Goal: Transaction & Acquisition: Purchase product/service

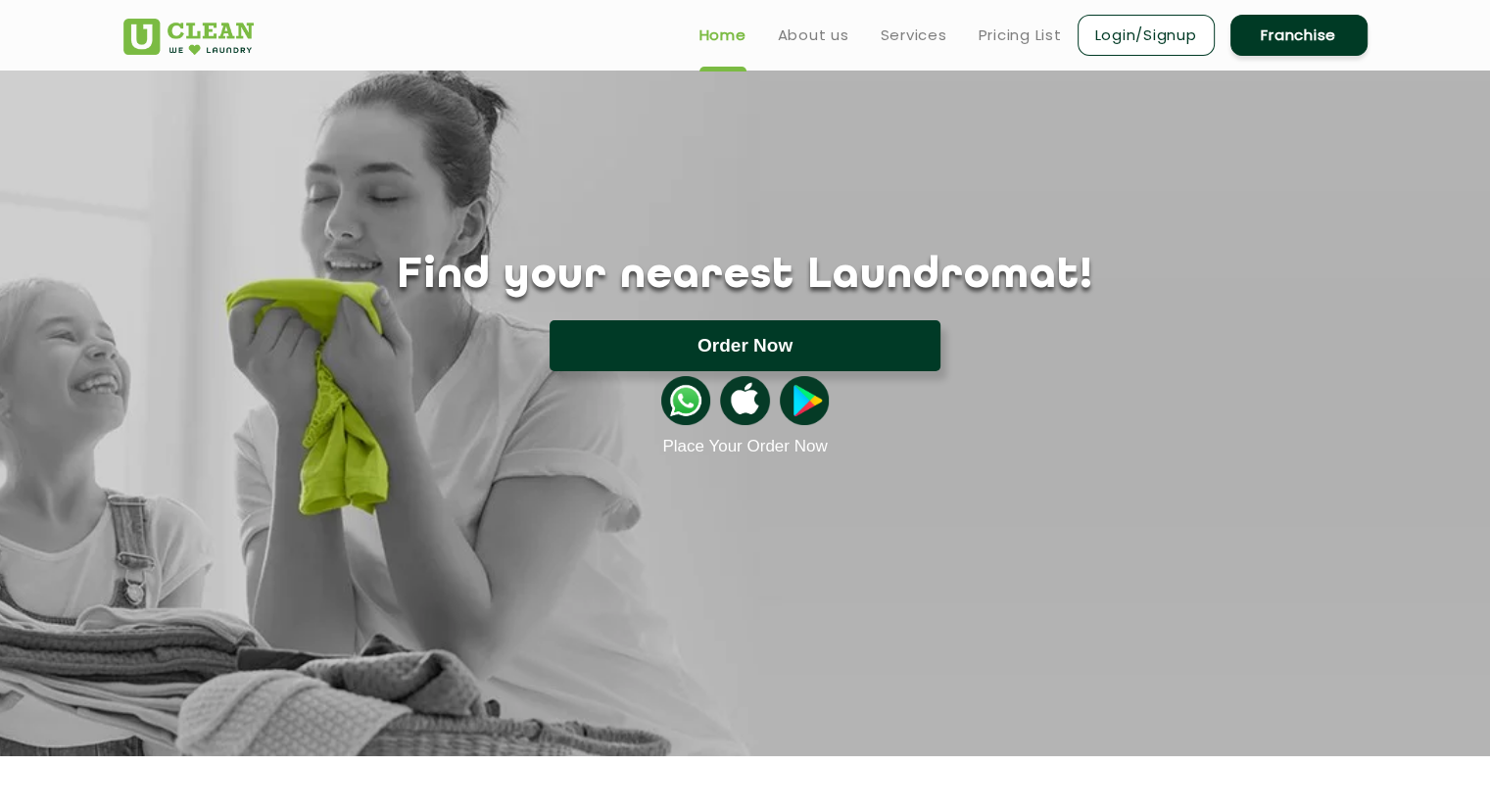
click at [691, 347] on button "Order Now" at bounding box center [745, 345] width 391 height 51
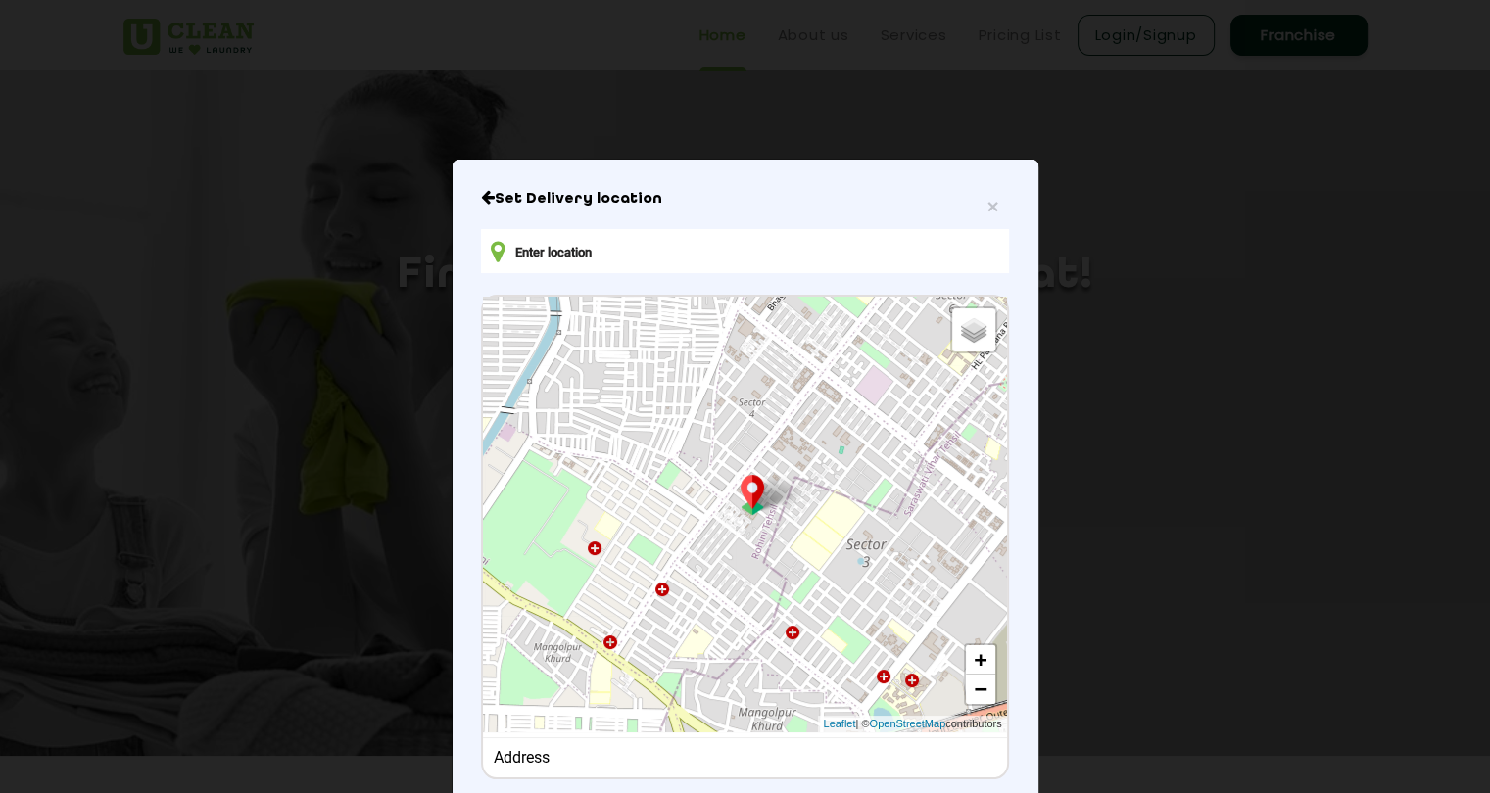
type input "8RM9+X4F, Near, [PERSON_NAME][STREET_ADDRESS]"
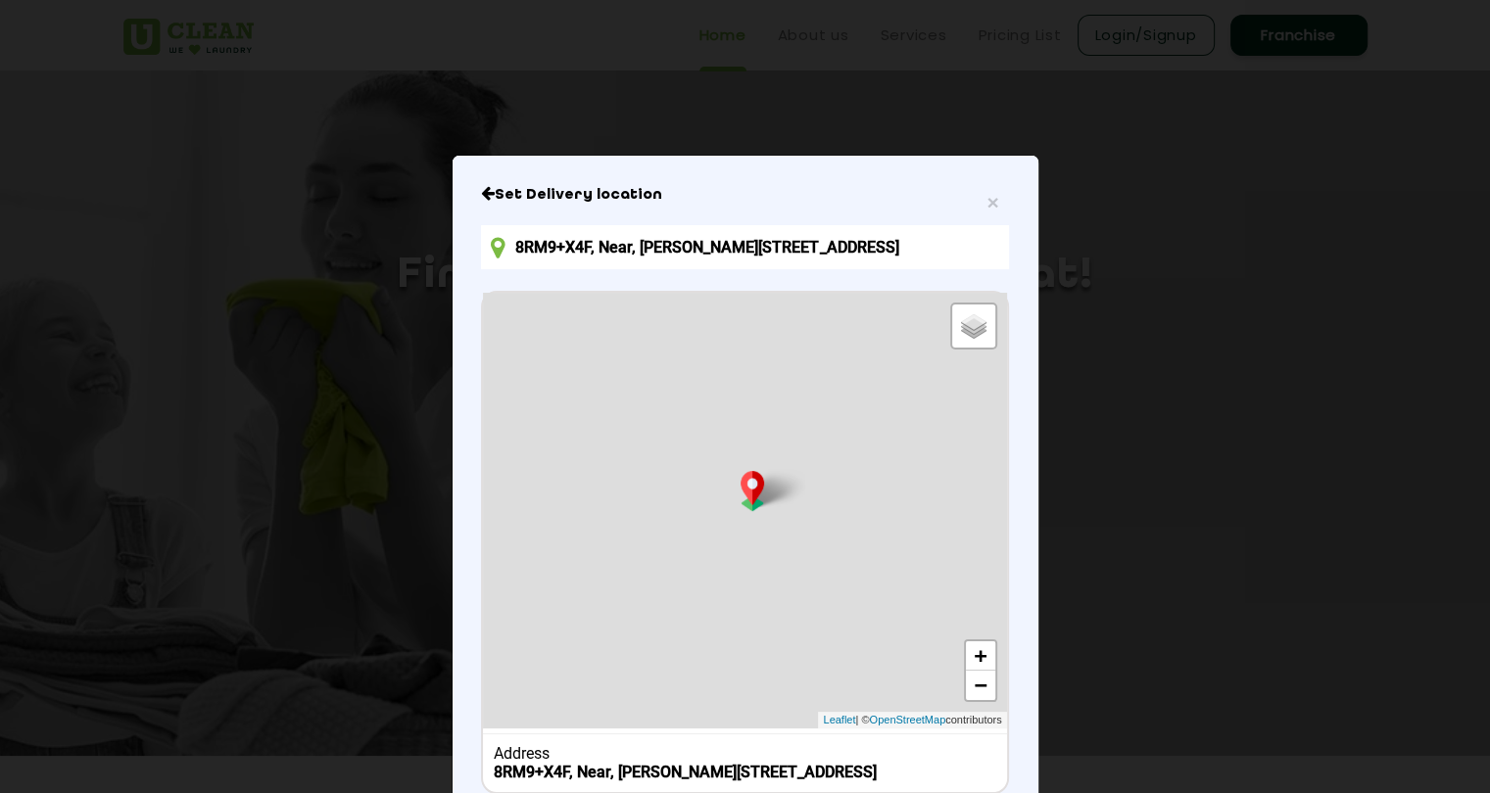
scroll to position [153, 0]
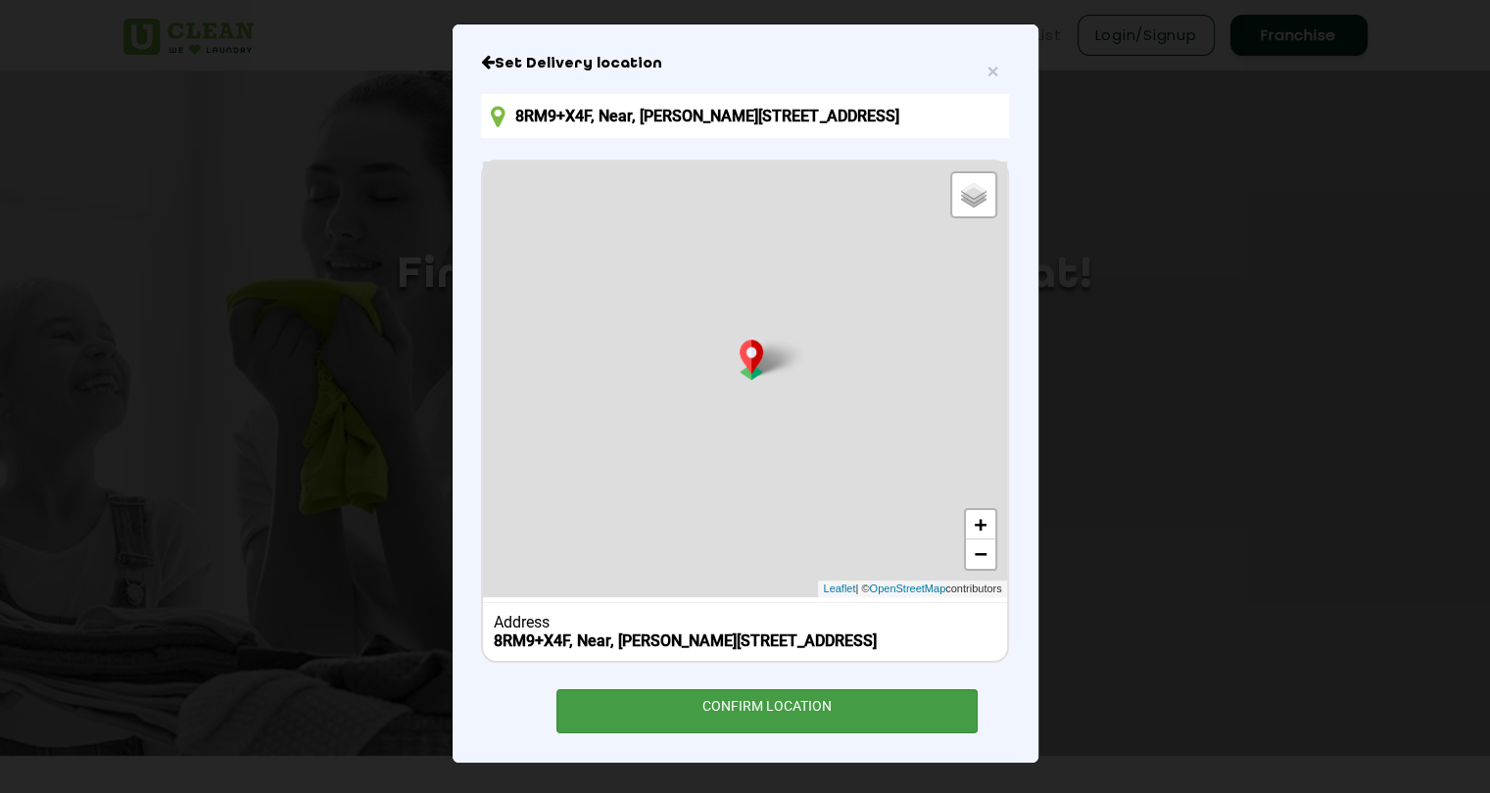
click at [679, 728] on div "CONFIRM LOCATION" at bounding box center [767, 712] width 422 height 44
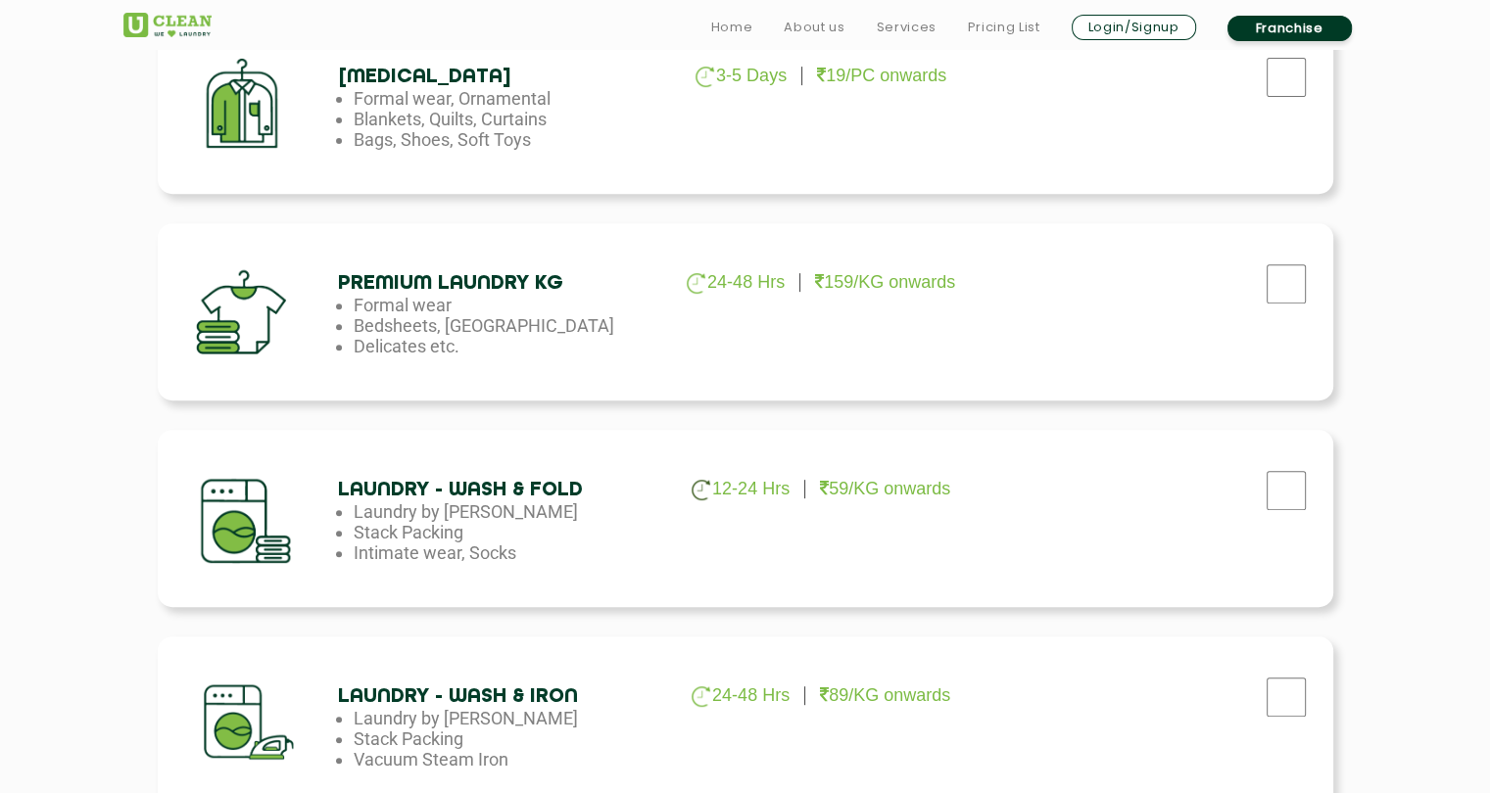
scroll to position [830, 0]
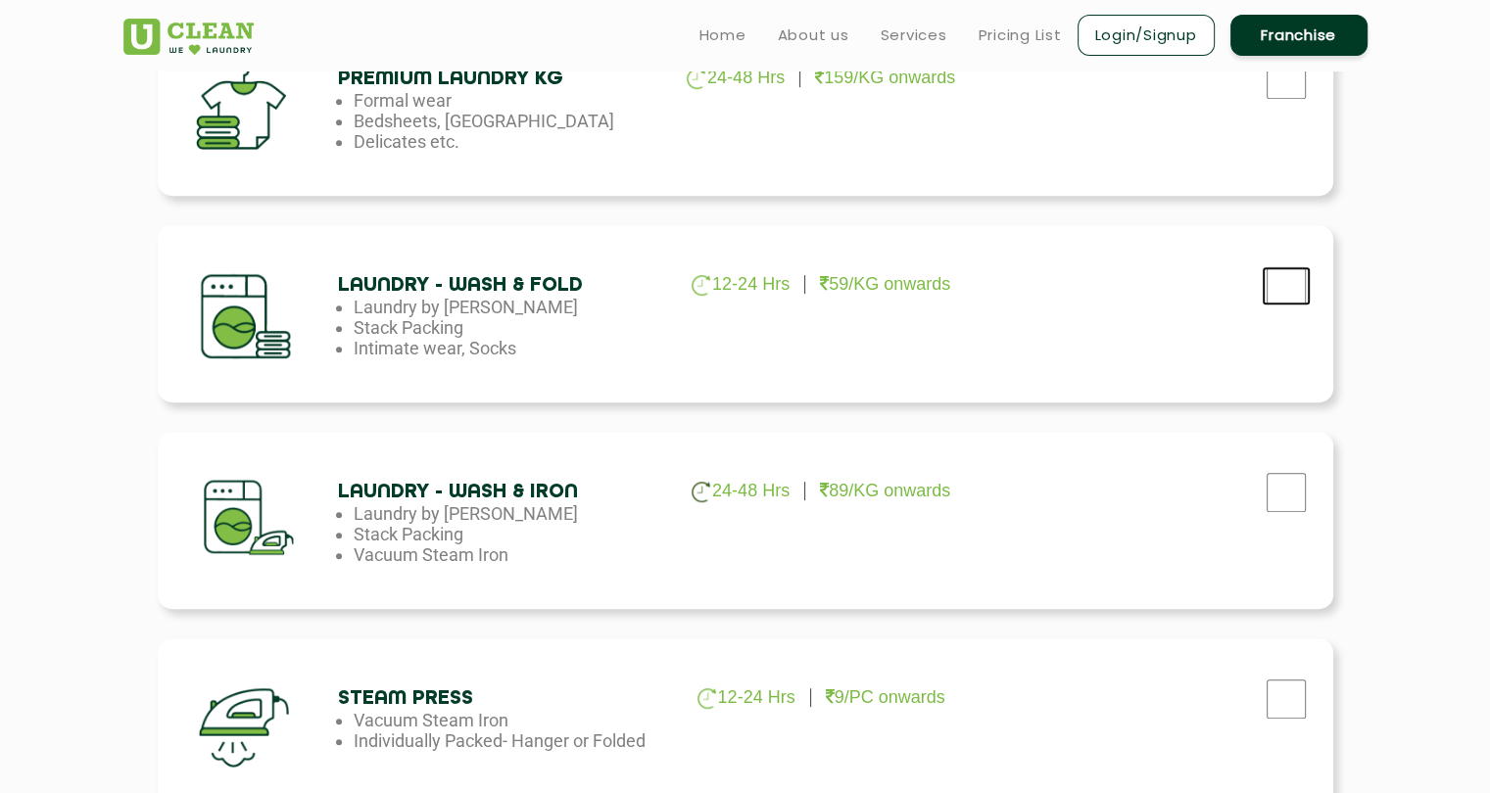
scroll to position [954, 0]
checkbox input "true"
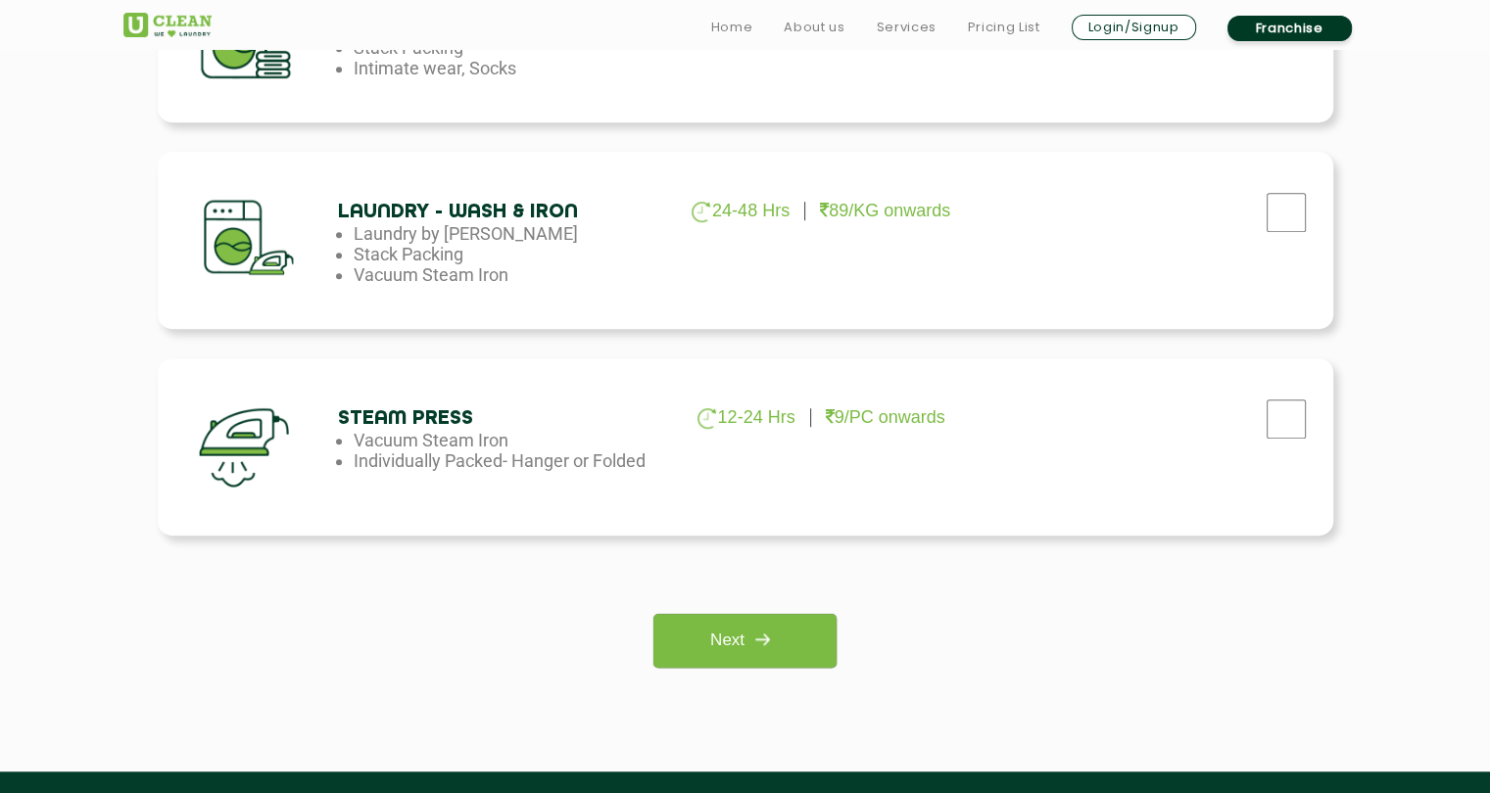
scroll to position [1256, 0]
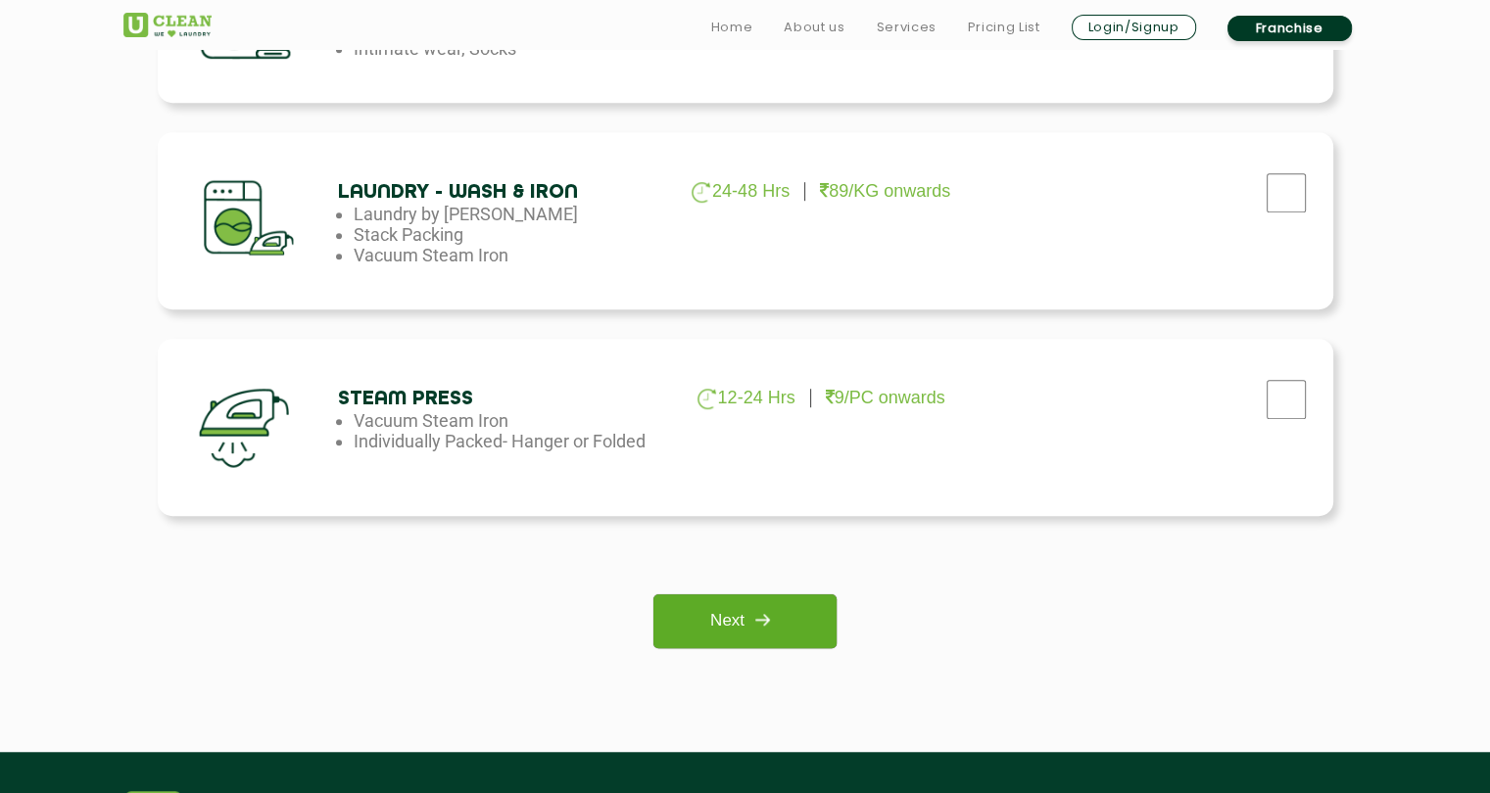
click at [753, 614] on img at bounding box center [761, 619] width 35 height 35
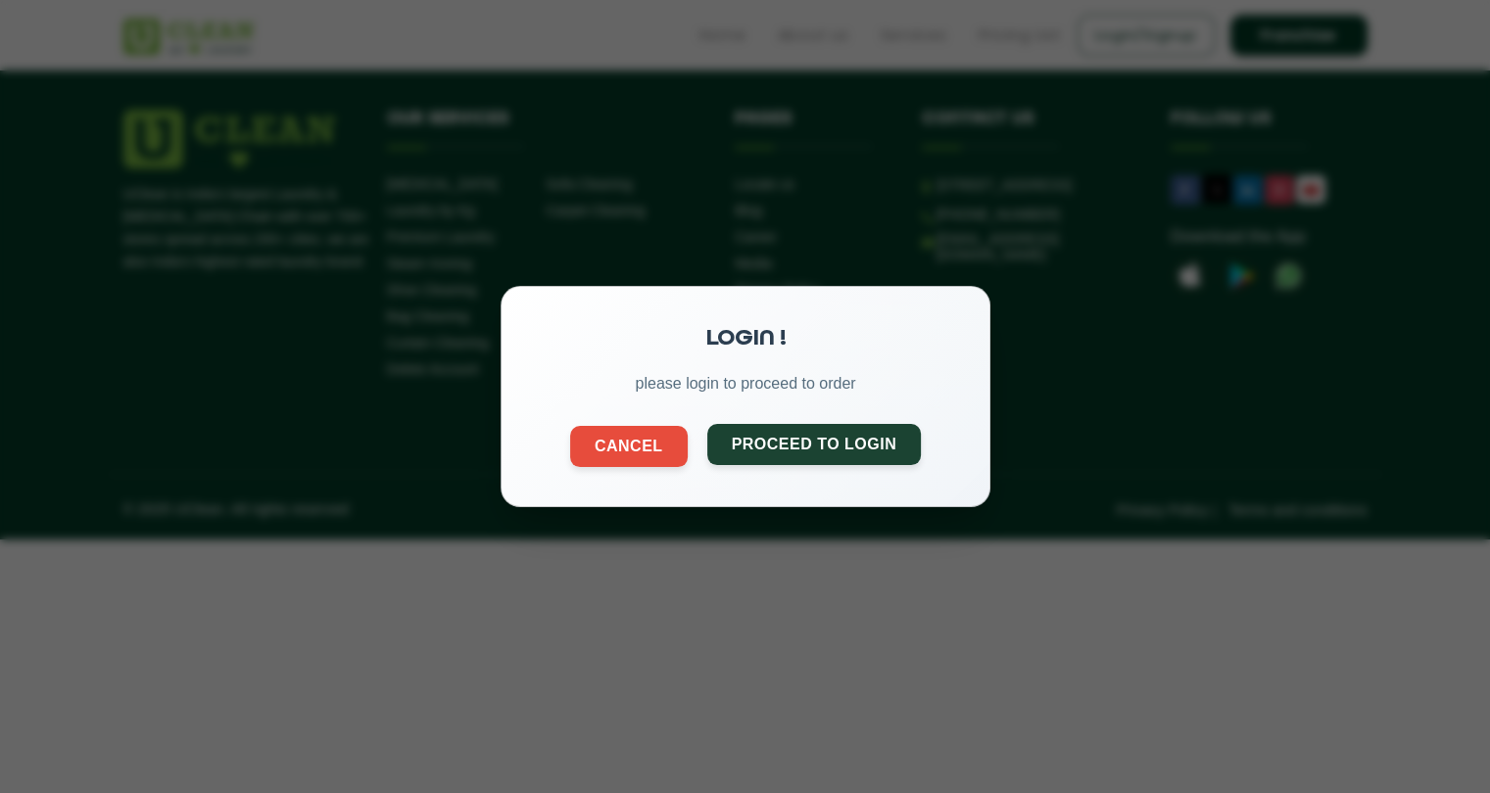
click at [765, 445] on button "Proceed to Login" at bounding box center [813, 444] width 215 height 41
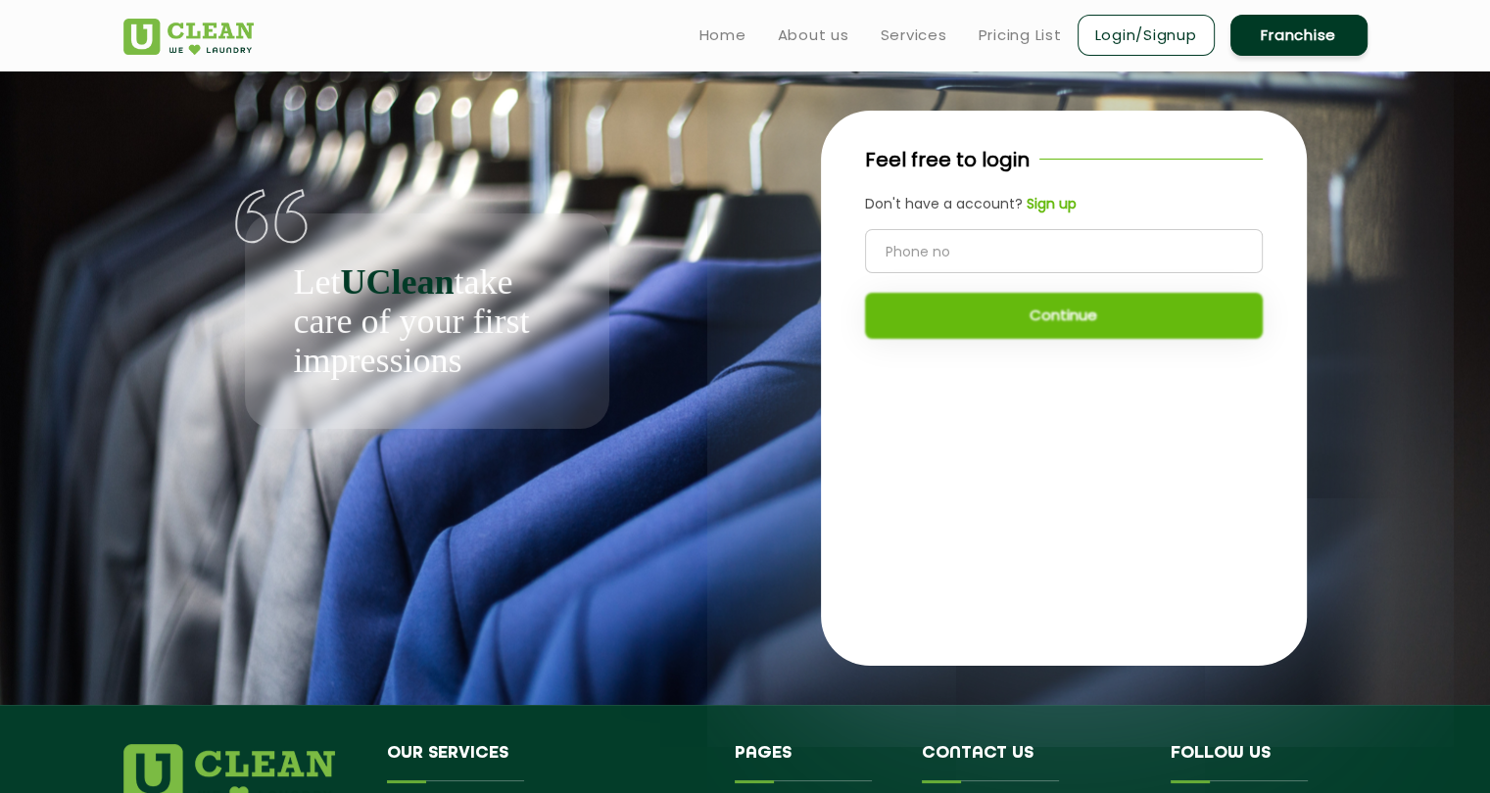
click at [1040, 241] on input "tel" at bounding box center [1064, 251] width 398 height 44
type input "96676"
click at [1045, 204] on b "Sign up" at bounding box center [1052, 204] width 50 height 20
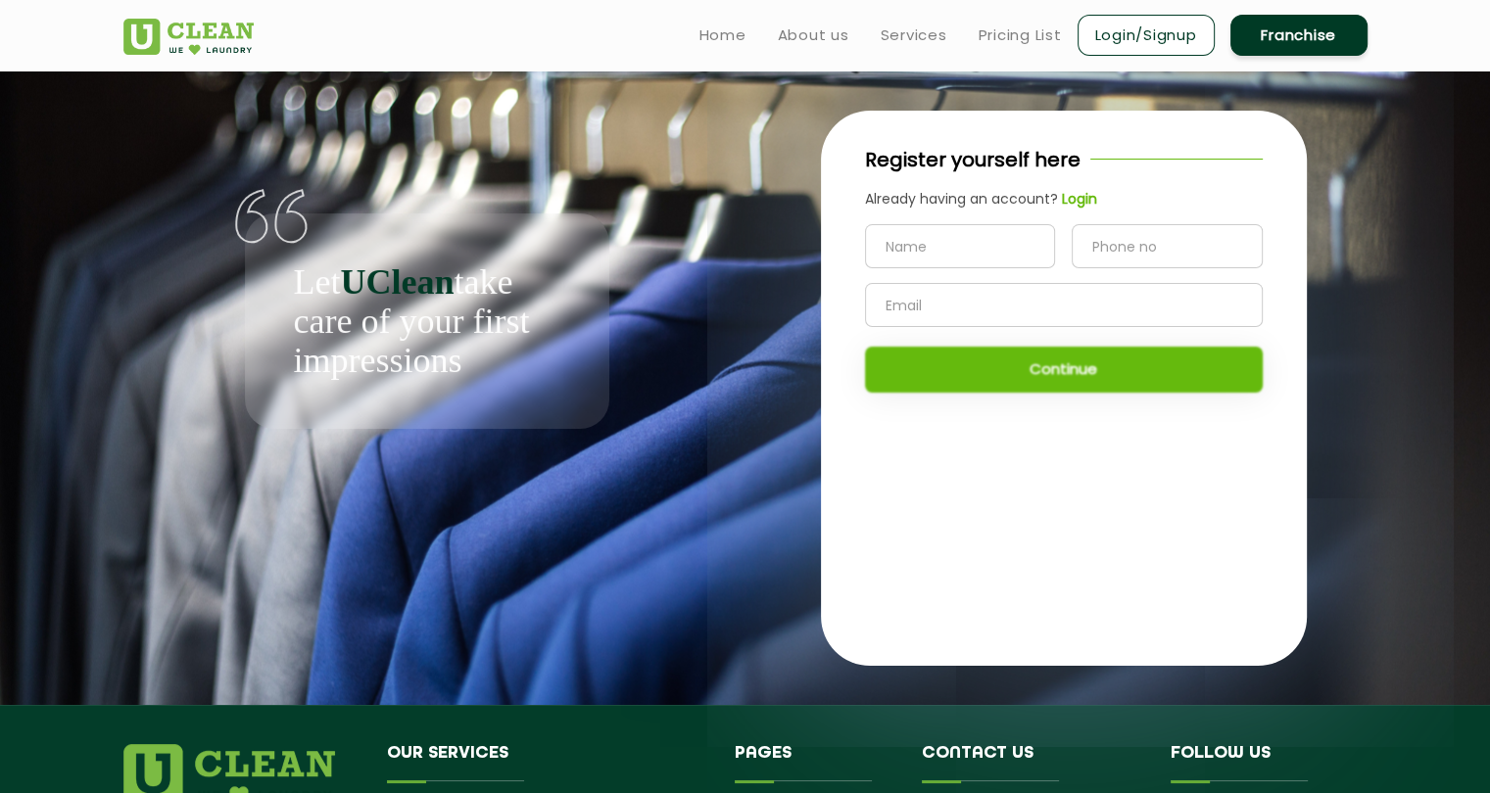
click at [962, 254] on input "text" at bounding box center [960, 246] width 191 height 44
type input "[PERSON_NAME]"
click at [1124, 248] on input "tel" at bounding box center [1167, 246] width 191 height 44
type input "9667464605"
click at [1094, 289] on input "text" at bounding box center [1064, 305] width 398 height 44
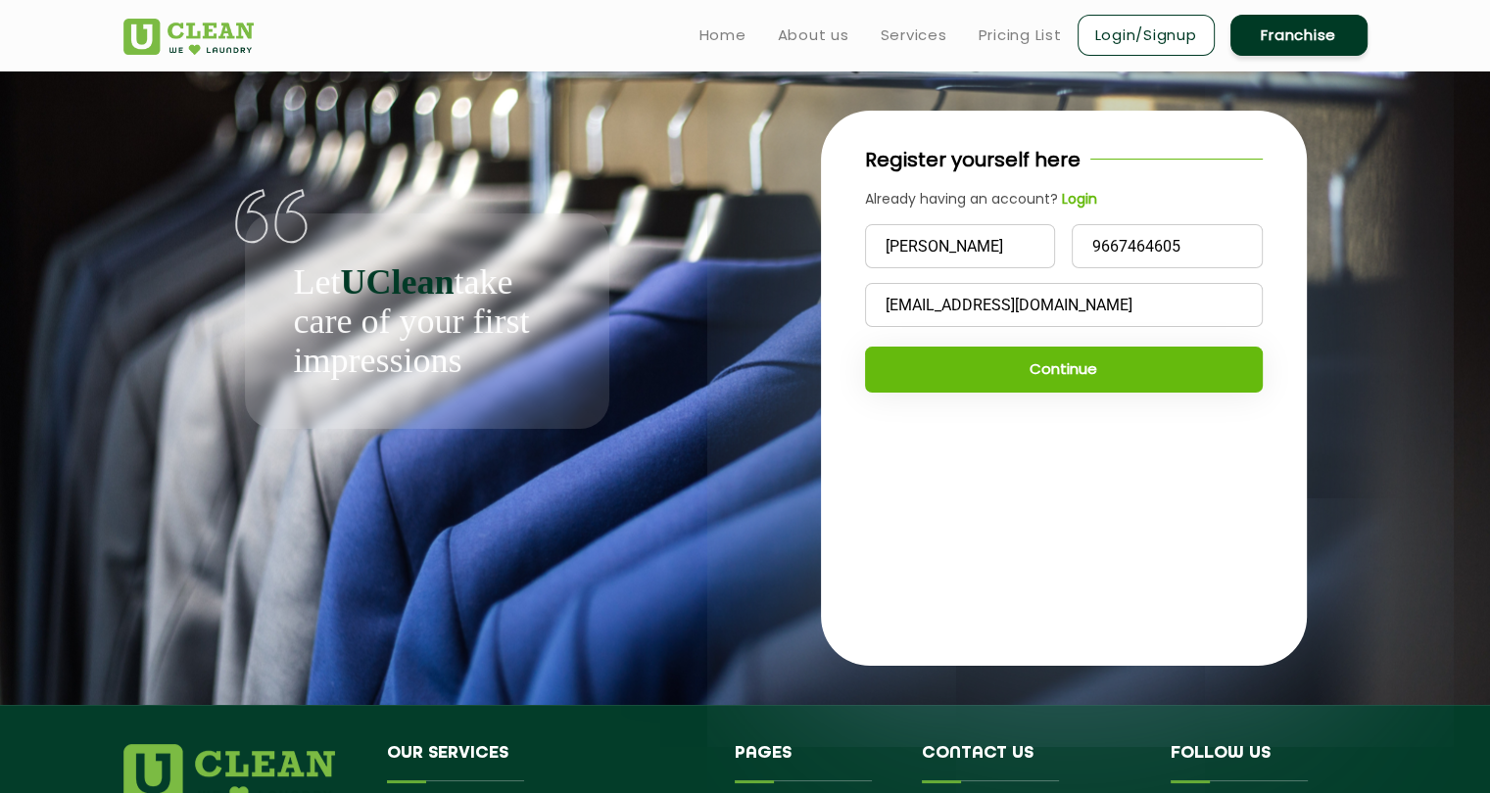
type input "[EMAIL_ADDRESS][DOMAIN_NAME]"
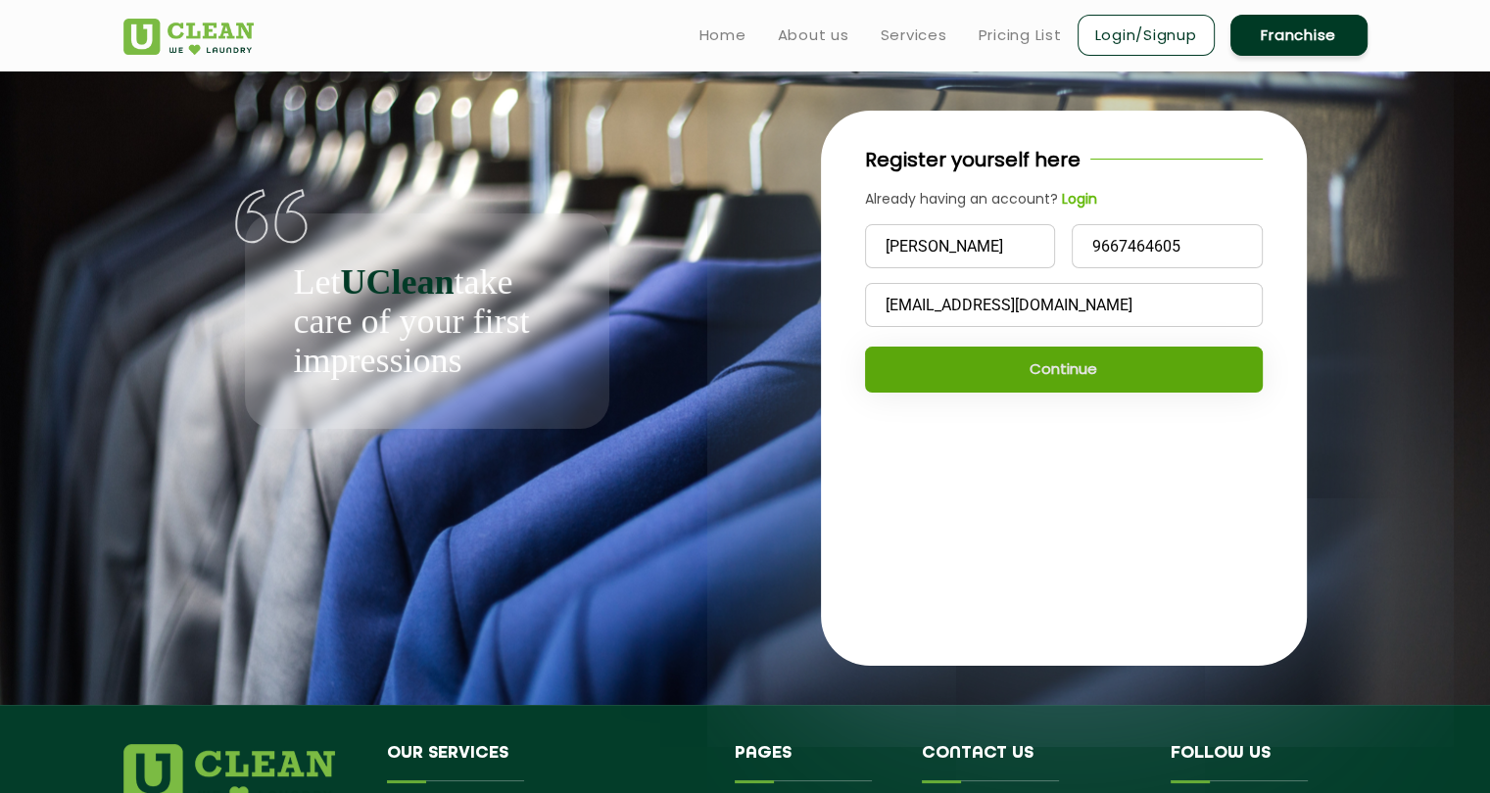
click at [1030, 386] on button "Continue" at bounding box center [1064, 370] width 398 height 46
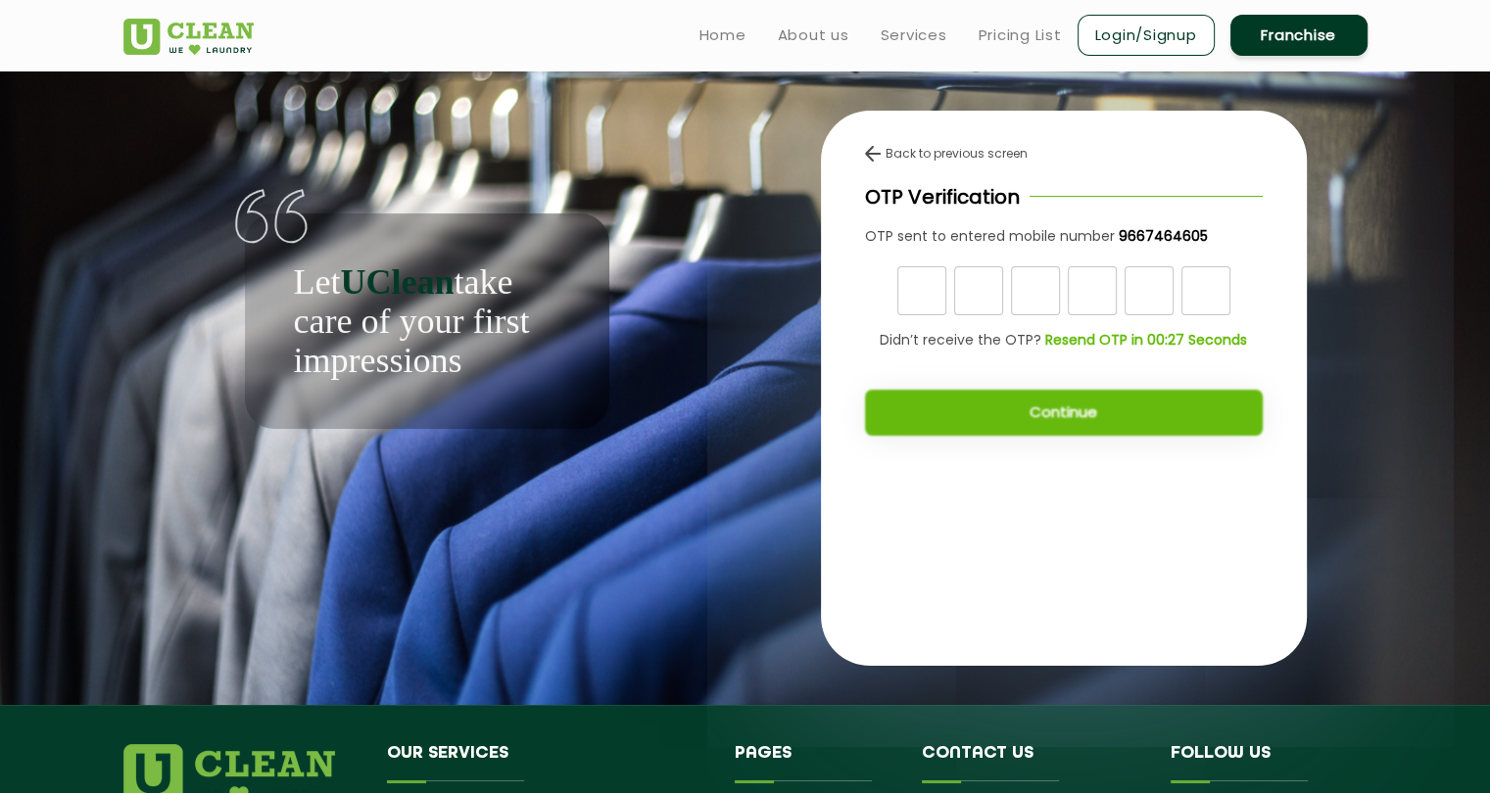
click at [924, 279] on input "text" at bounding box center [921, 290] width 49 height 49
type input "4"
type input "3"
type input "1"
type input "0"
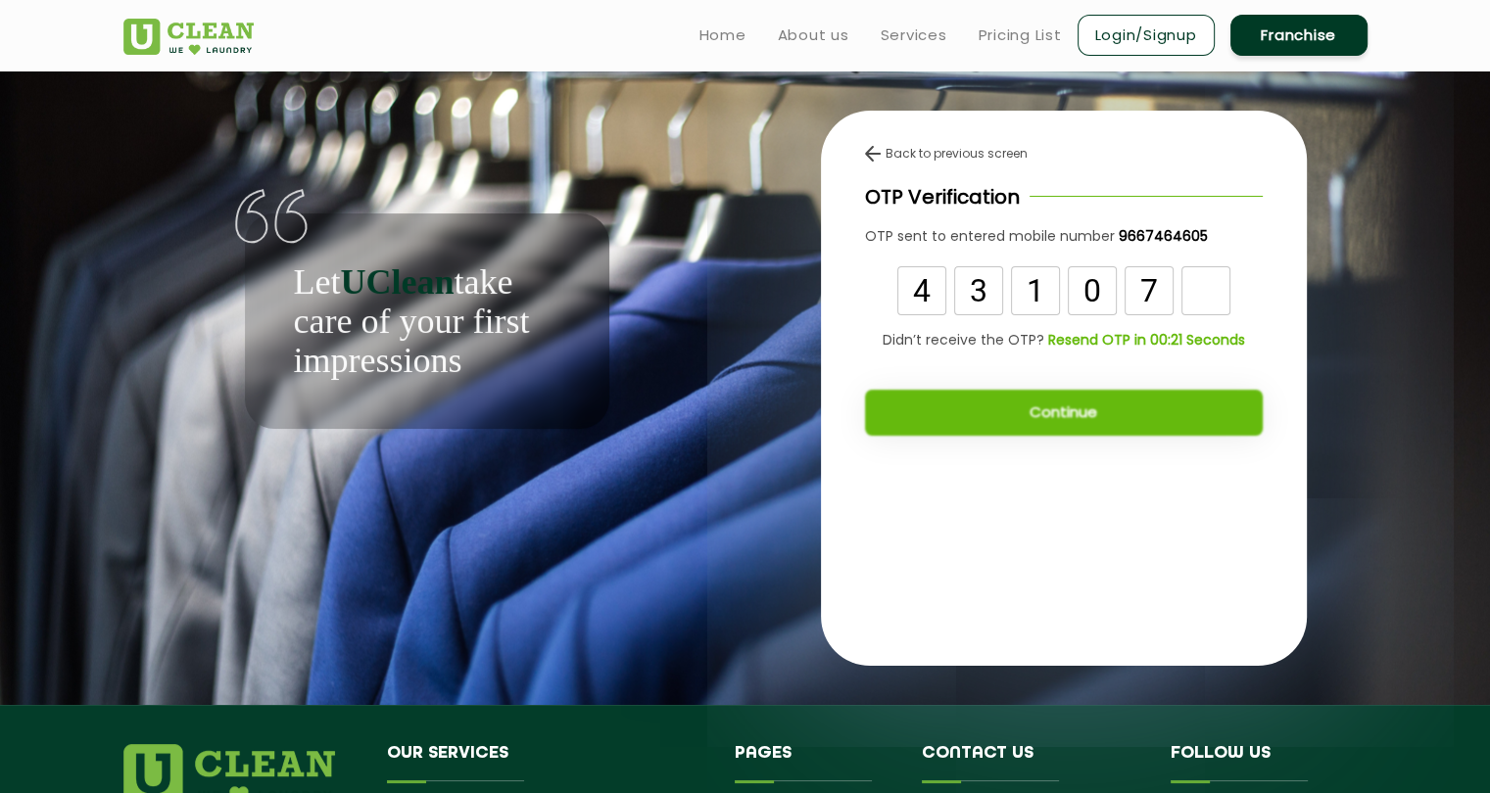
type input "7"
type input "4"
type input "1"
type input "0"
type input "7"
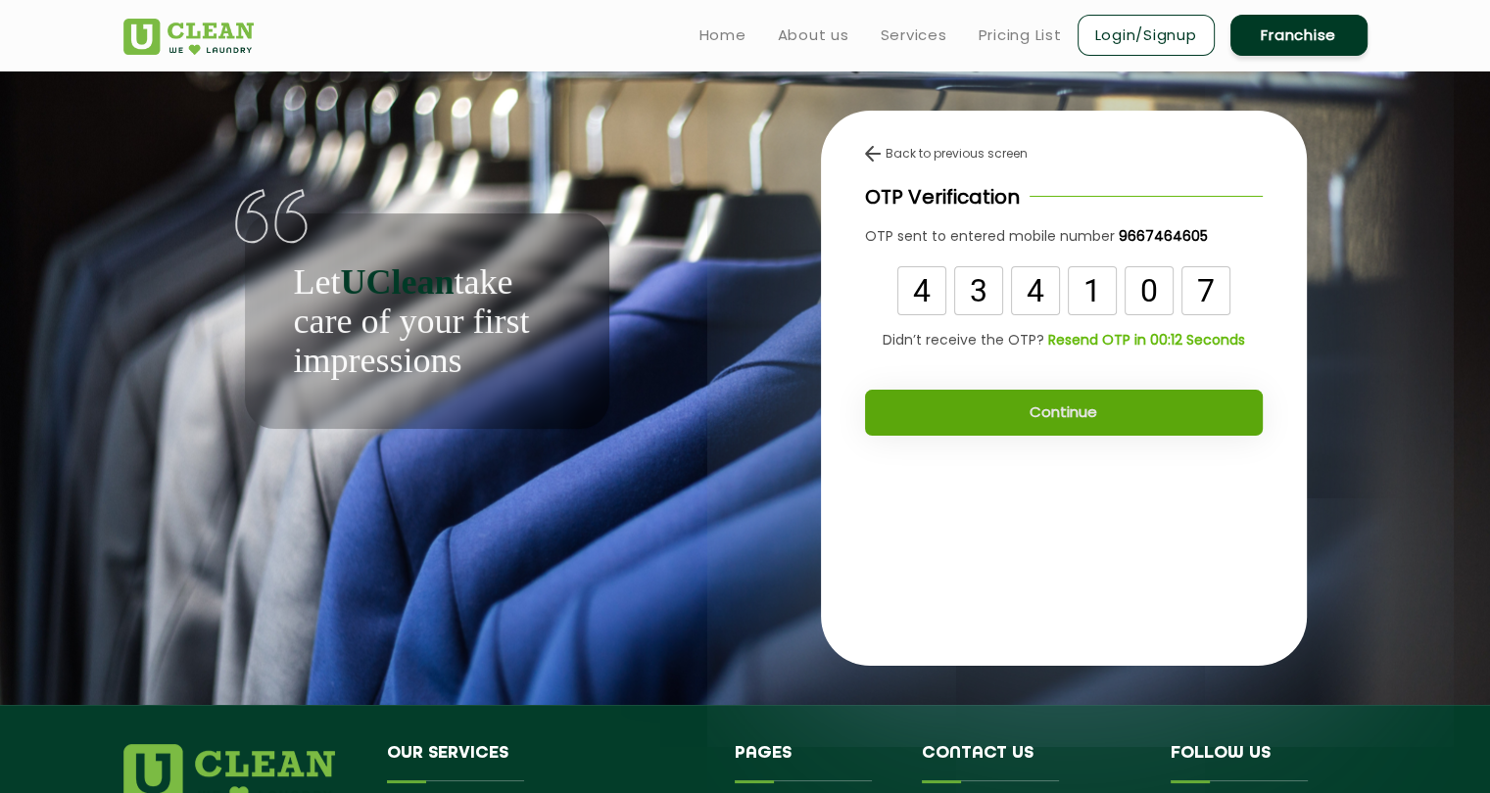
click at [1046, 414] on button "Continue" at bounding box center [1064, 413] width 398 height 46
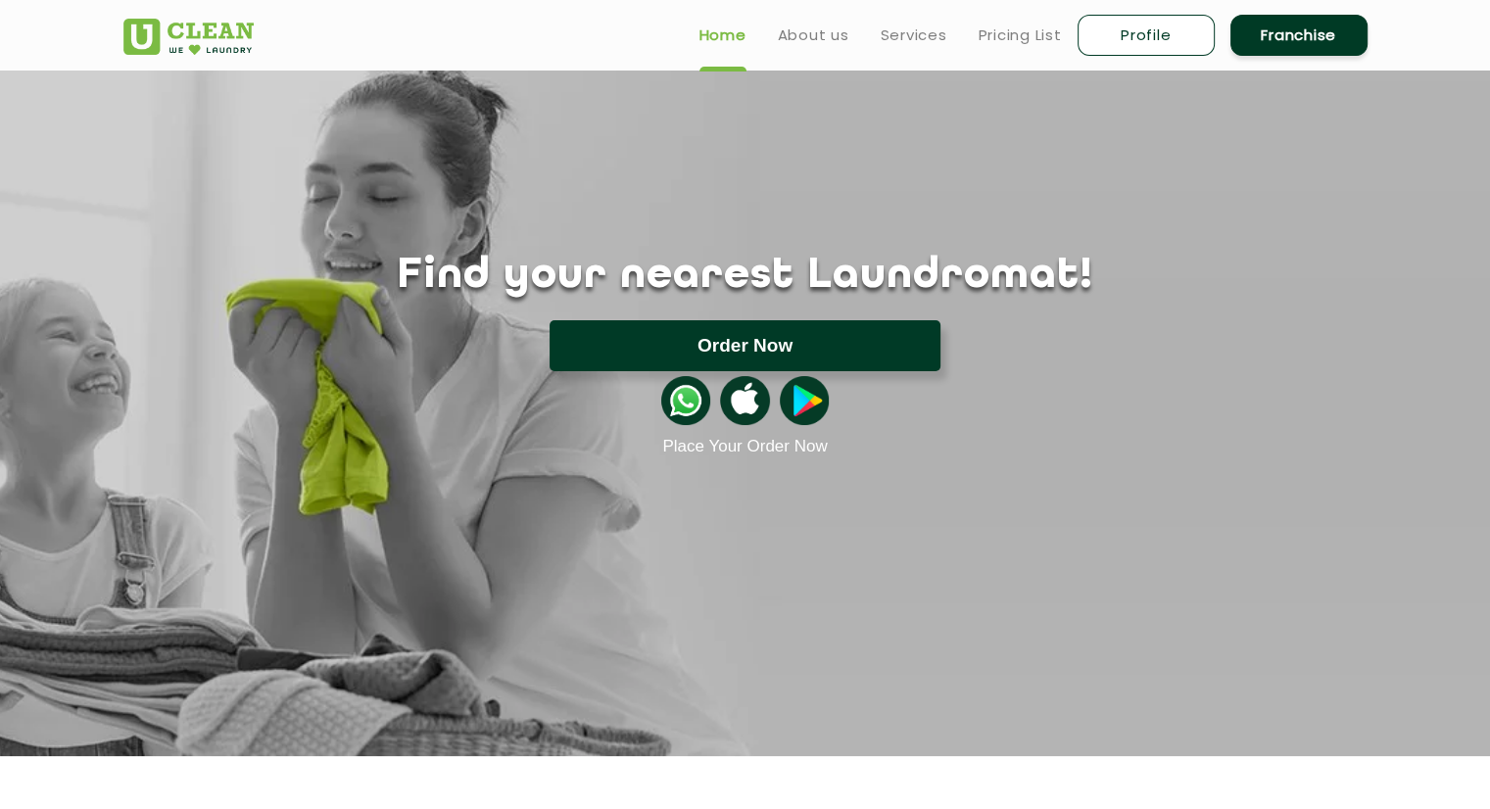
click at [846, 350] on button "Order Now" at bounding box center [745, 345] width 391 height 51
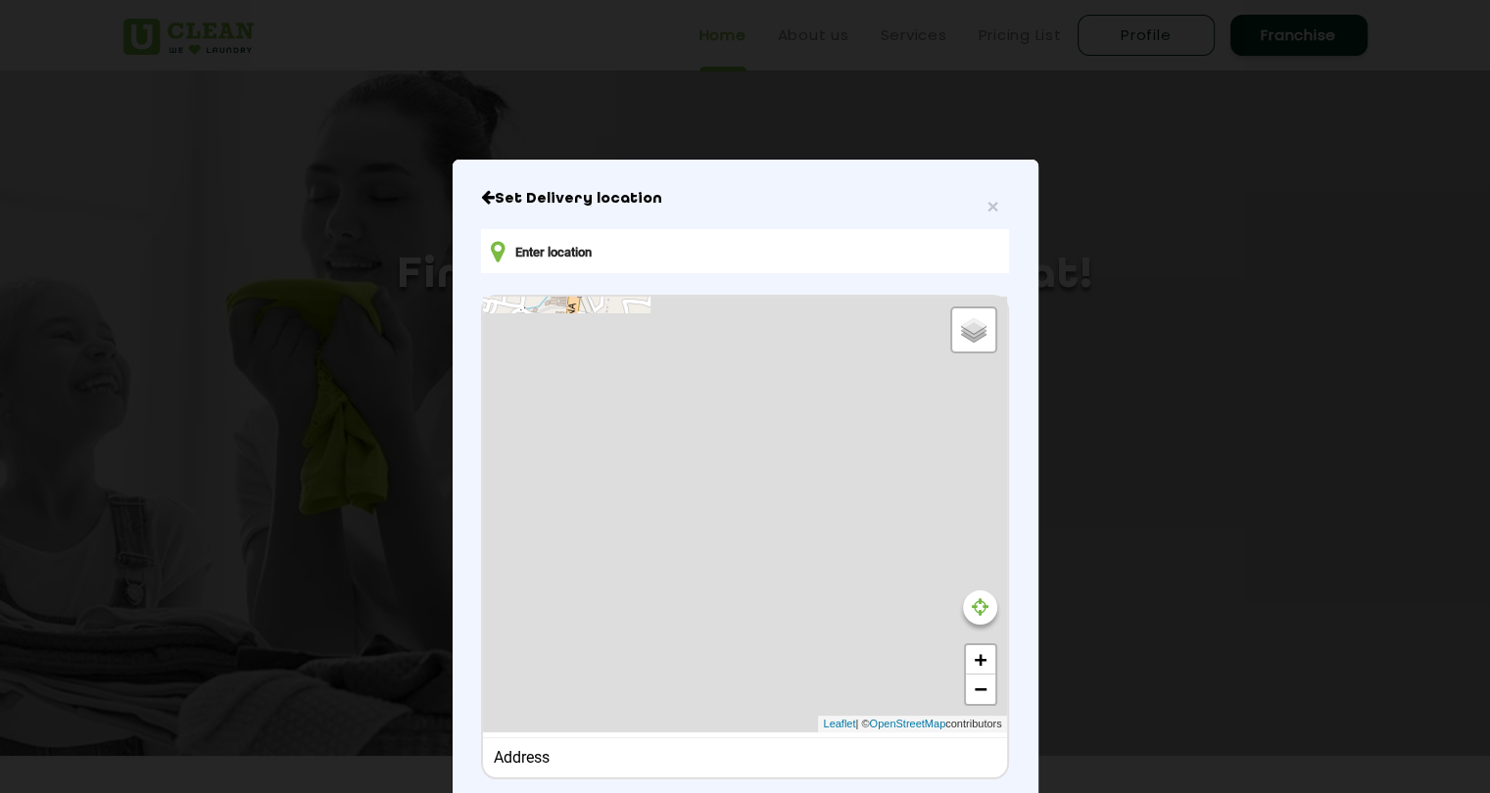
type input "8RM9+X4F, Near, [PERSON_NAME][STREET_ADDRESS]"
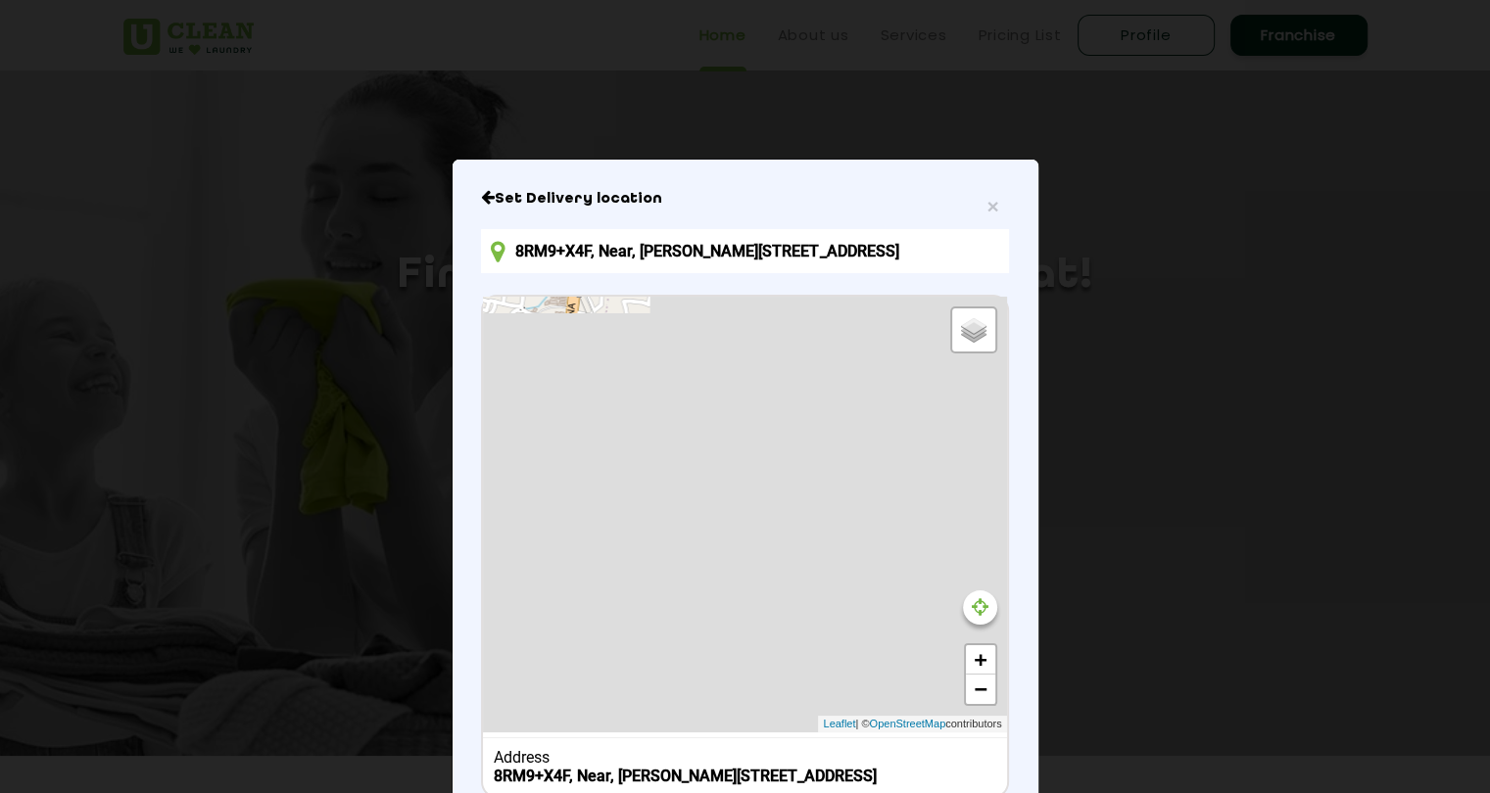
scroll to position [153, 0]
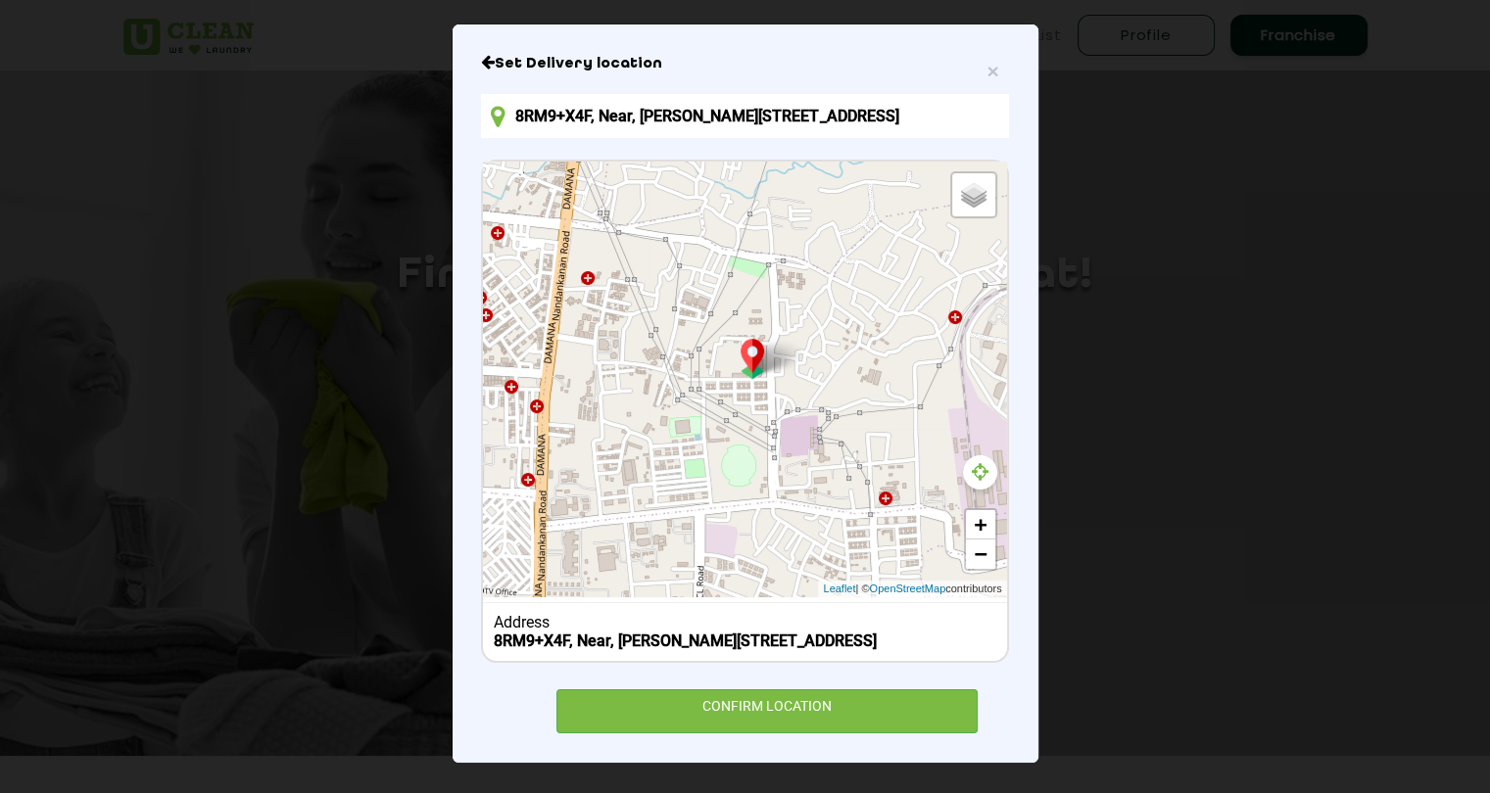
click at [972, 462] on icon at bounding box center [980, 472] width 17 height 20
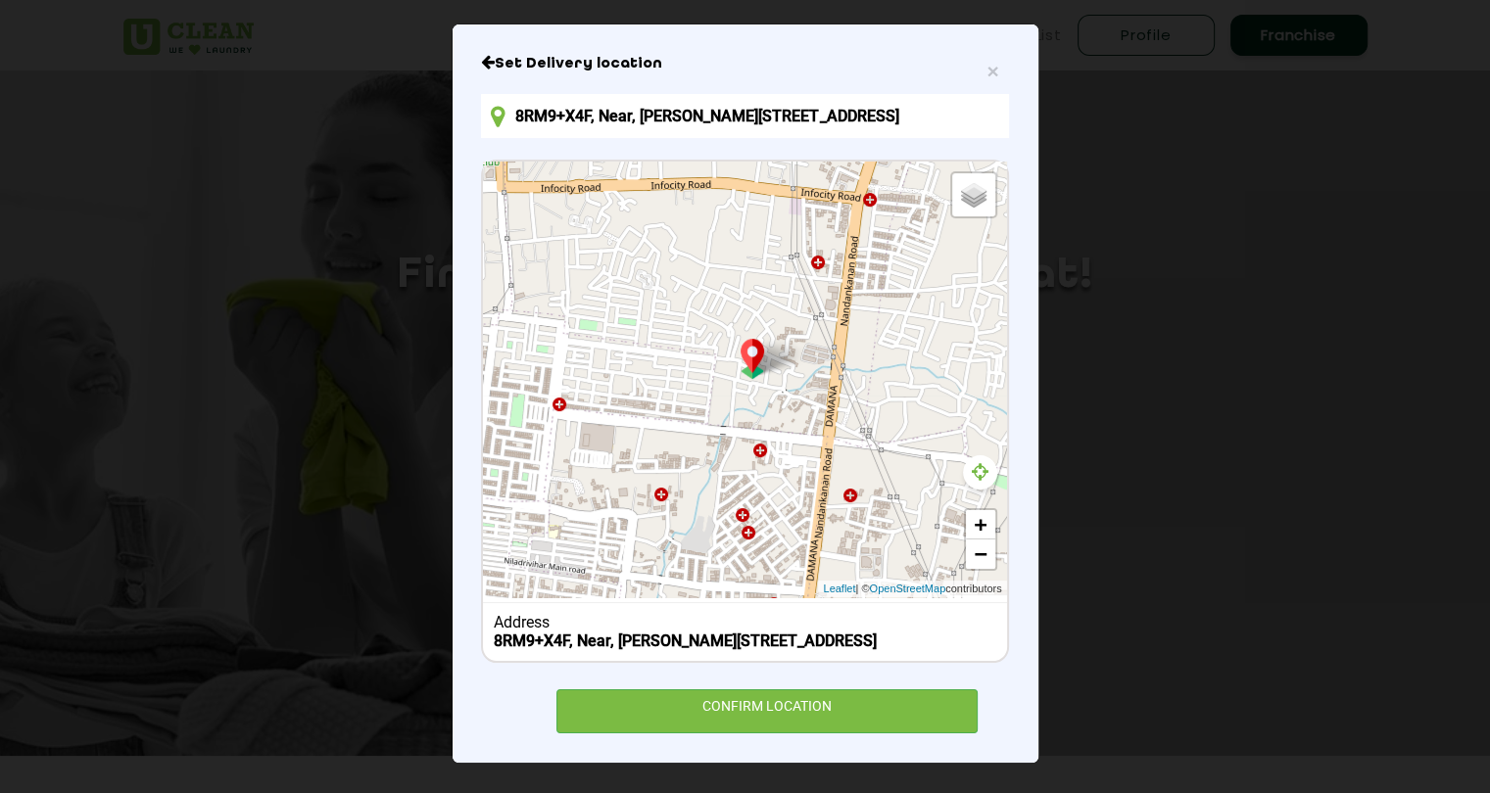
click at [974, 462] on icon at bounding box center [980, 472] width 17 height 20
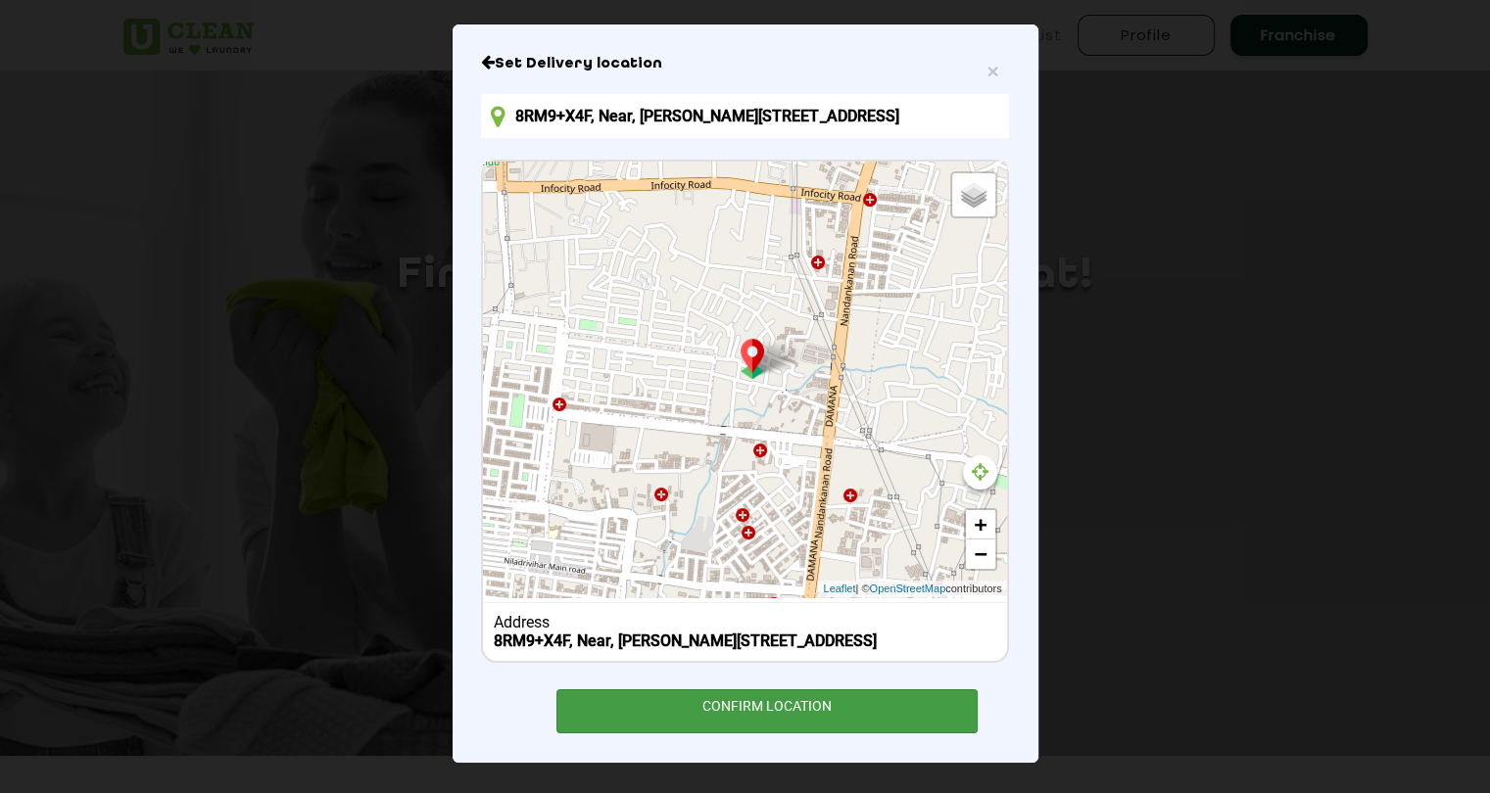
click at [783, 698] on div "CONFIRM LOCATION" at bounding box center [767, 712] width 422 height 44
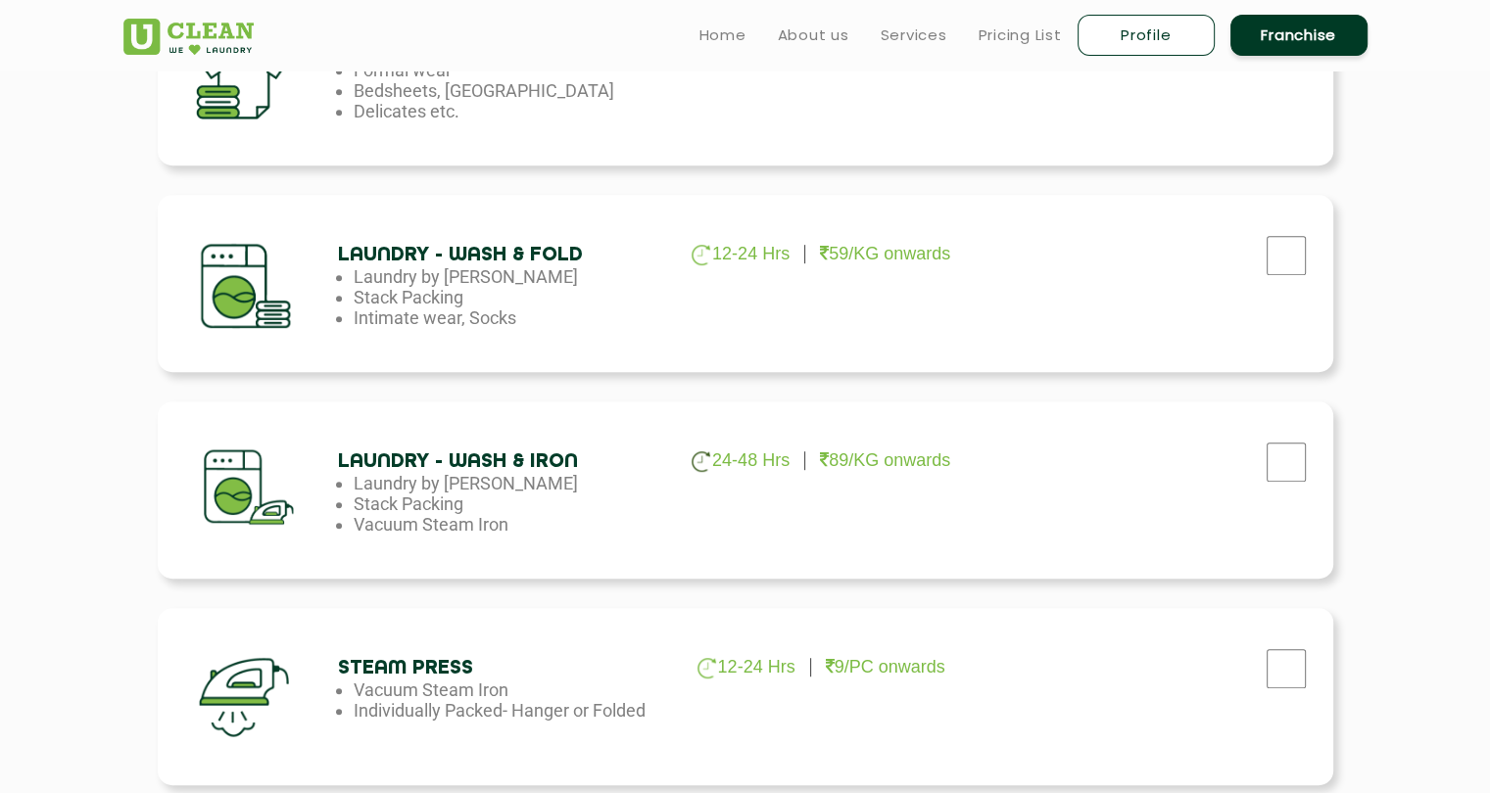
scroll to position [987, 0]
checkbox input "true"
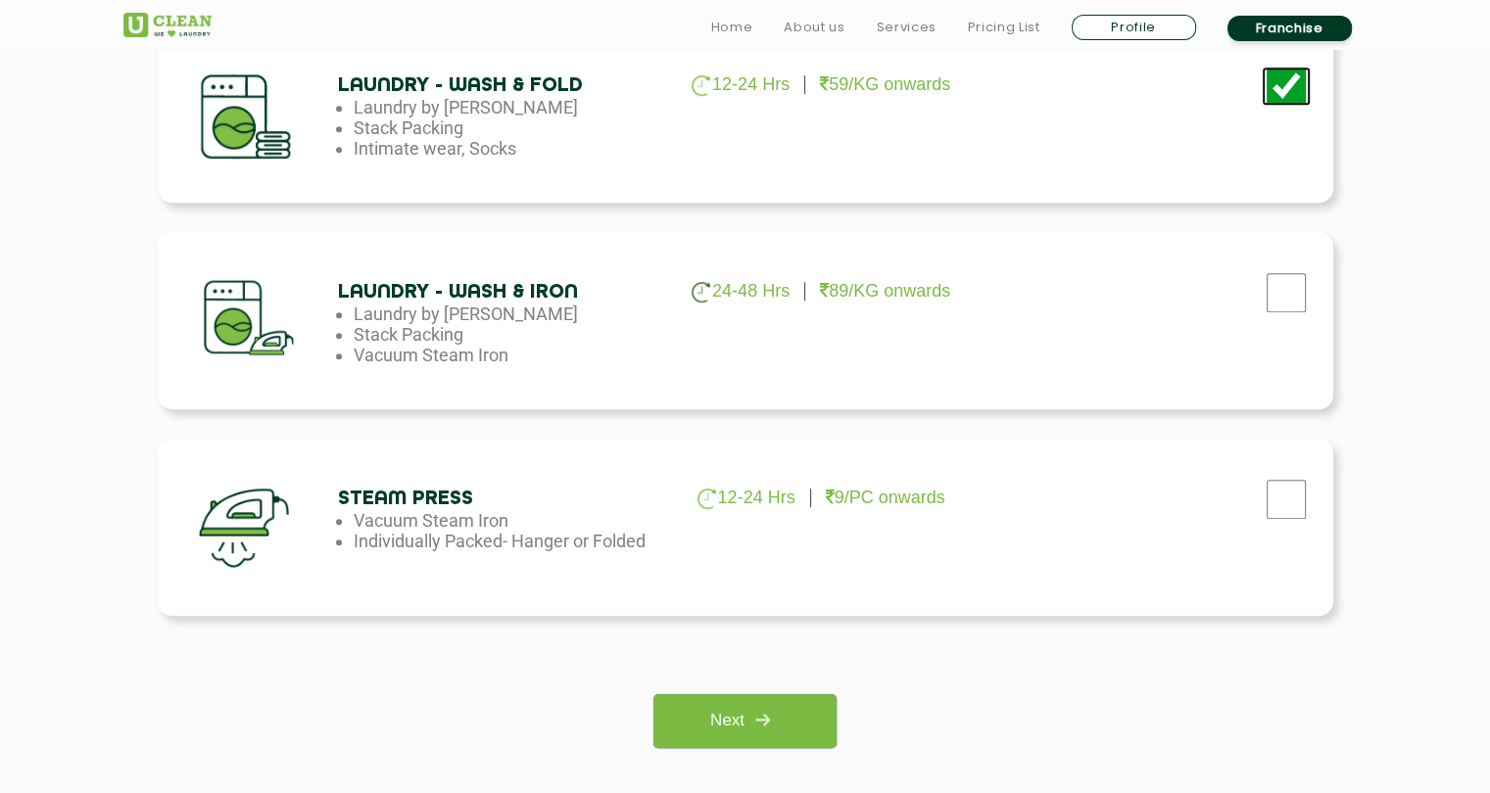
scroll to position [1160, 0]
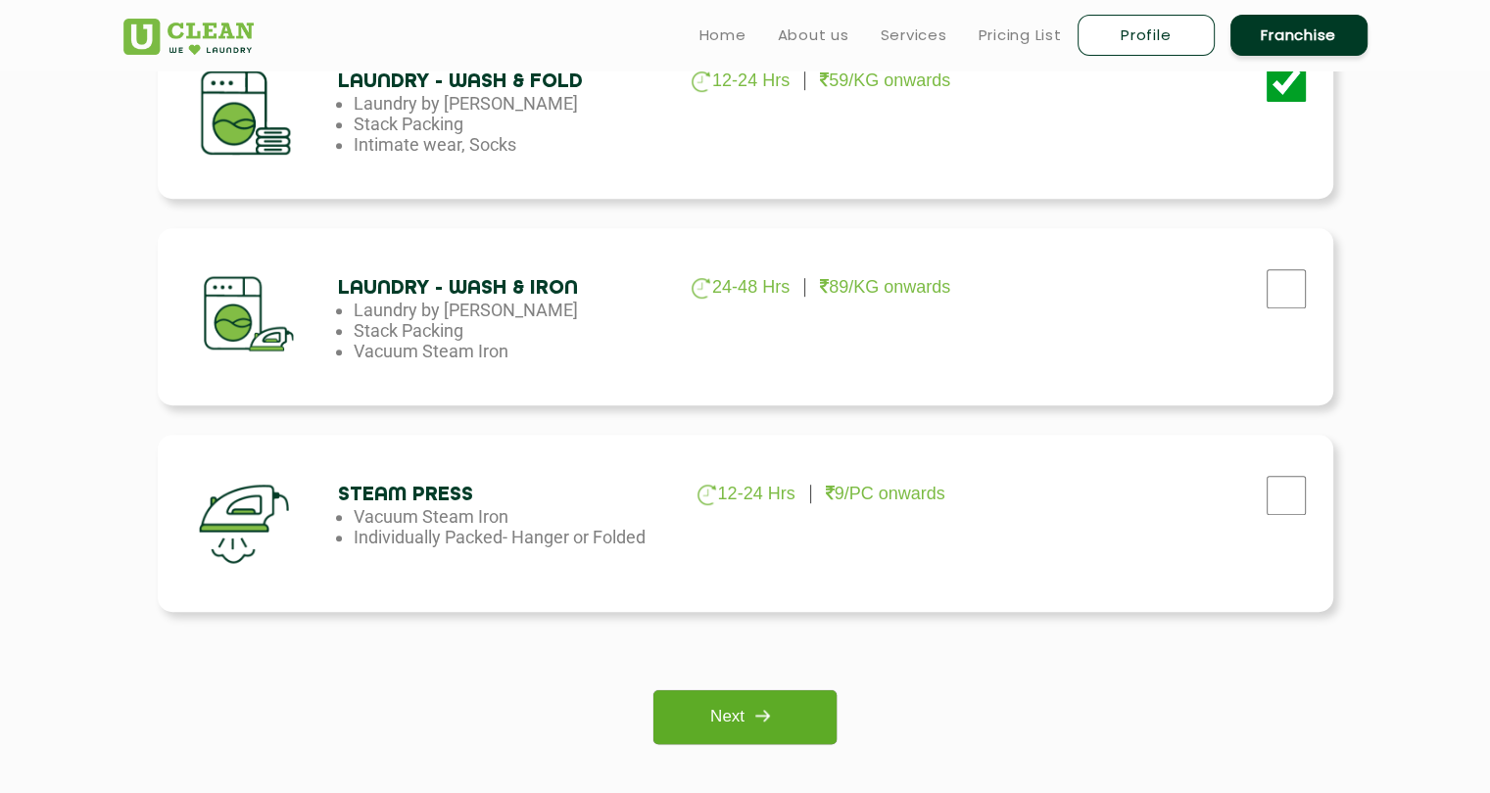
click at [775, 730] on img at bounding box center [761, 715] width 35 height 35
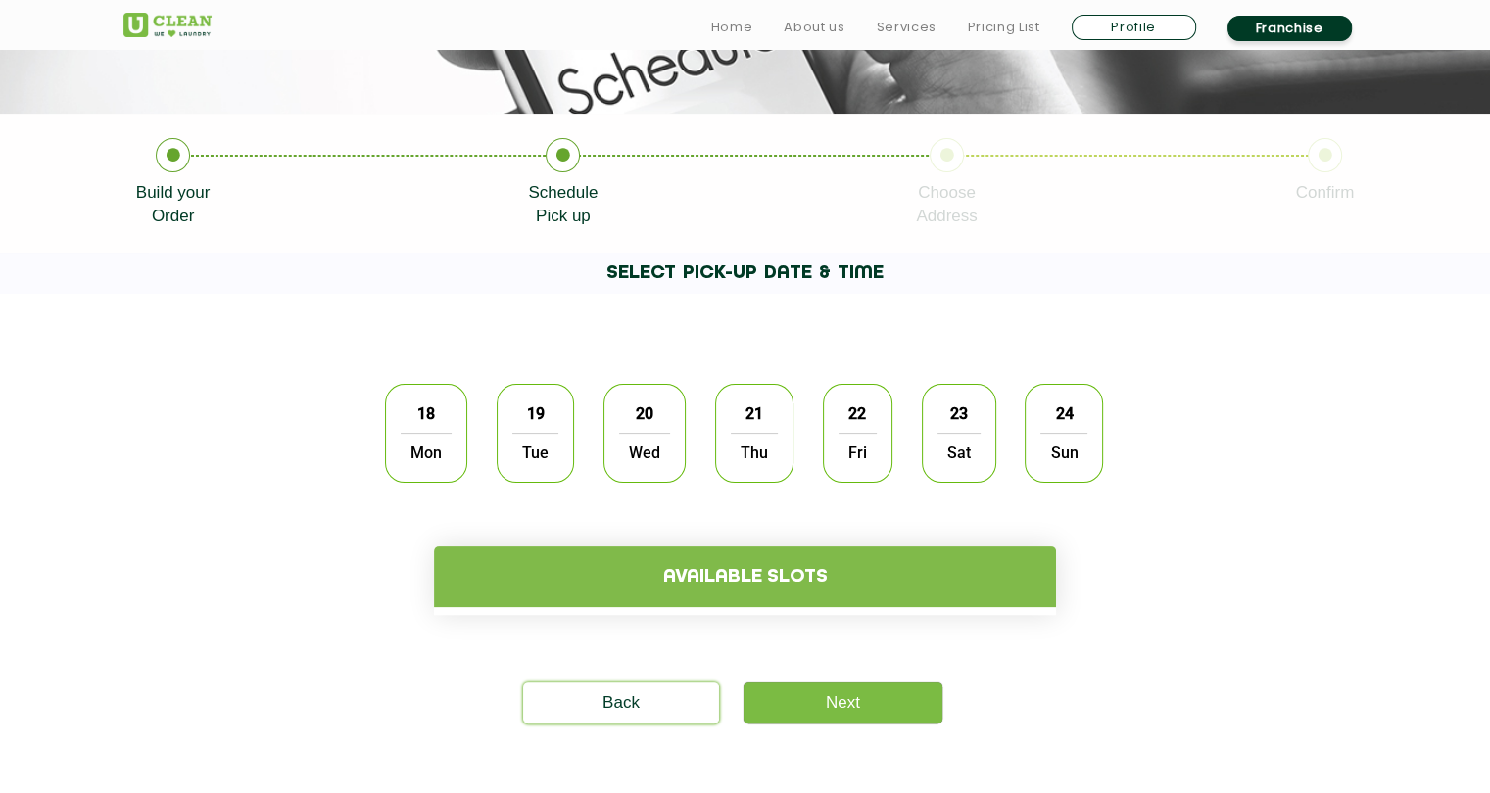
scroll to position [340, 0]
click at [432, 440] on span "Mon" at bounding box center [426, 451] width 51 height 39
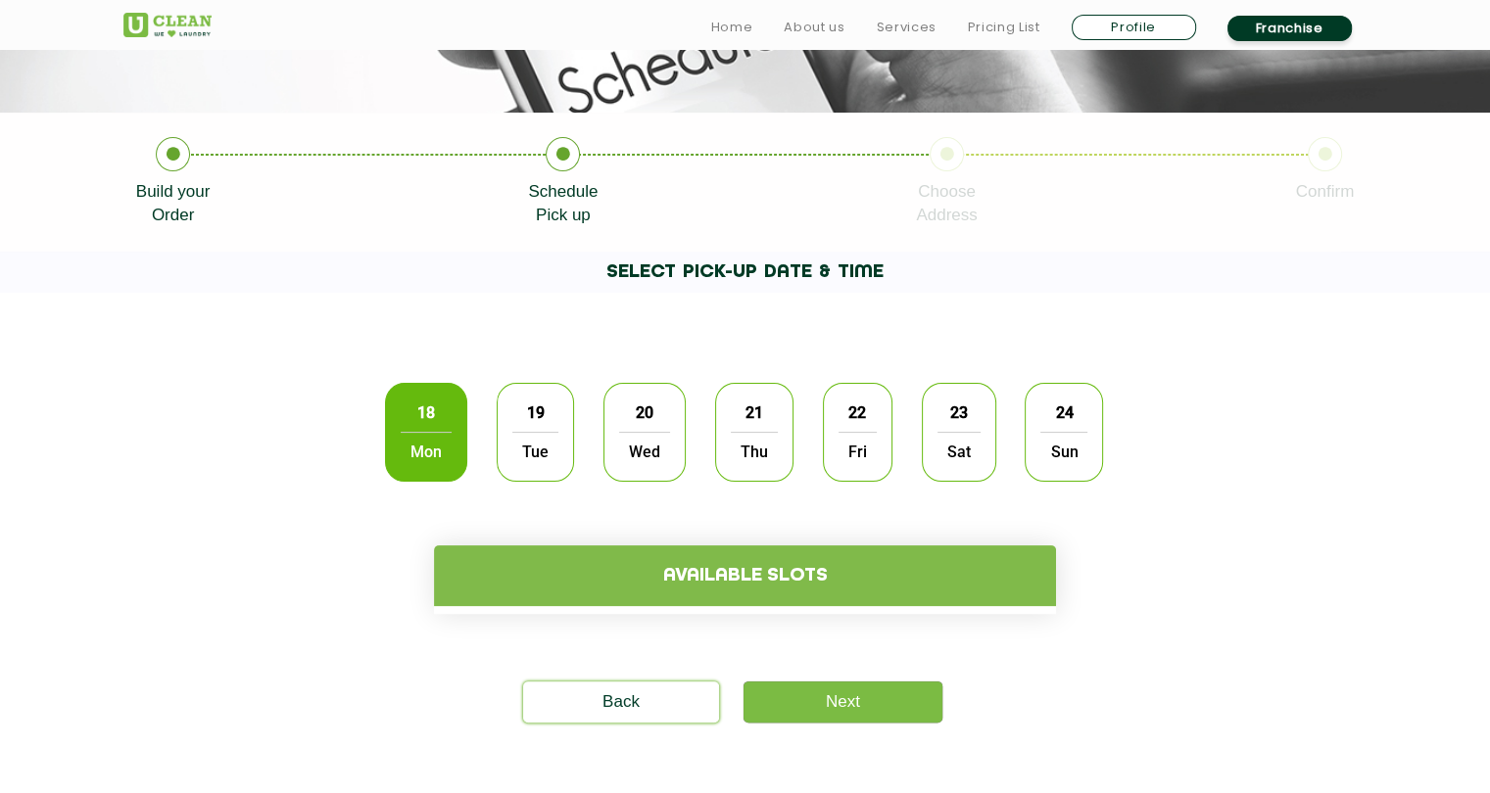
click at [590, 581] on h4 "Available slots" at bounding box center [745, 576] width 622 height 61
click at [842, 696] on link "Next" at bounding box center [842, 702] width 199 height 41
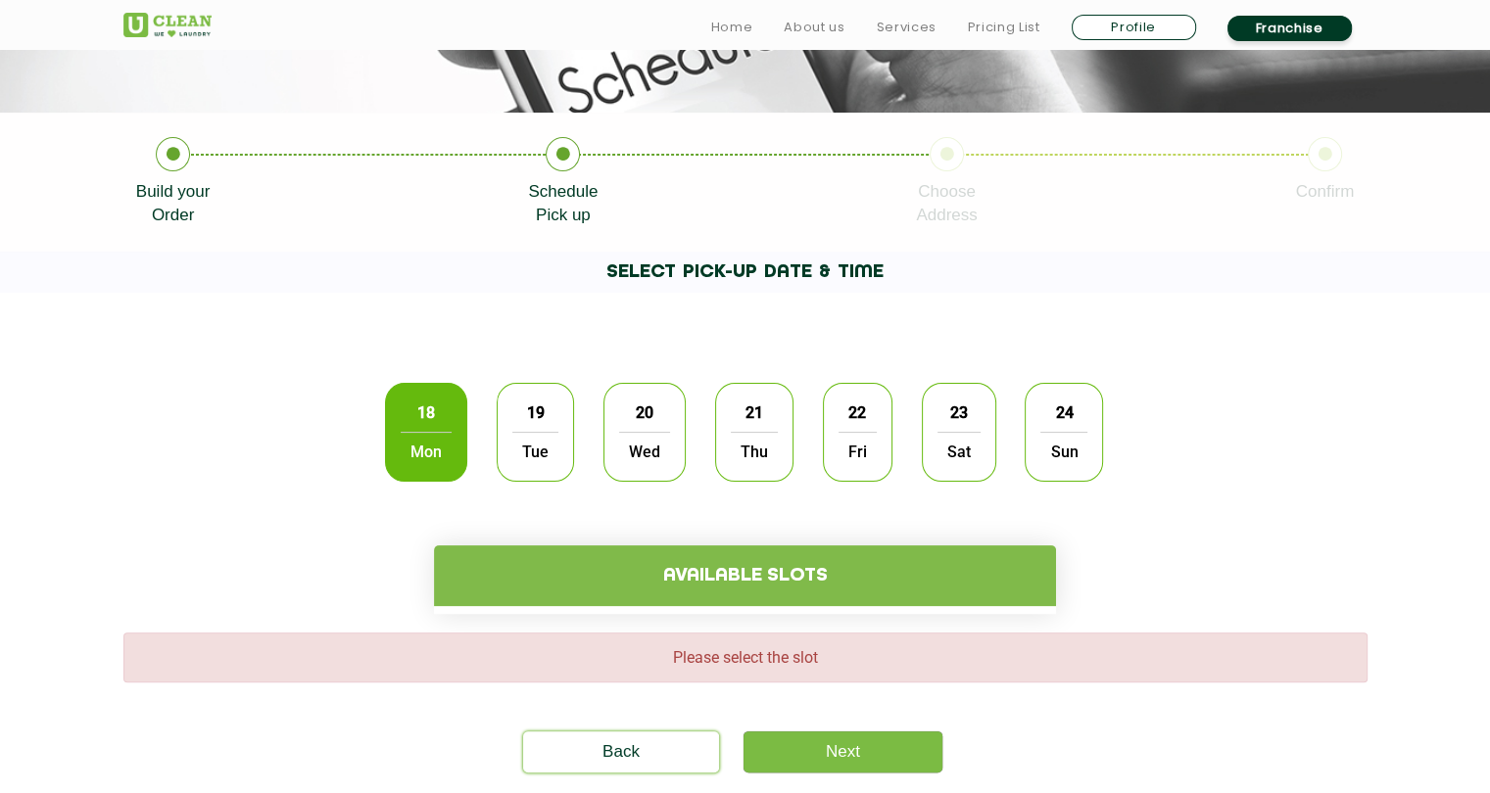
click at [411, 450] on span "Mon" at bounding box center [426, 451] width 51 height 39
click at [554, 449] on span "Tue" at bounding box center [535, 451] width 46 height 39
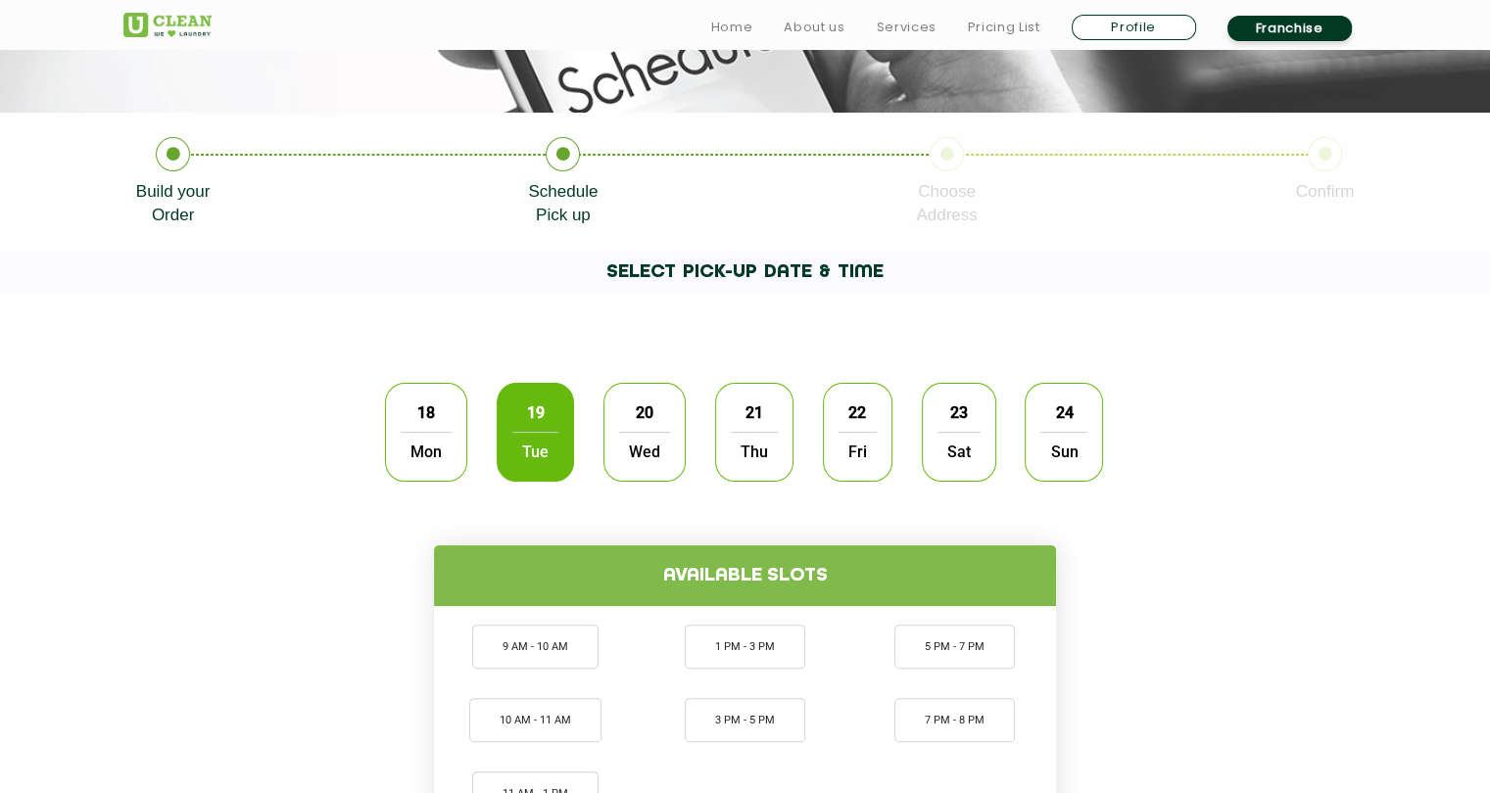
click at [467, 438] on div "18 Mon 19 Tue 20 Wed 21 Thu 22 Fri 23 Sat 24 Sun" at bounding box center [744, 432] width 747 height 128
click at [460, 438] on div "18 Mon" at bounding box center [426, 432] width 82 height 99
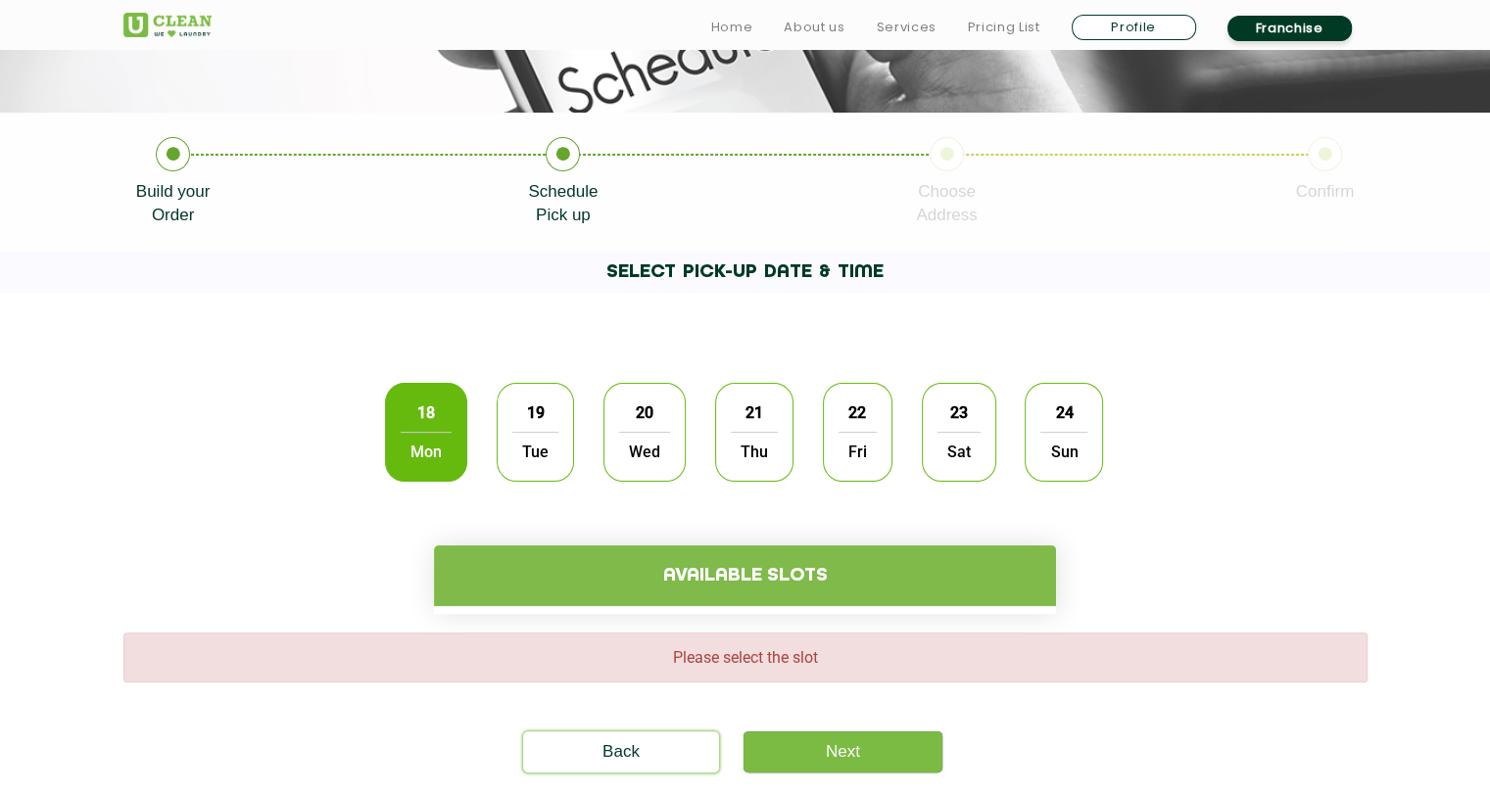
click at [530, 440] on span "Tue" at bounding box center [535, 451] width 46 height 39
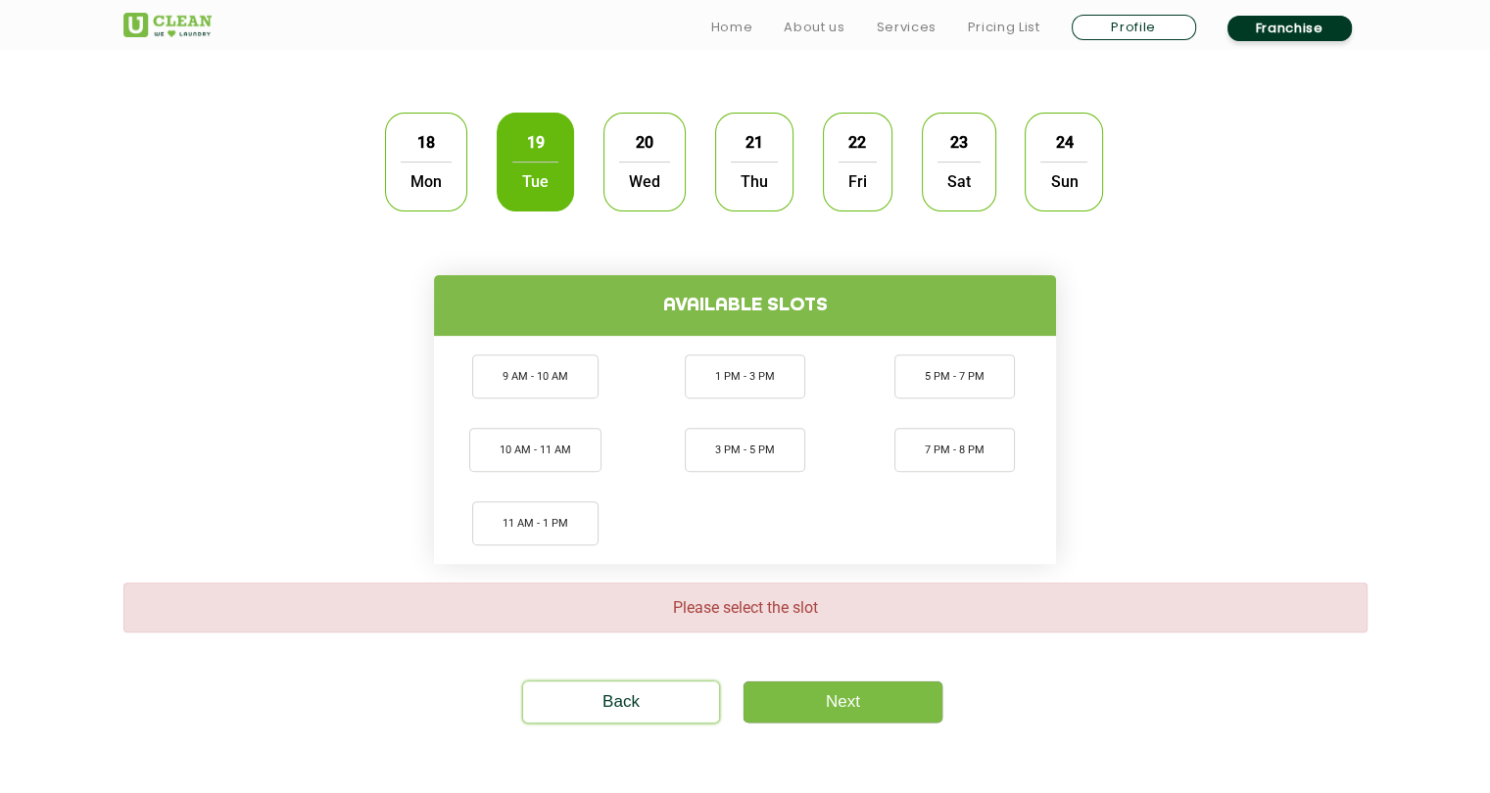
scroll to position [664, 0]
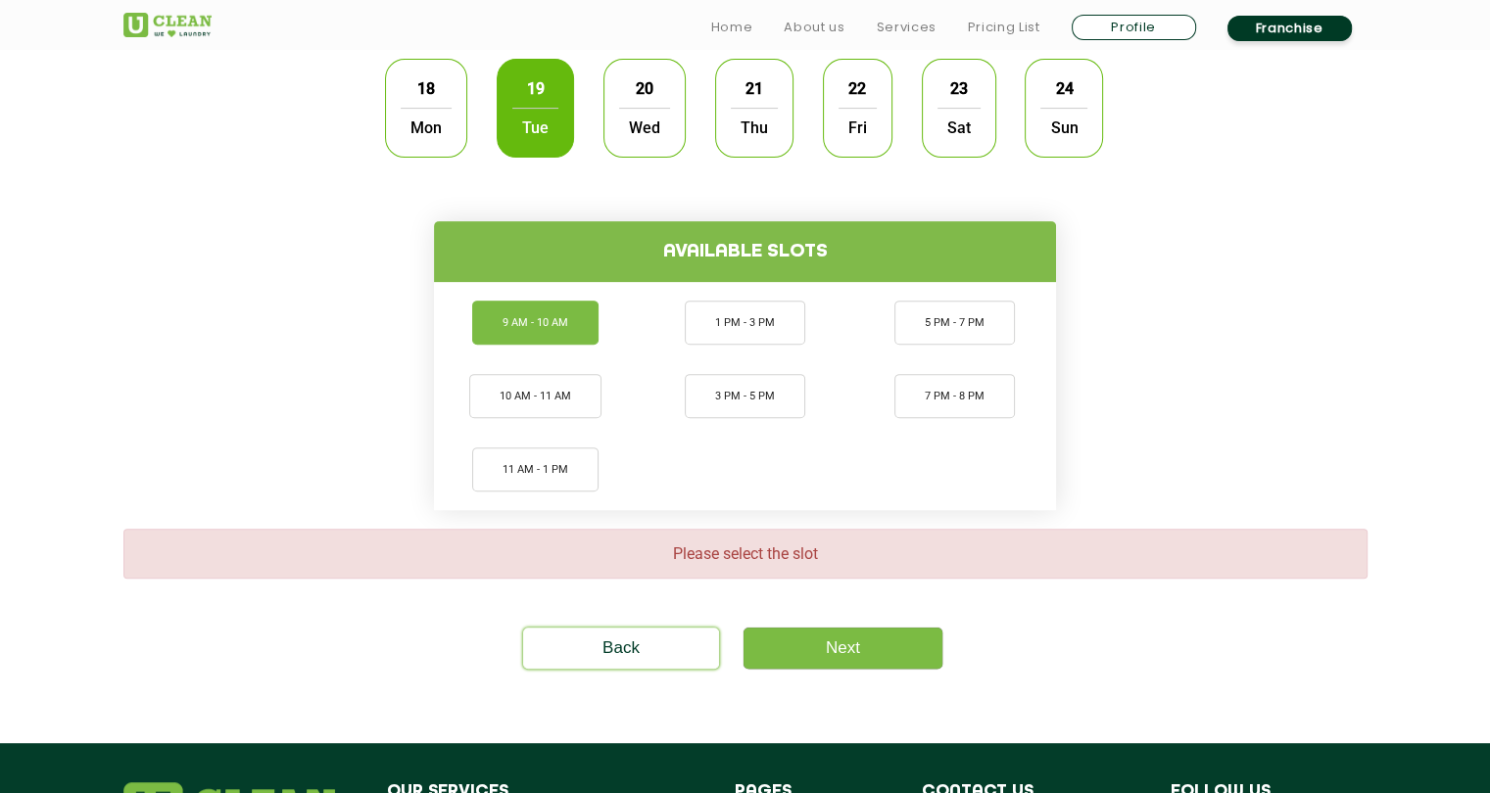
click at [584, 328] on li "9 AM - 10 AM" at bounding box center [535, 323] width 126 height 44
click at [859, 649] on link "Next" at bounding box center [842, 648] width 199 height 41
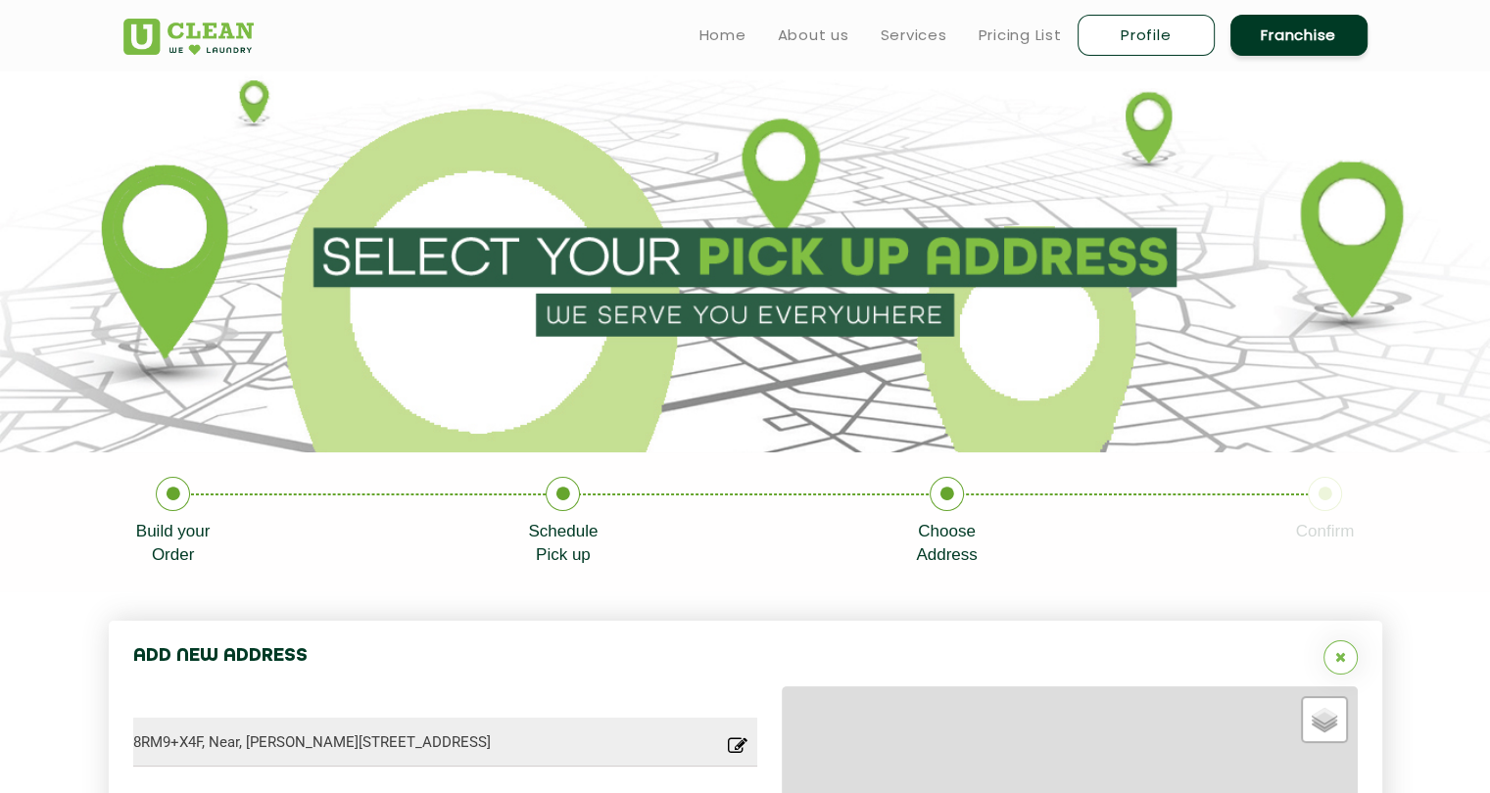
type input "Save"
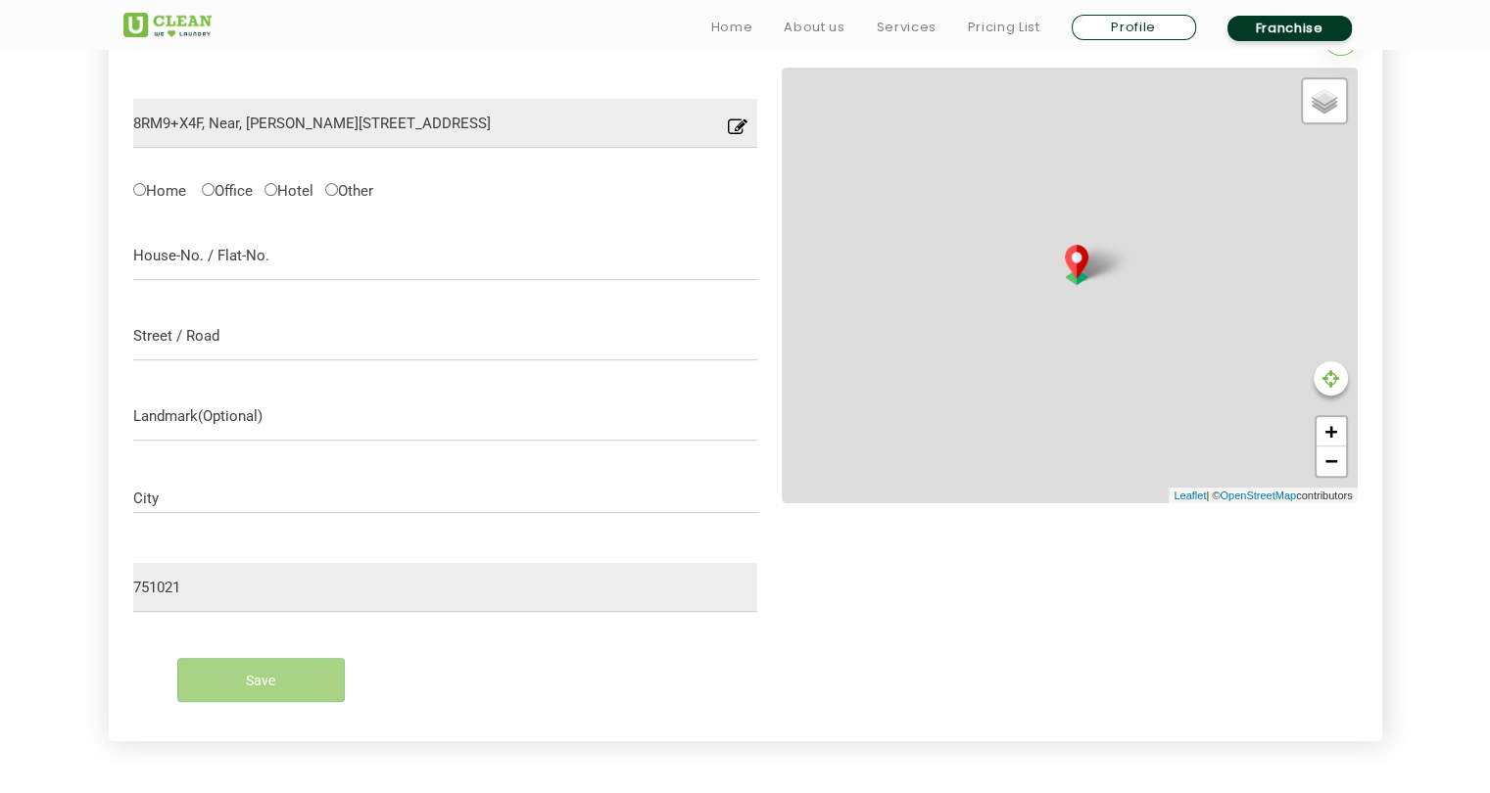
scroll to position [620, 0]
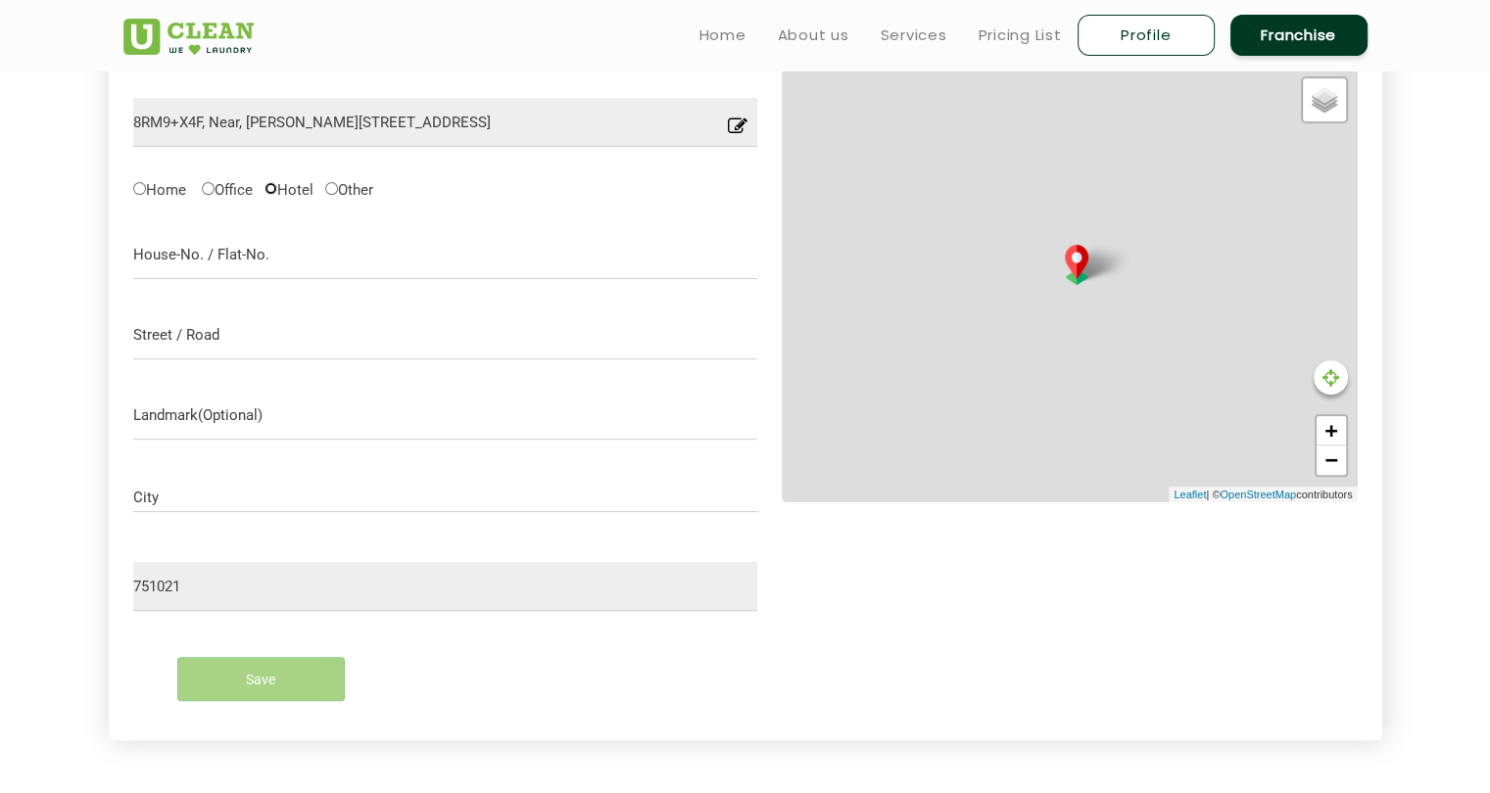
click at [277, 188] on input "Hotel" at bounding box center [270, 188] width 13 height 13
radio input "true"
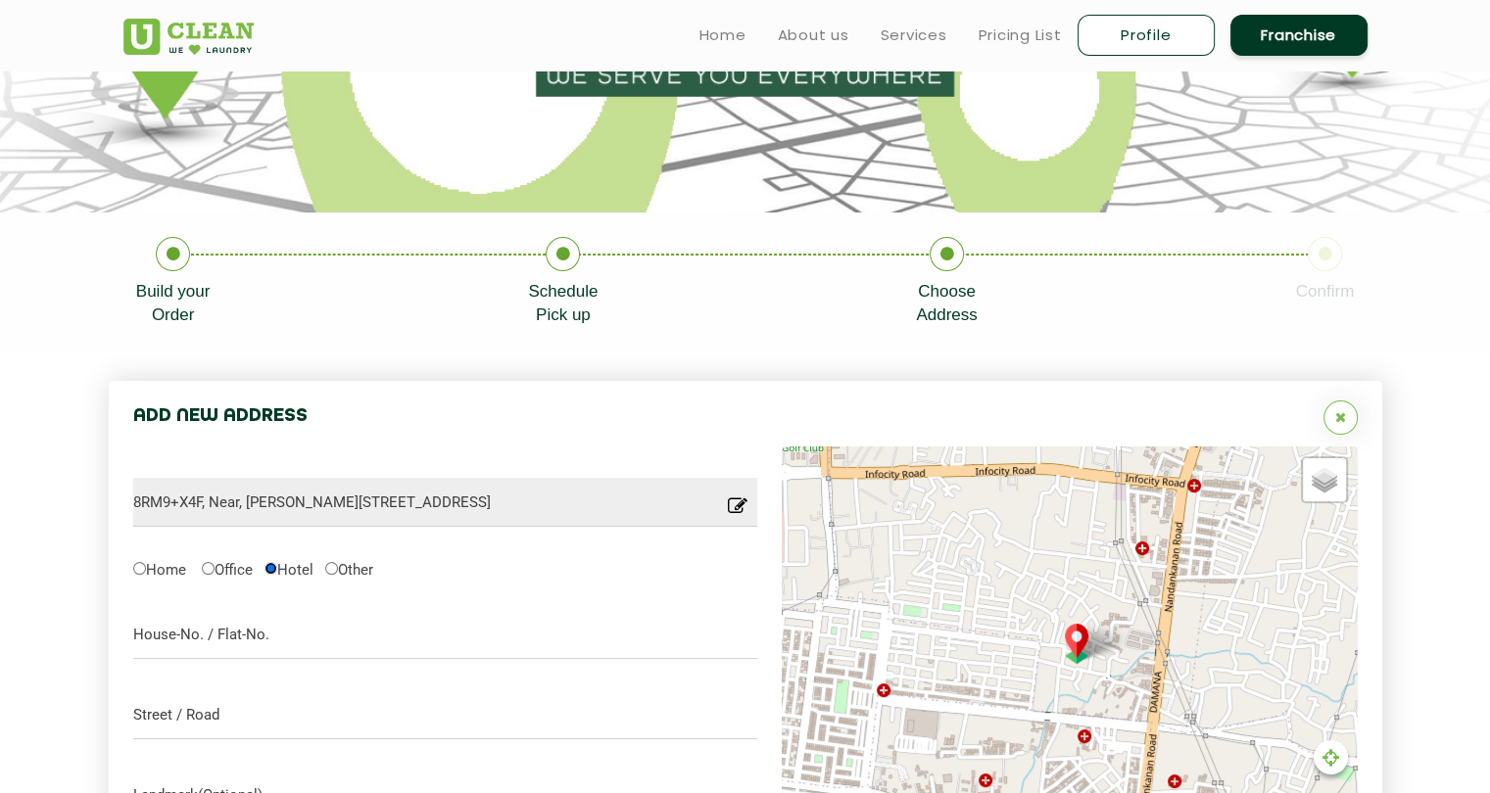
scroll to position [0, 0]
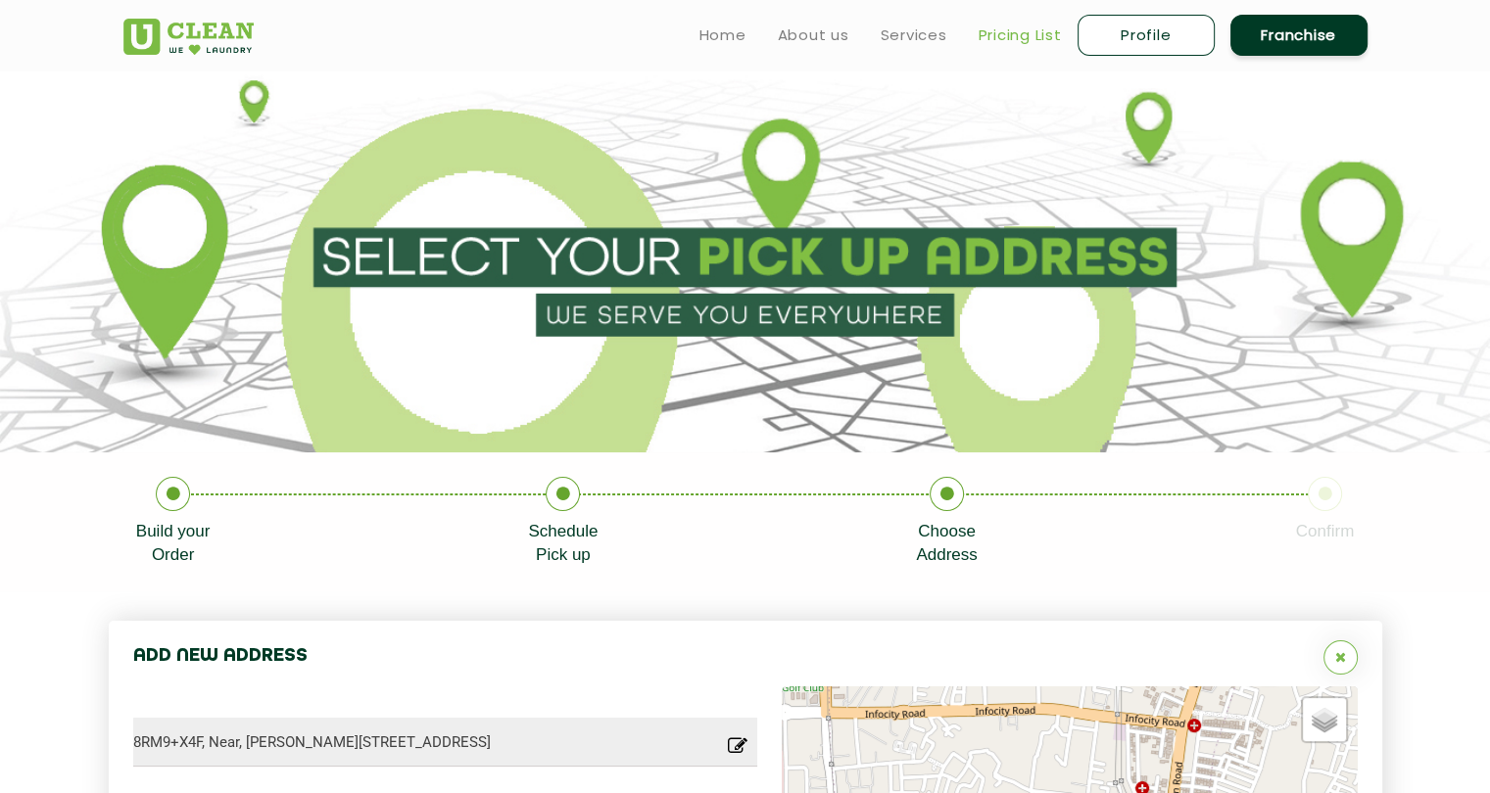
click at [1025, 33] on link "Pricing List" at bounding box center [1020, 36] width 83 height 24
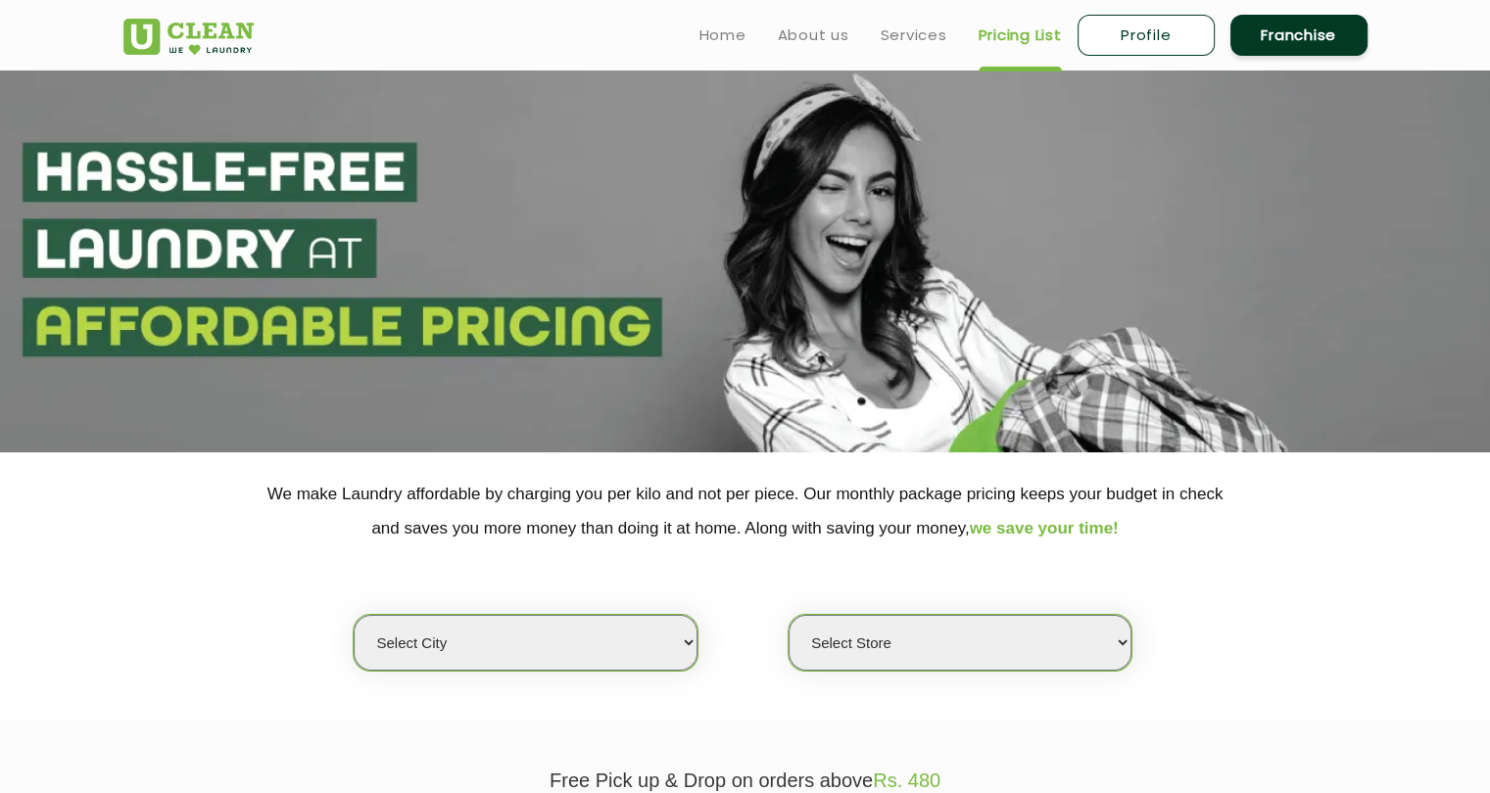
click at [645, 655] on select "Select city Aalo Agartala Agra Ahmedabad Akola Aligarh Alwar - UClean Select Am…" at bounding box center [525, 643] width 343 height 56
select select "76"
click at [354, 615] on select "Select city Aalo Agartala Agra Ahmedabad Akola Aligarh Alwar - UClean Select Am…" at bounding box center [525, 643] width 343 height 56
click at [920, 657] on select "Select Store" at bounding box center [960, 643] width 343 height 56
select select "237"
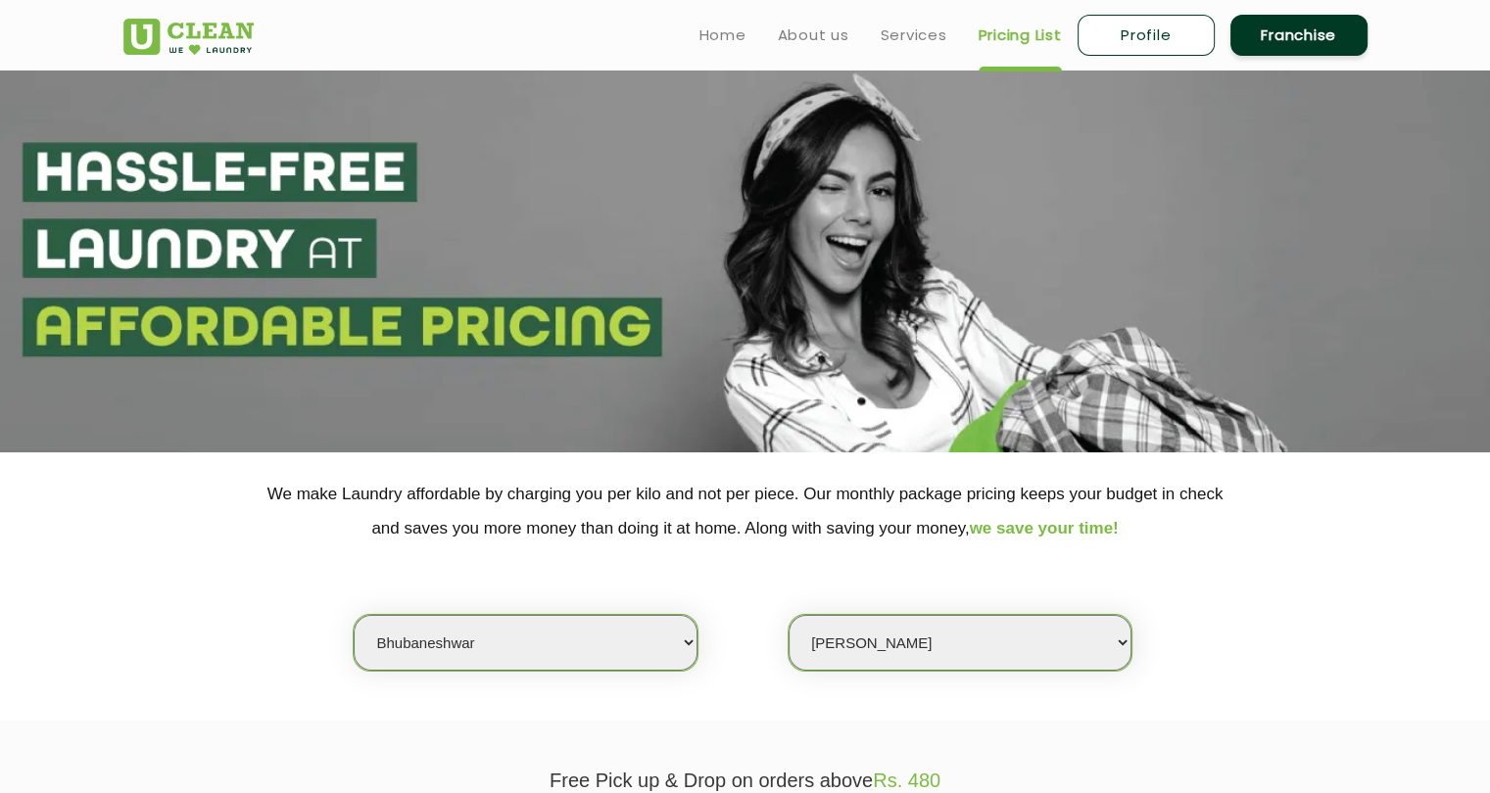
click at [789, 615] on select "Select Store UClean Patia Bhubaneshwar UClean Z1 Apartment Patia UClean Khandag…" at bounding box center [960, 643] width 343 height 56
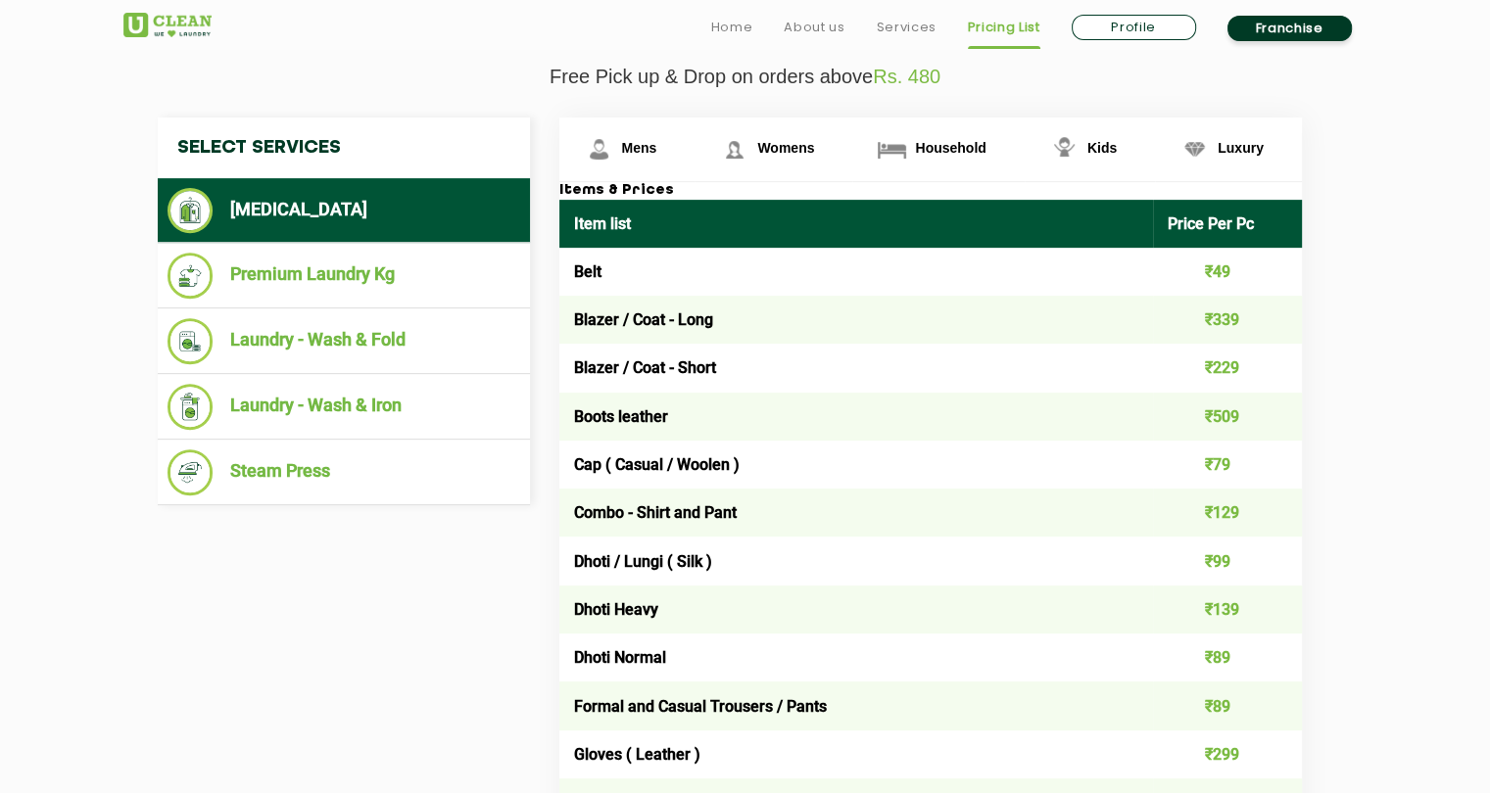
scroll to position [705, 0]
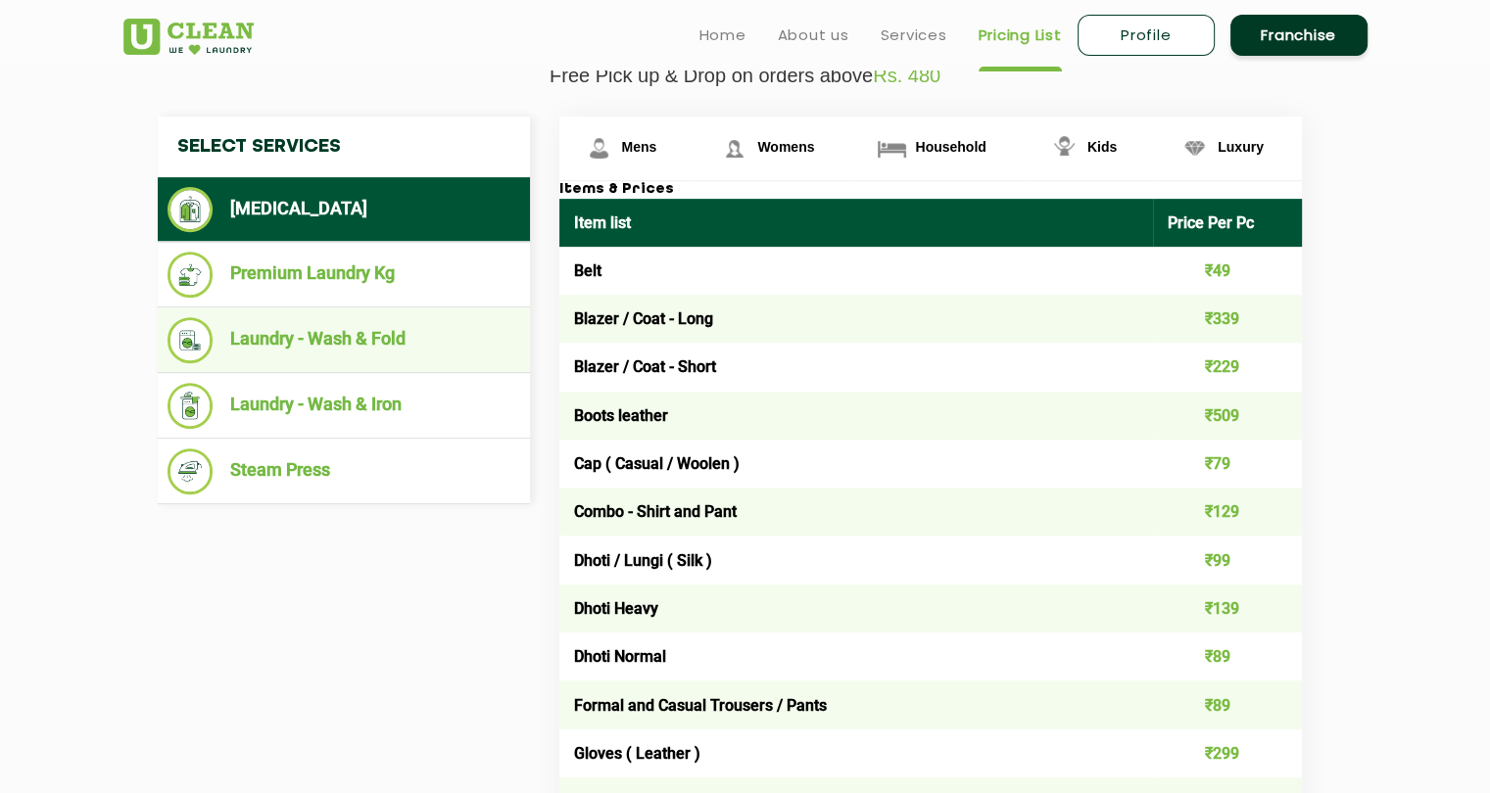
click at [357, 333] on li "Laundry - Wash & Fold" at bounding box center [343, 340] width 353 height 46
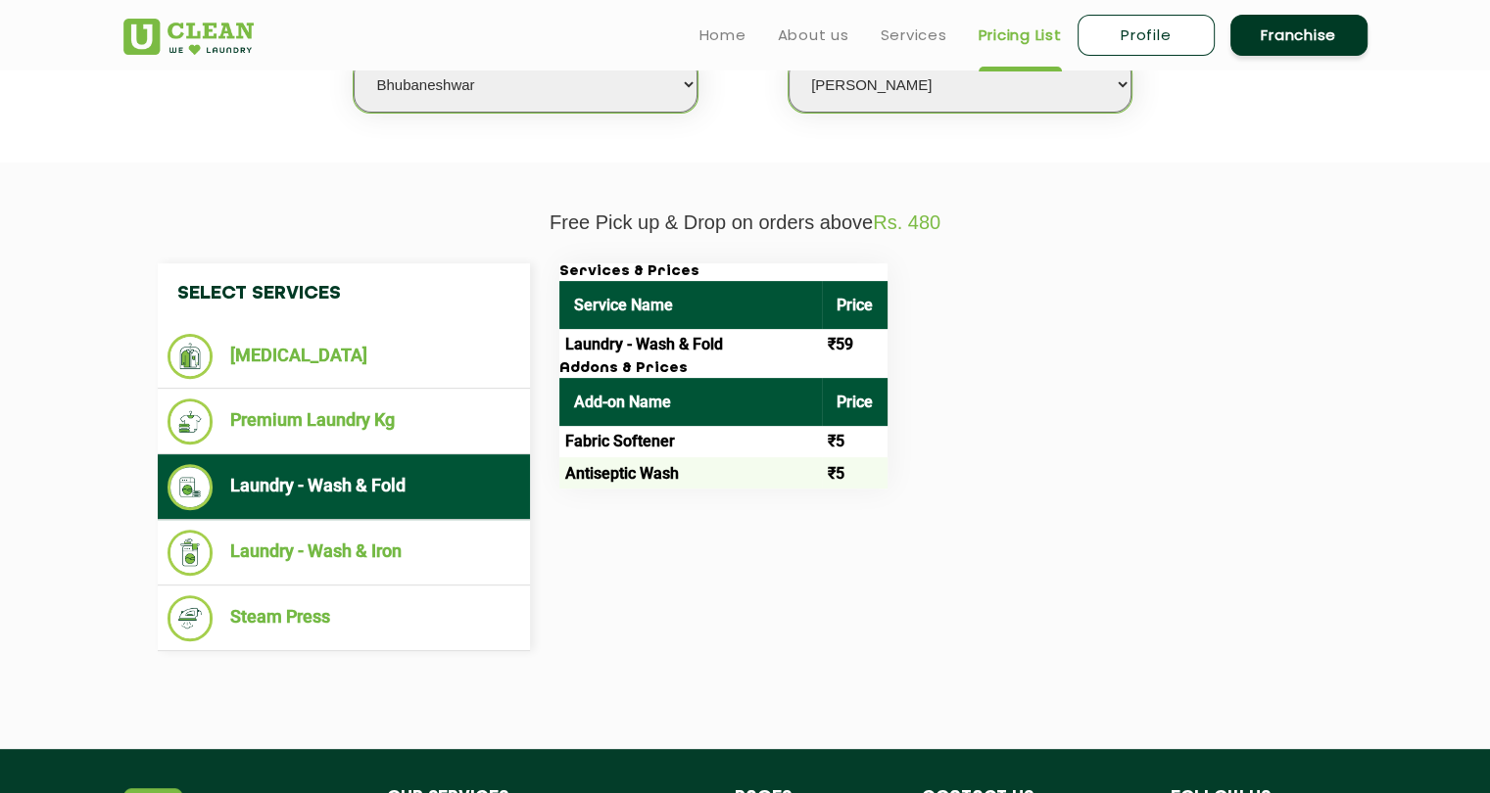
scroll to position [556, 0]
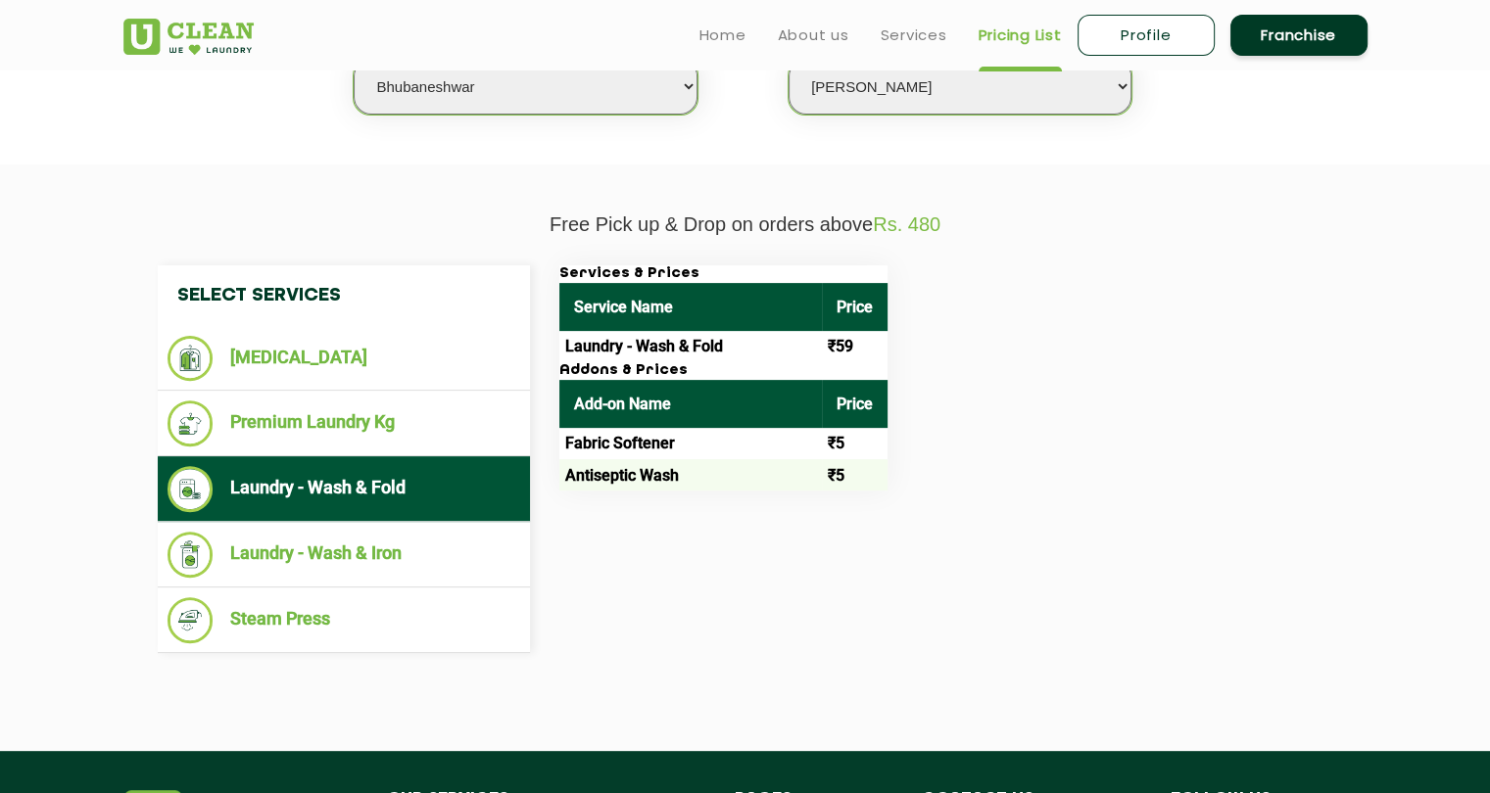
click at [722, 499] on div "Select Services Dry Cleaning Premium Laundry Kg Laundry - Wash & Fold Laundry -…" at bounding box center [745, 459] width 1205 height 388
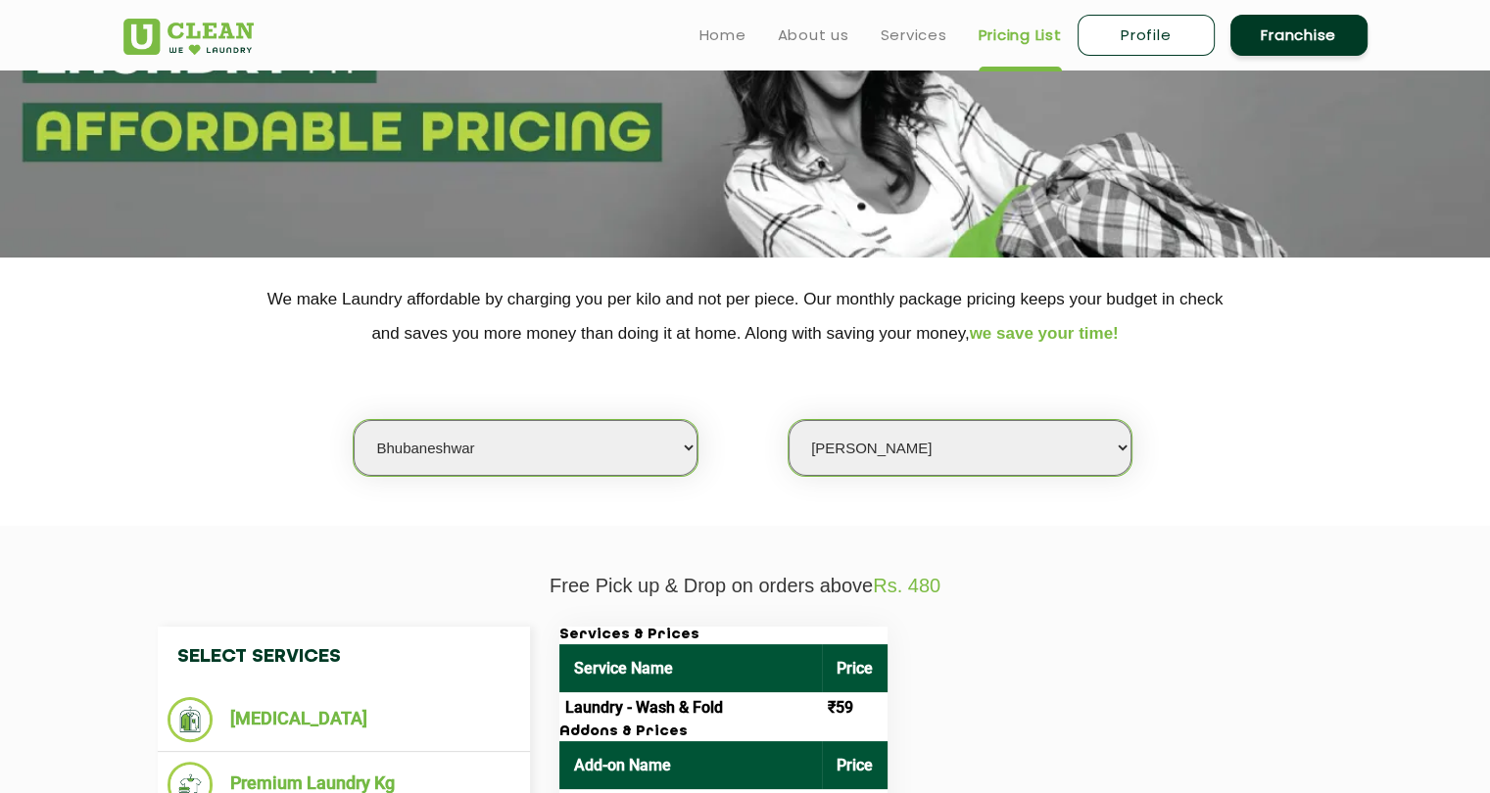
scroll to position [0, 0]
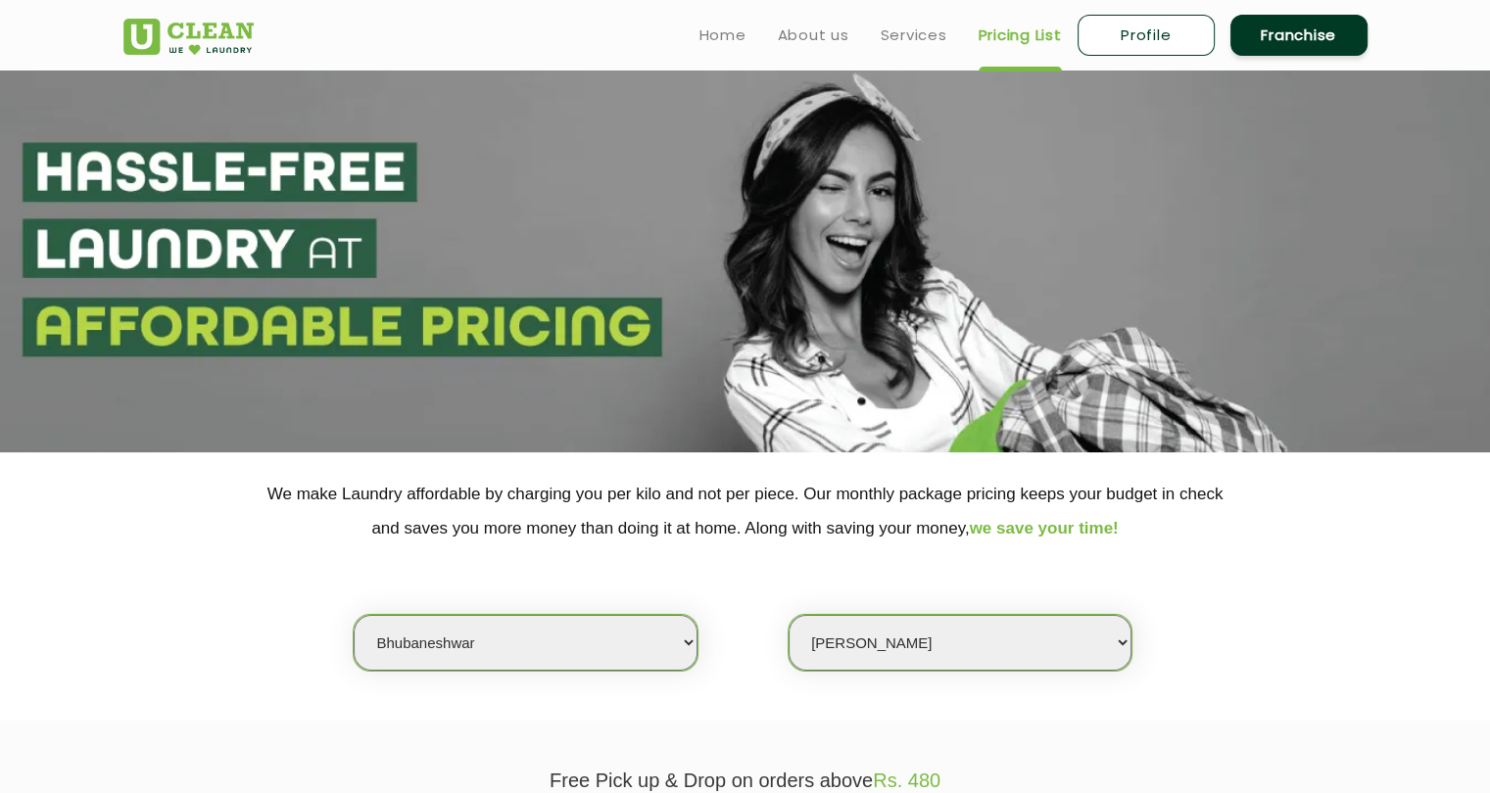
click at [223, 25] on img at bounding box center [188, 37] width 130 height 36
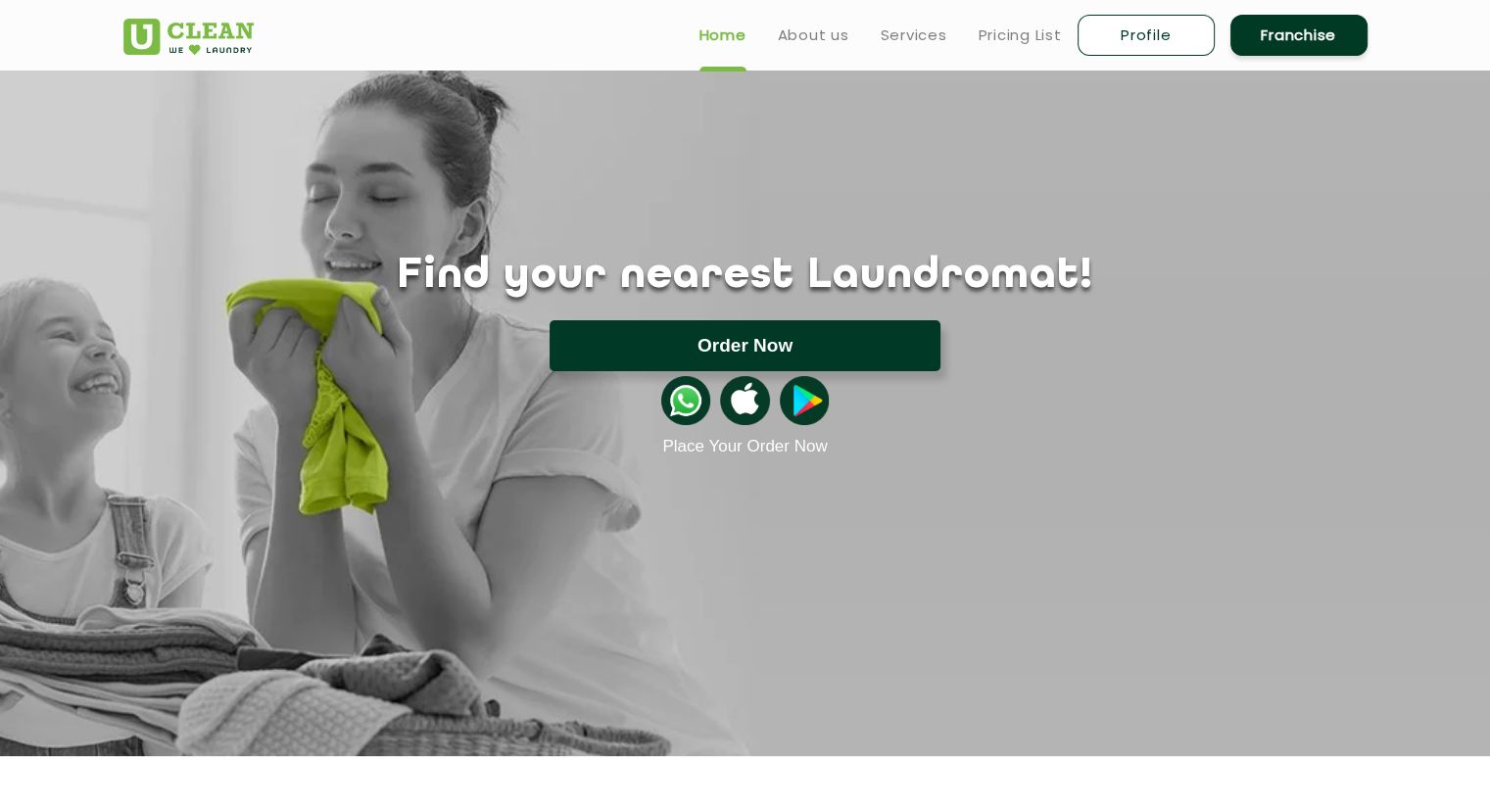
click at [785, 337] on button "Order Now" at bounding box center [745, 345] width 391 height 51
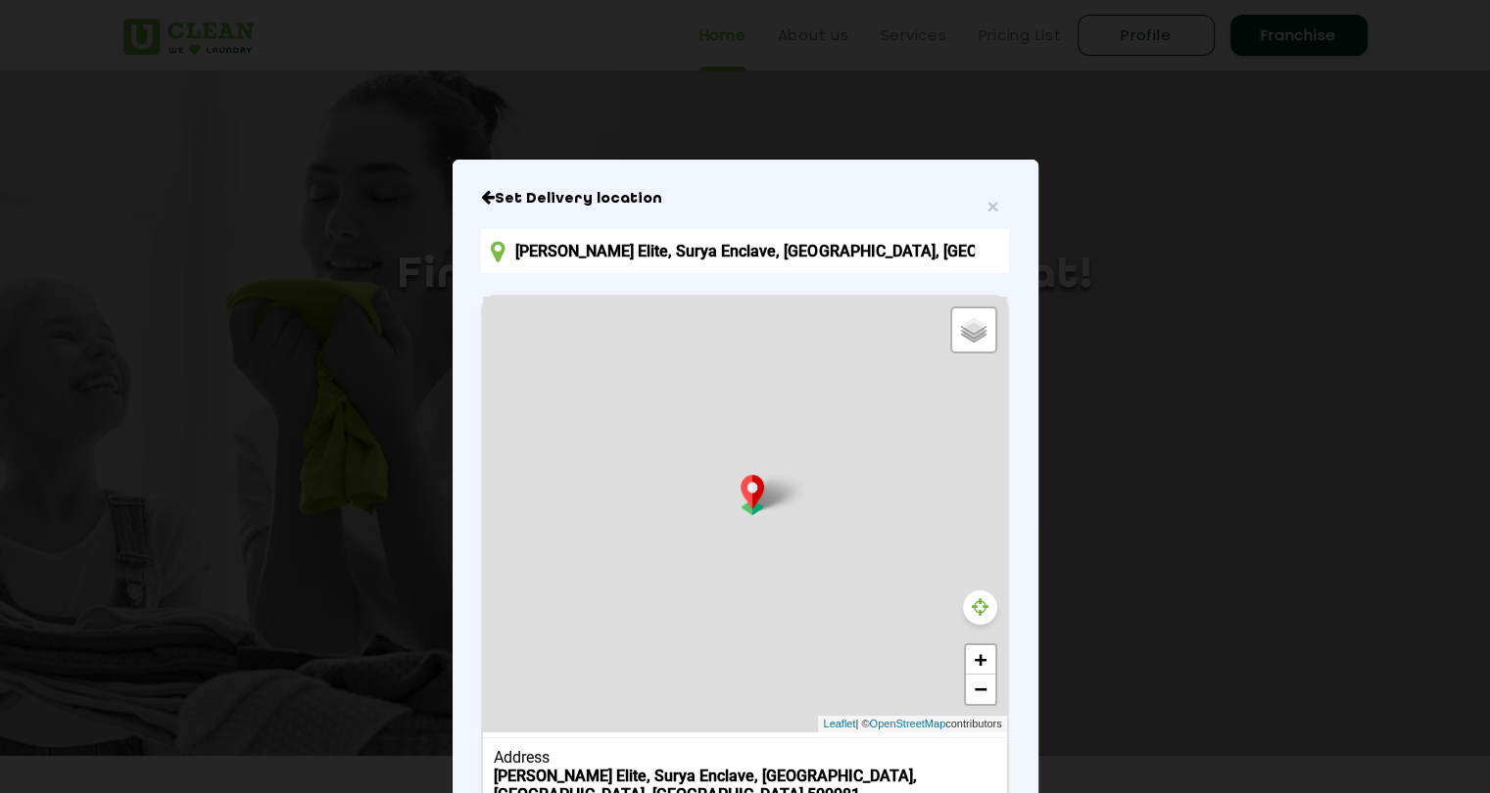
click at [972, 611] on icon at bounding box center [980, 608] width 17 height 20
type input "8RM9+X4F, Near, [PERSON_NAME][STREET_ADDRESS]"
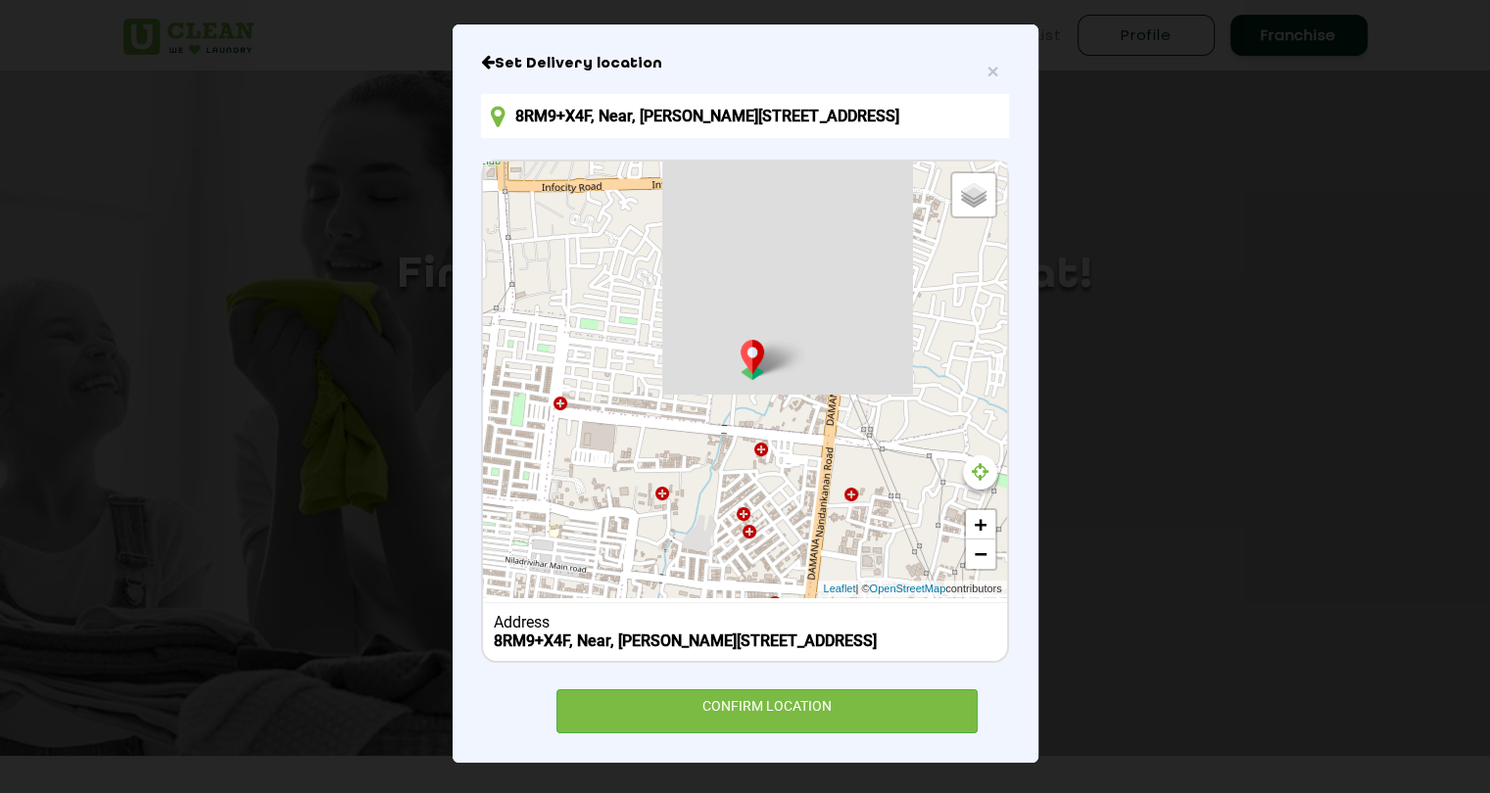
scroll to position [153, 0]
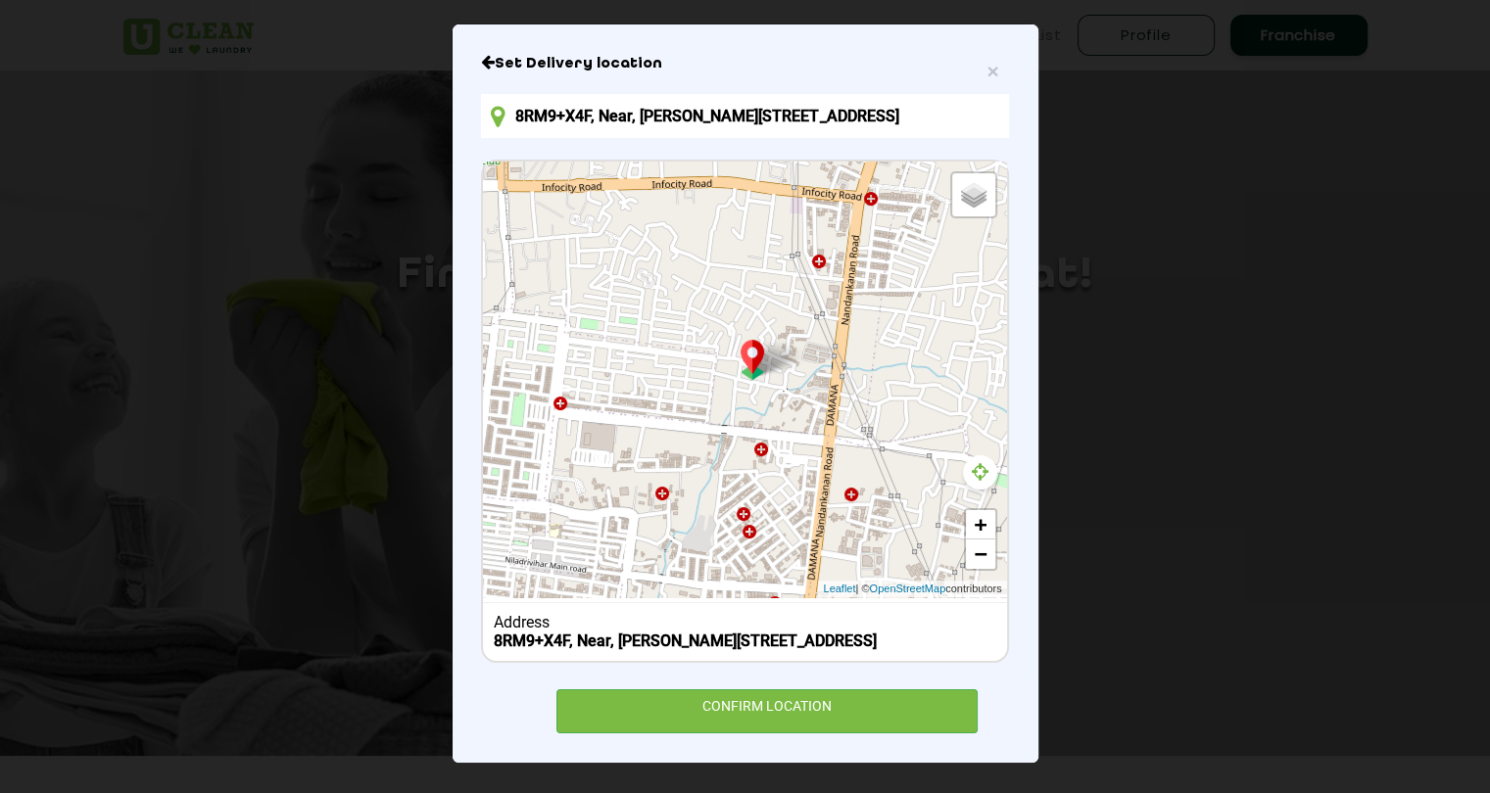
click at [976, 462] on icon at bounding box center [980, 472] width 17 height 20
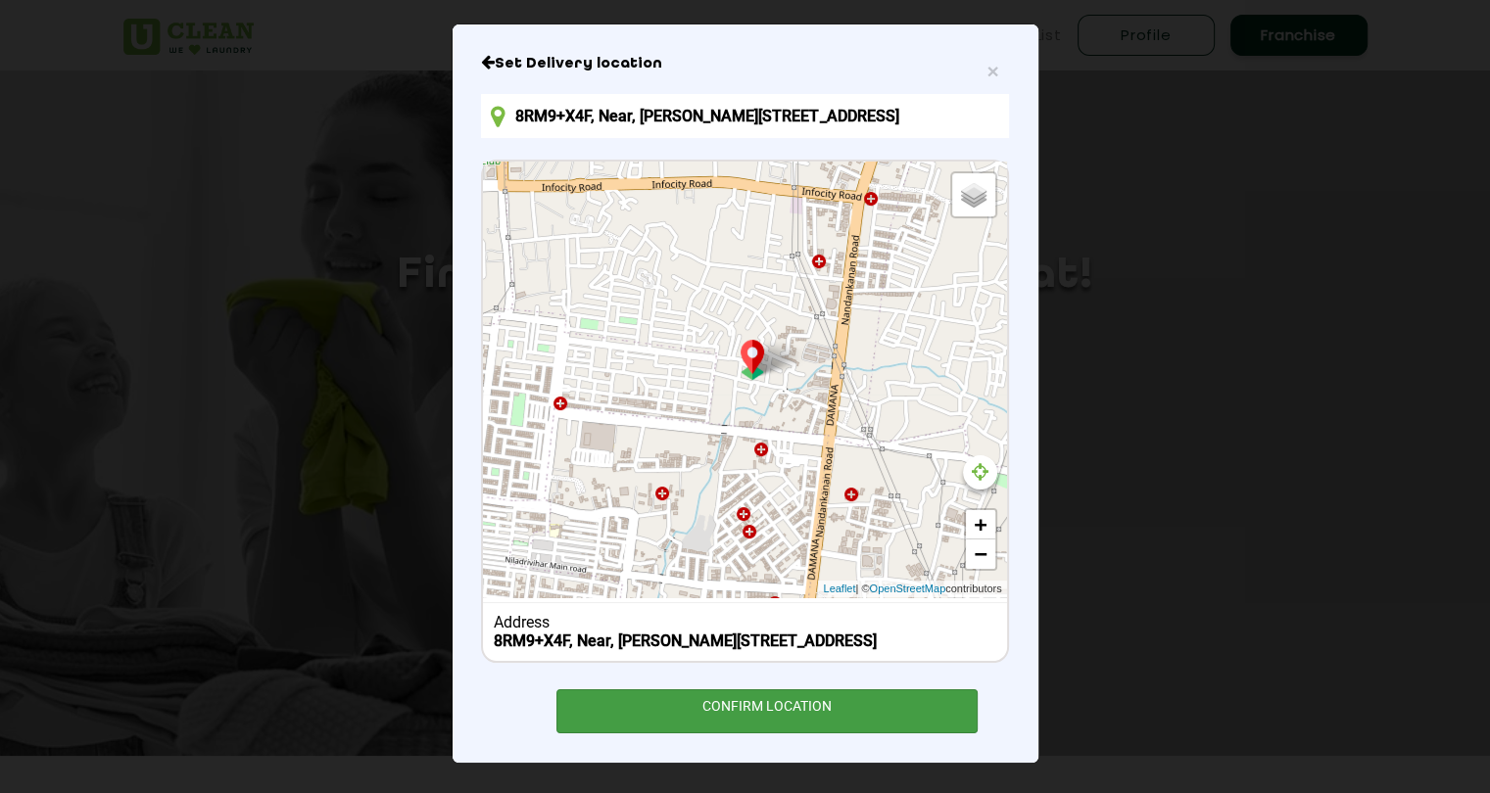
click at [784, 712] on div "CONFIRM LOCATION" at bounding box center [767, 712] width 422 height 44
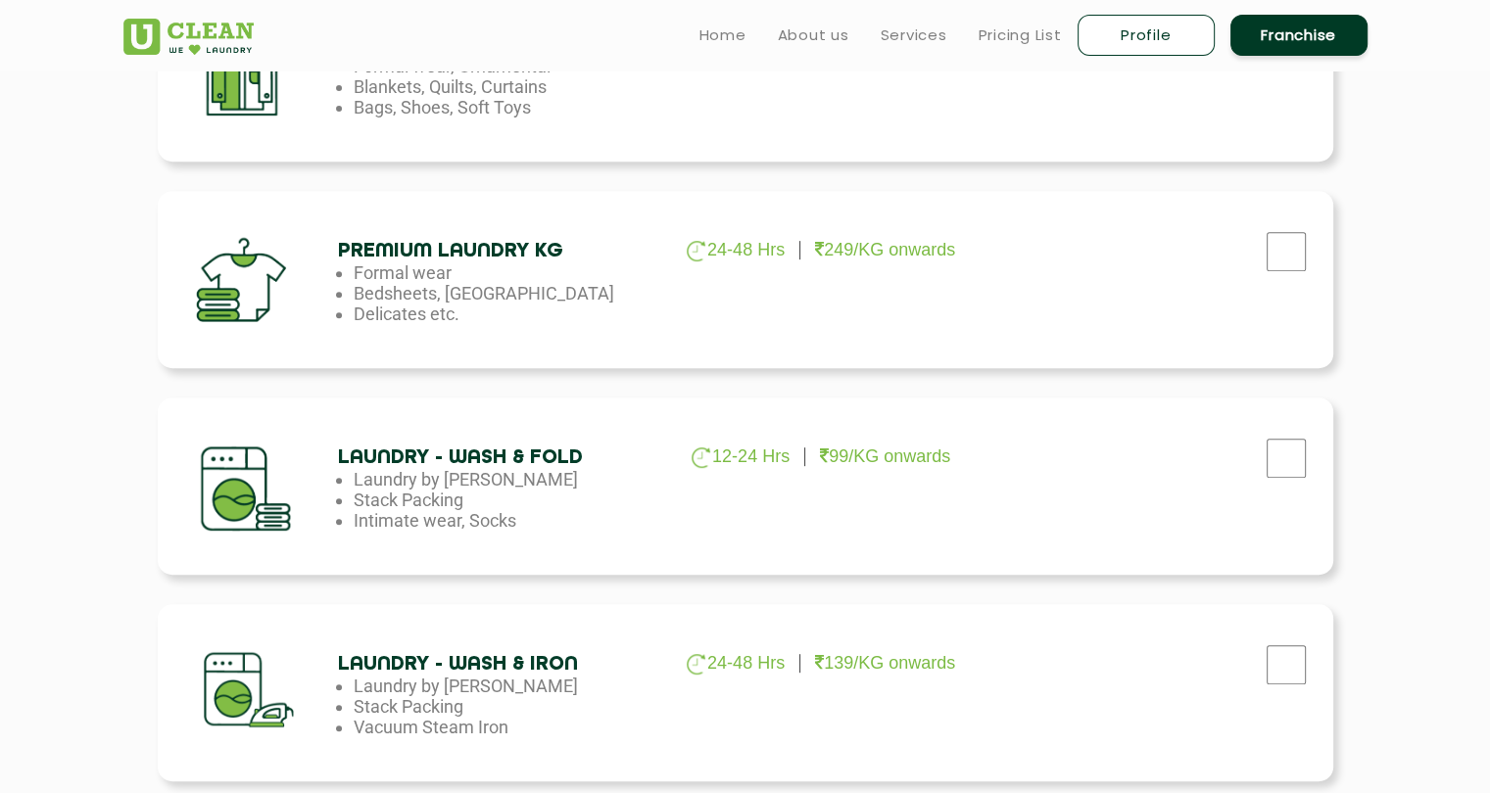
scroll to position [784, 0]
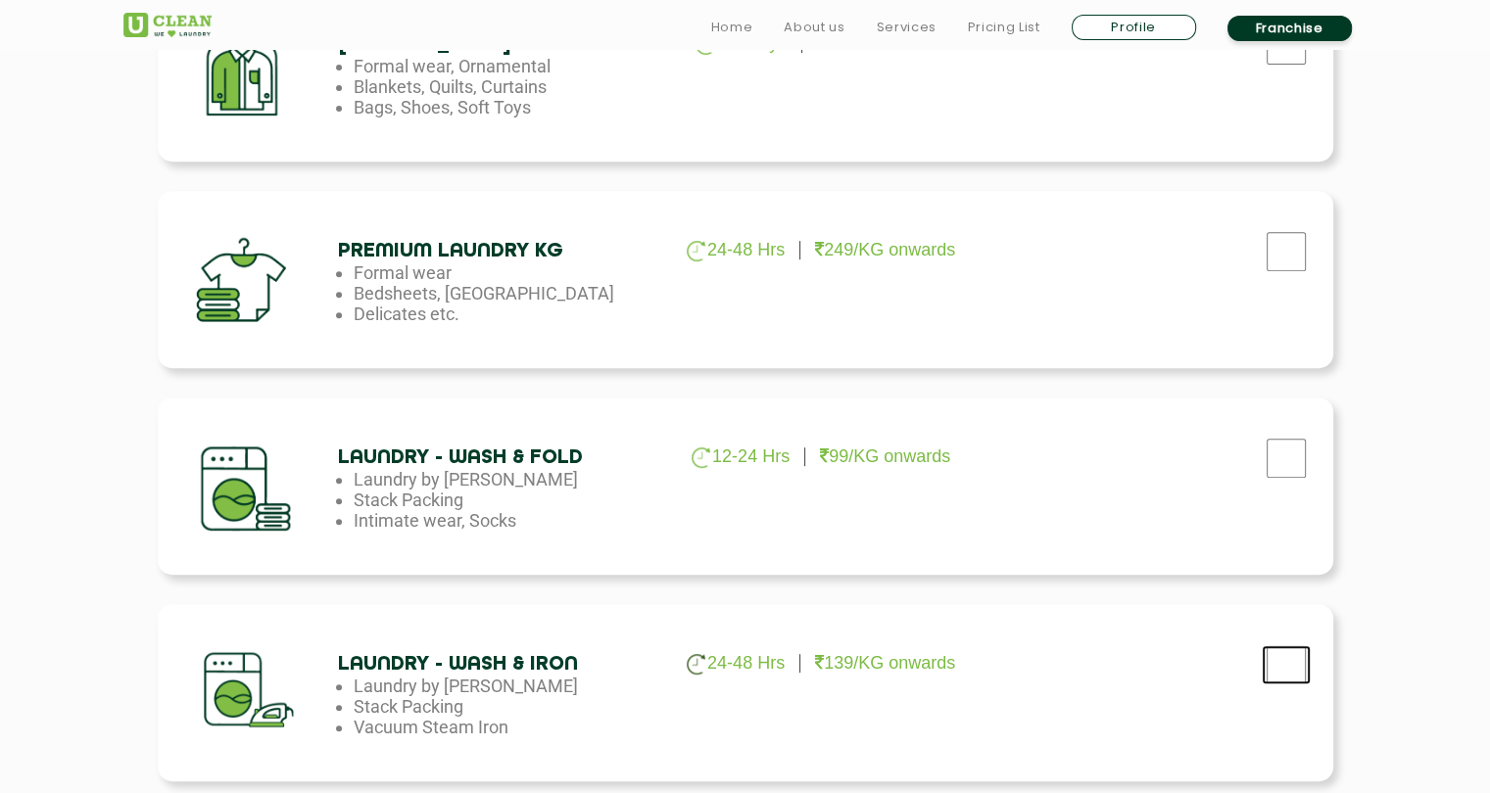
click at [1276, 65] on input "checkbox" at bounding box center [1286, 44] width 49 height 39
click at [1284, 65] on input "checkbox" at bounding box center [1286, 44] width 49 height 39
click at [1277, 65] on input "checkbox" at bounding box center [1286, 44] width 49 height 39
checkbox input "false"
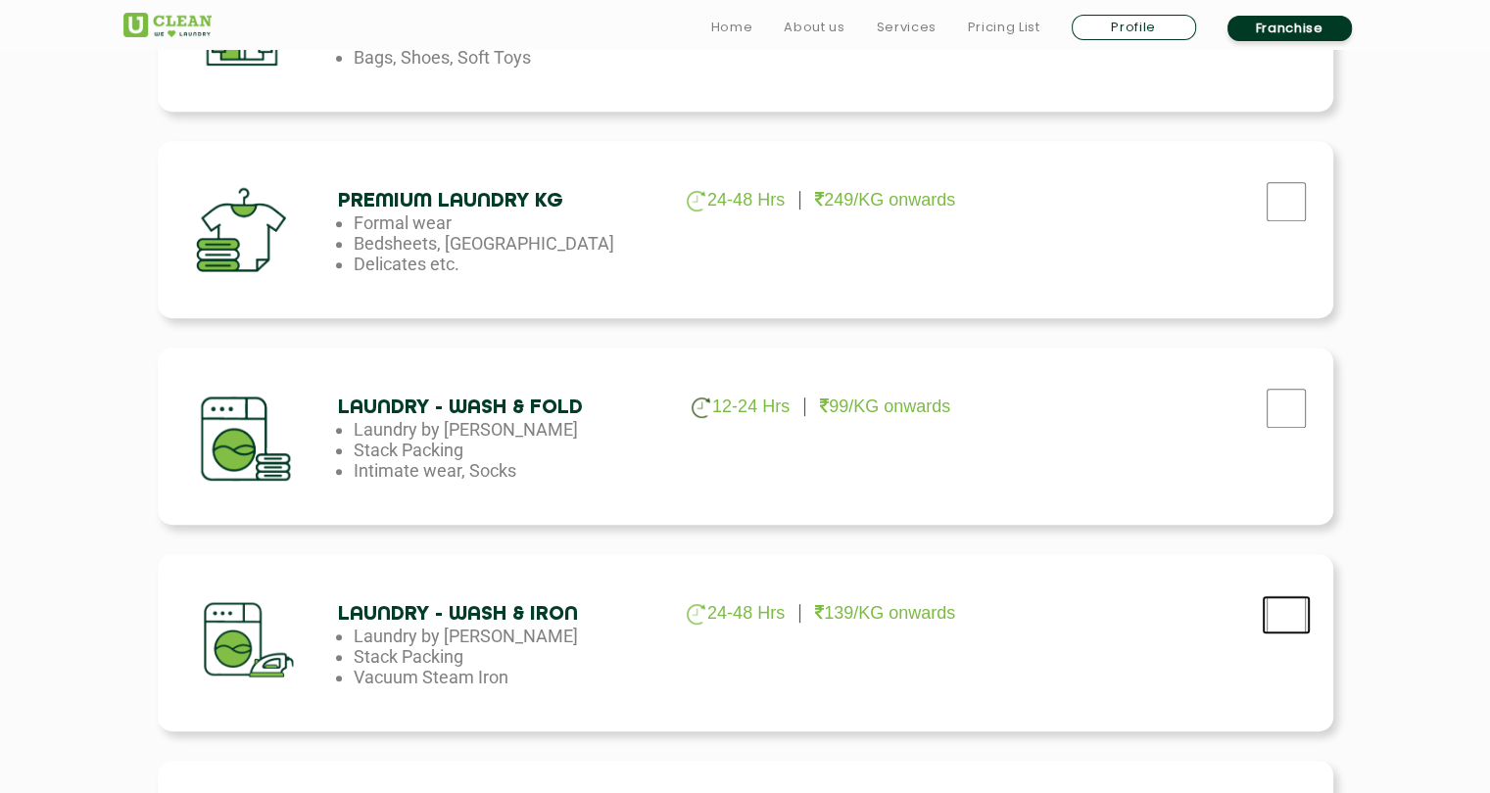
scroll to position [837, 0]
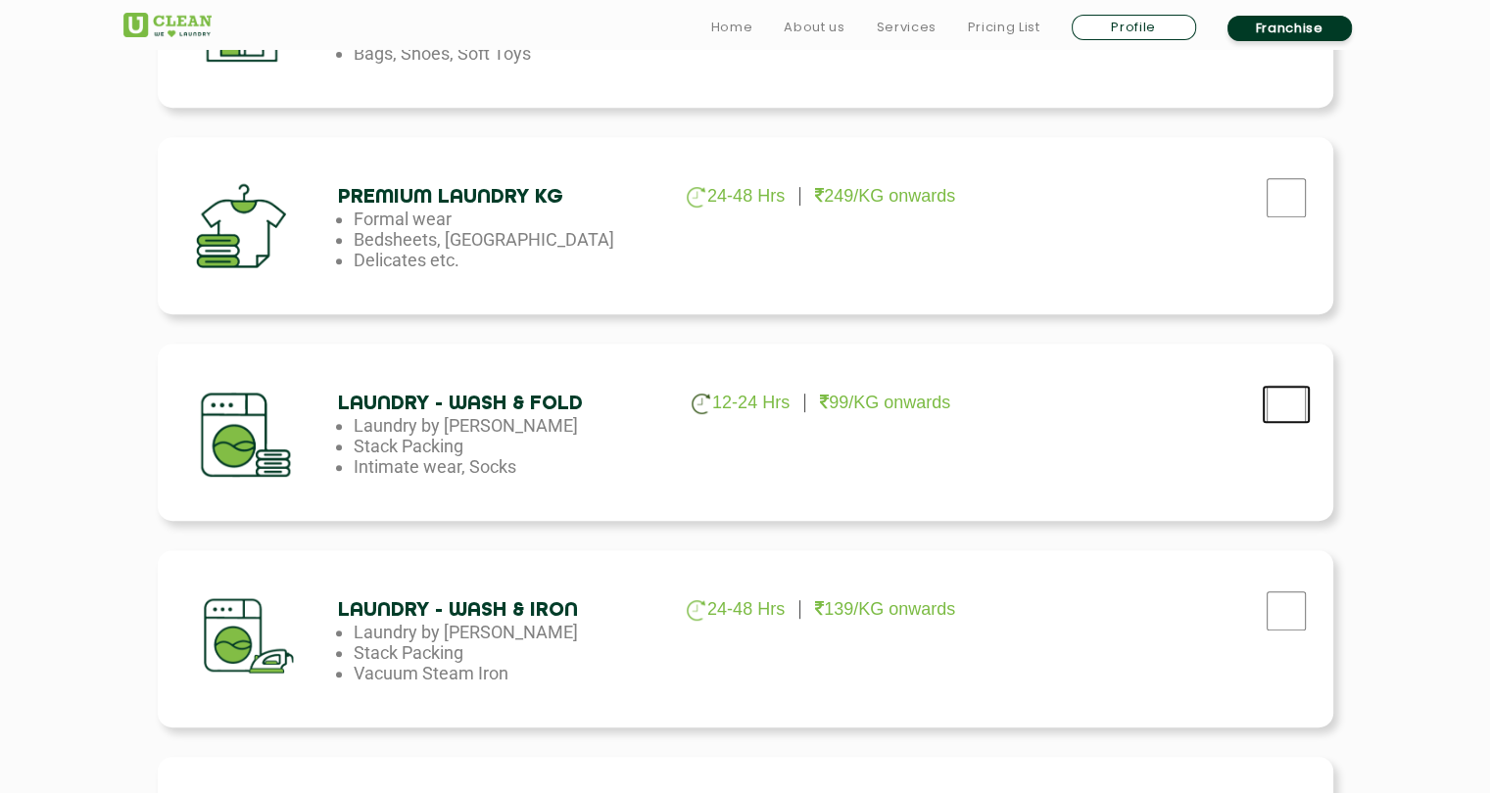
checkbox input "true"
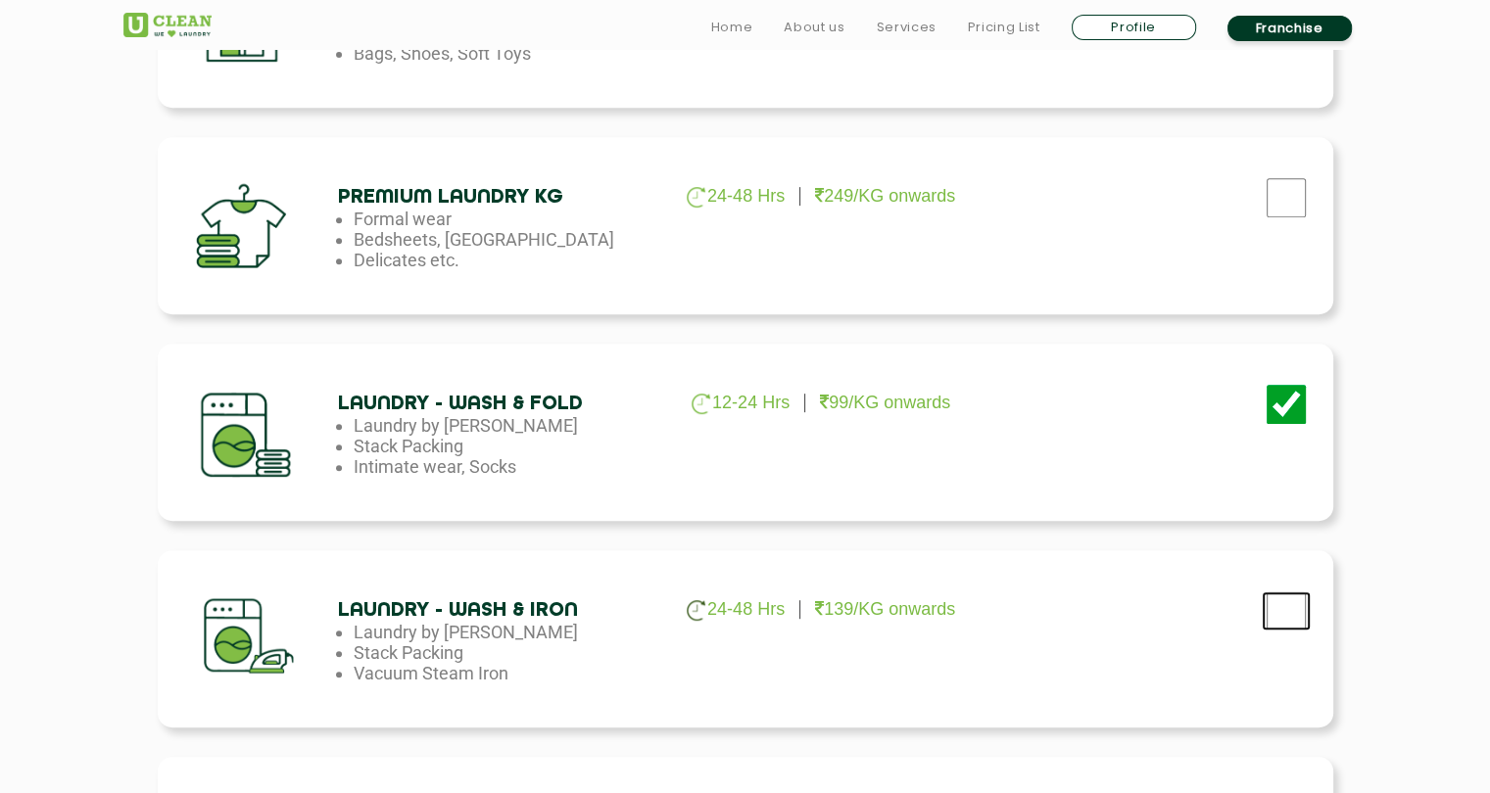
checkbox input "true"
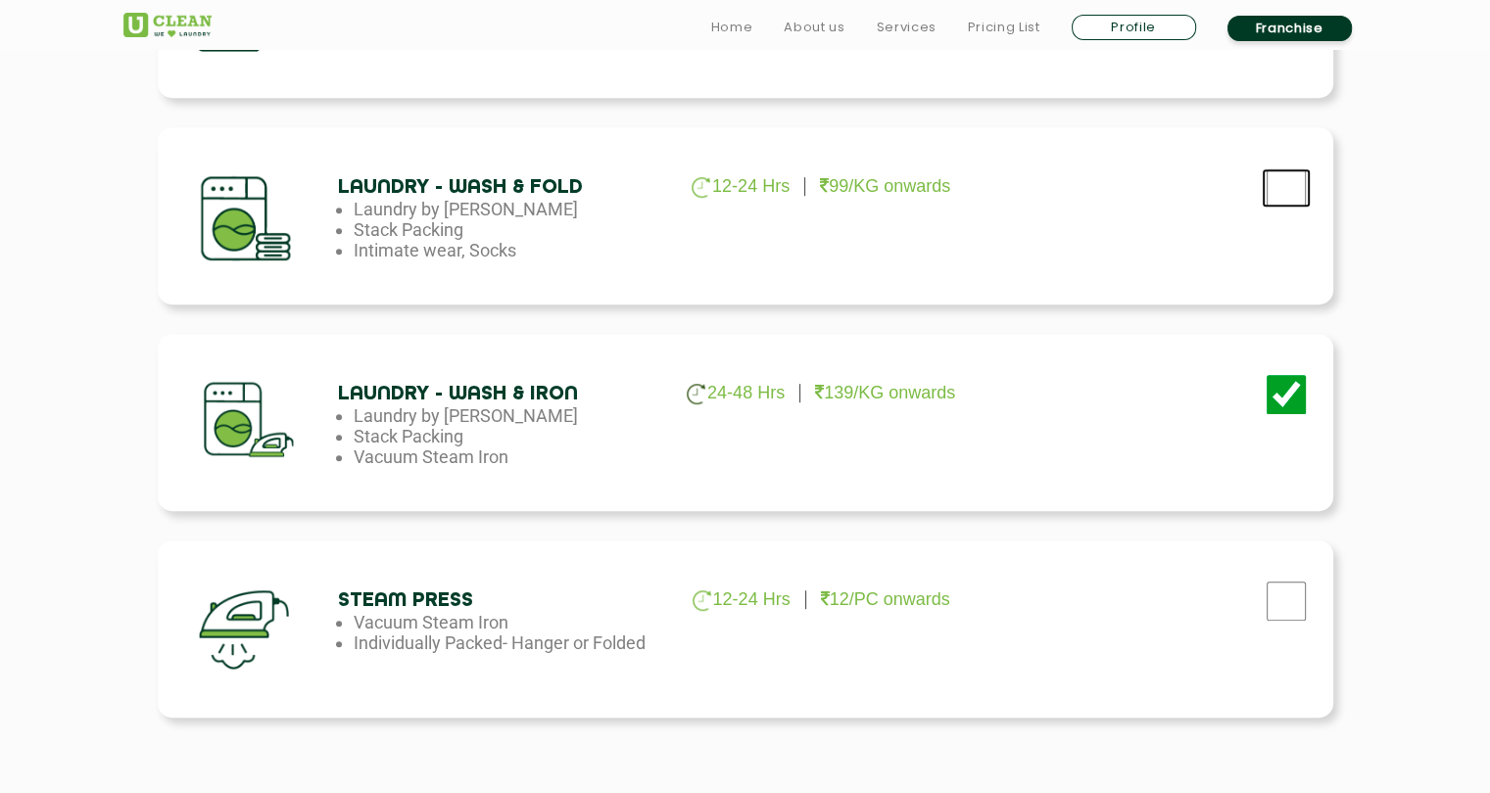
scroll to position [1054, 0]
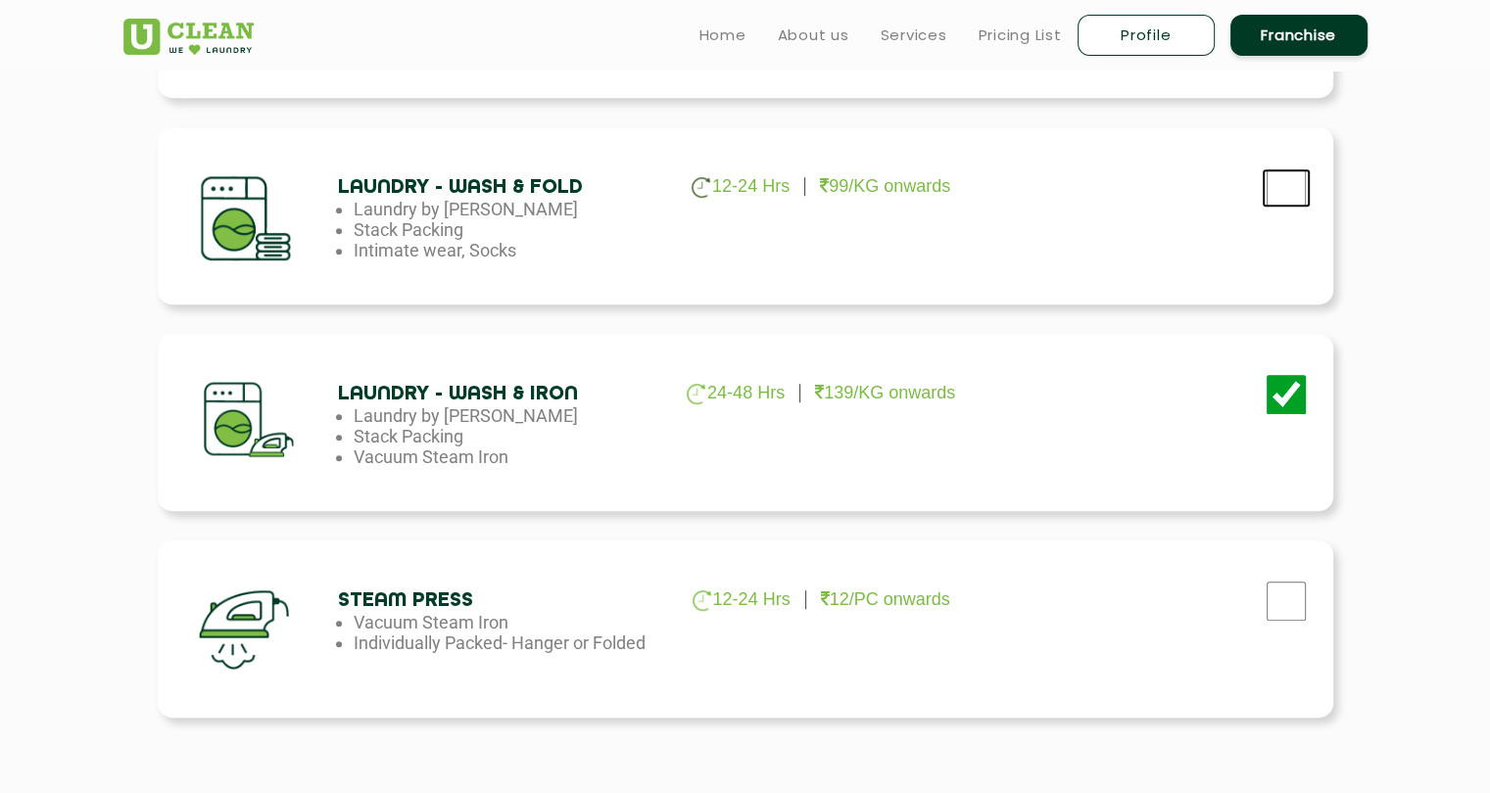
checkbox input "true"
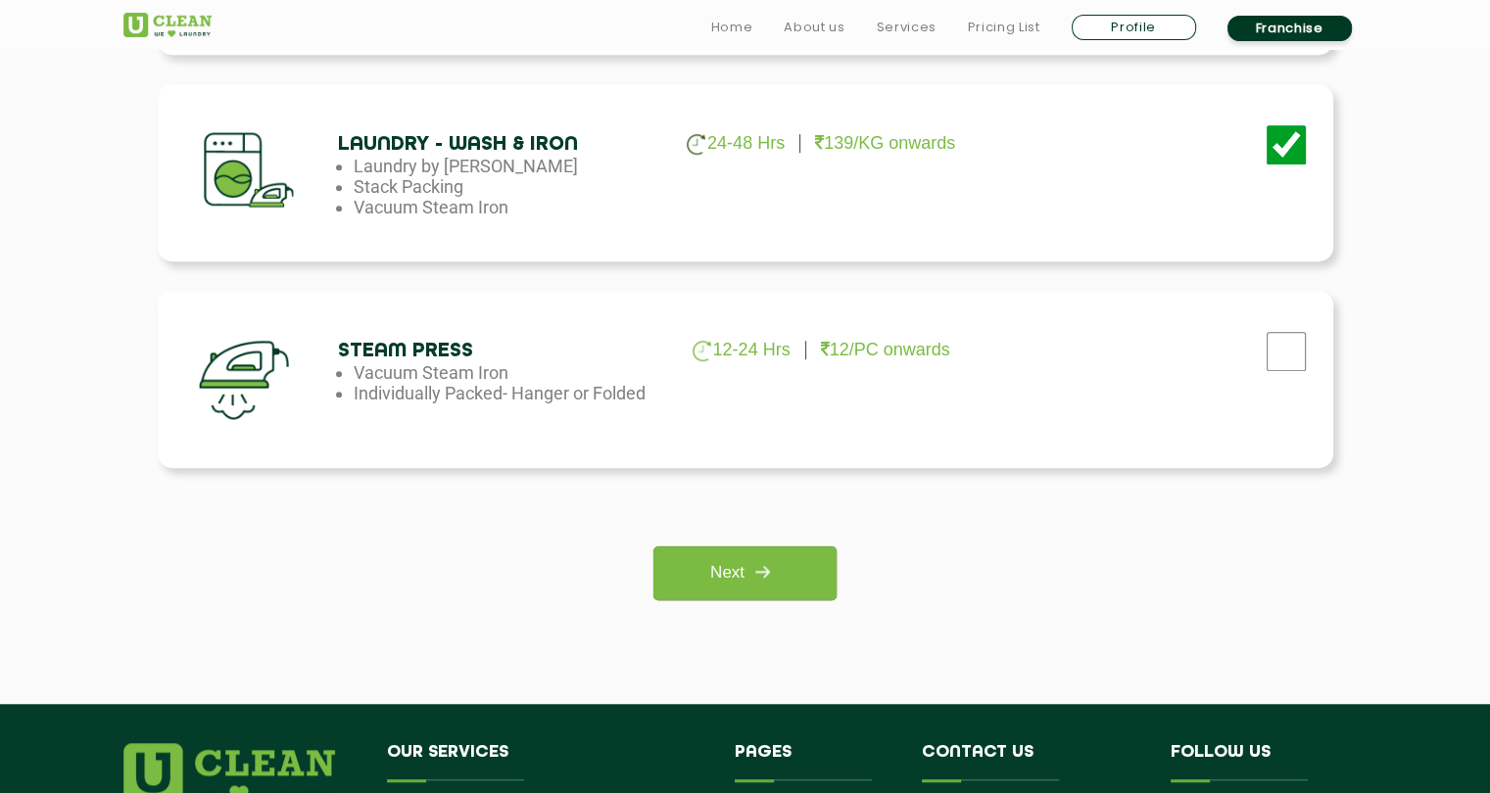
scroll to position [1305, 0]
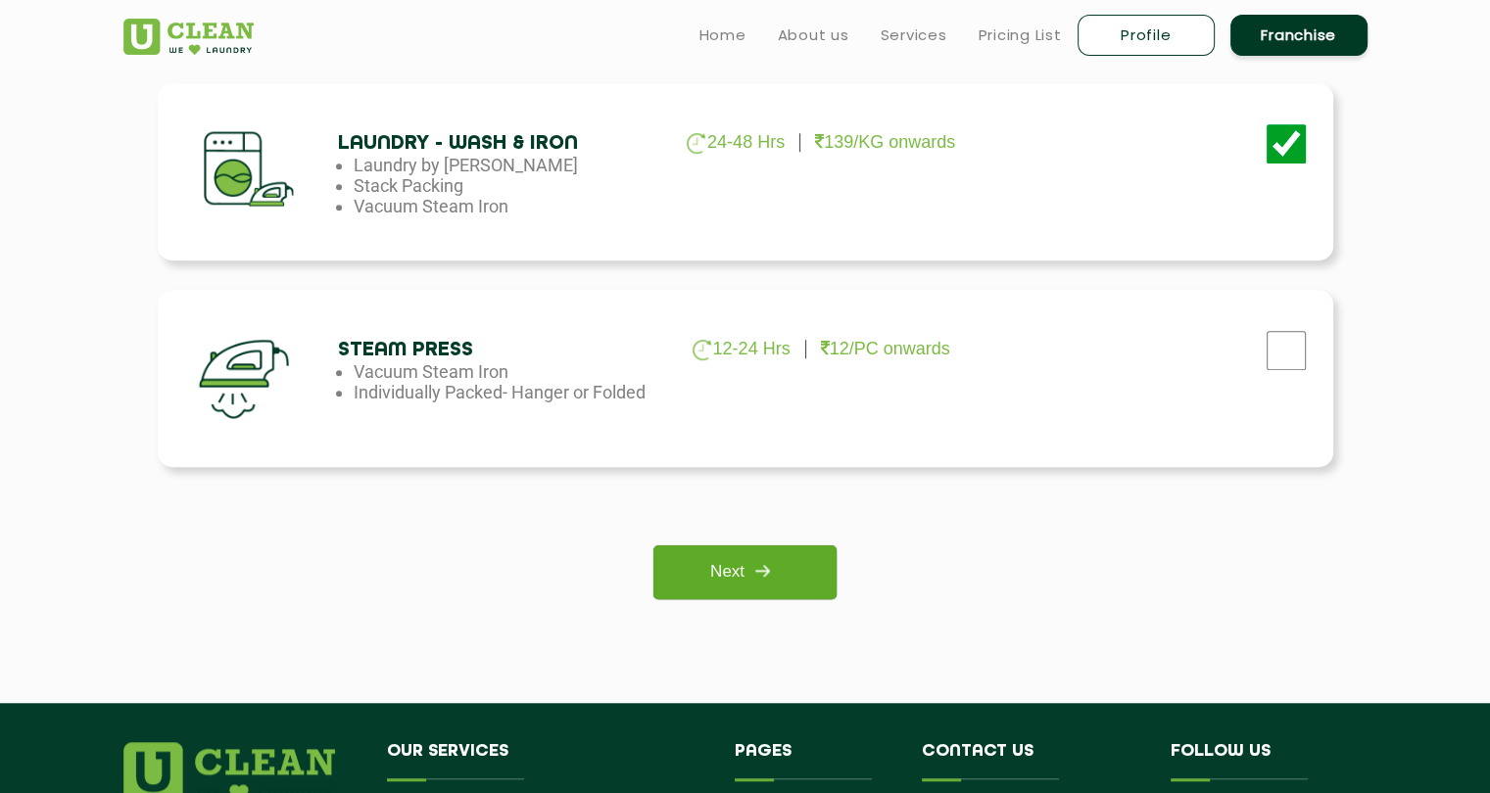
click at [804, 561] on link "Next" at bounding box center [744, 573] width 183 height 54
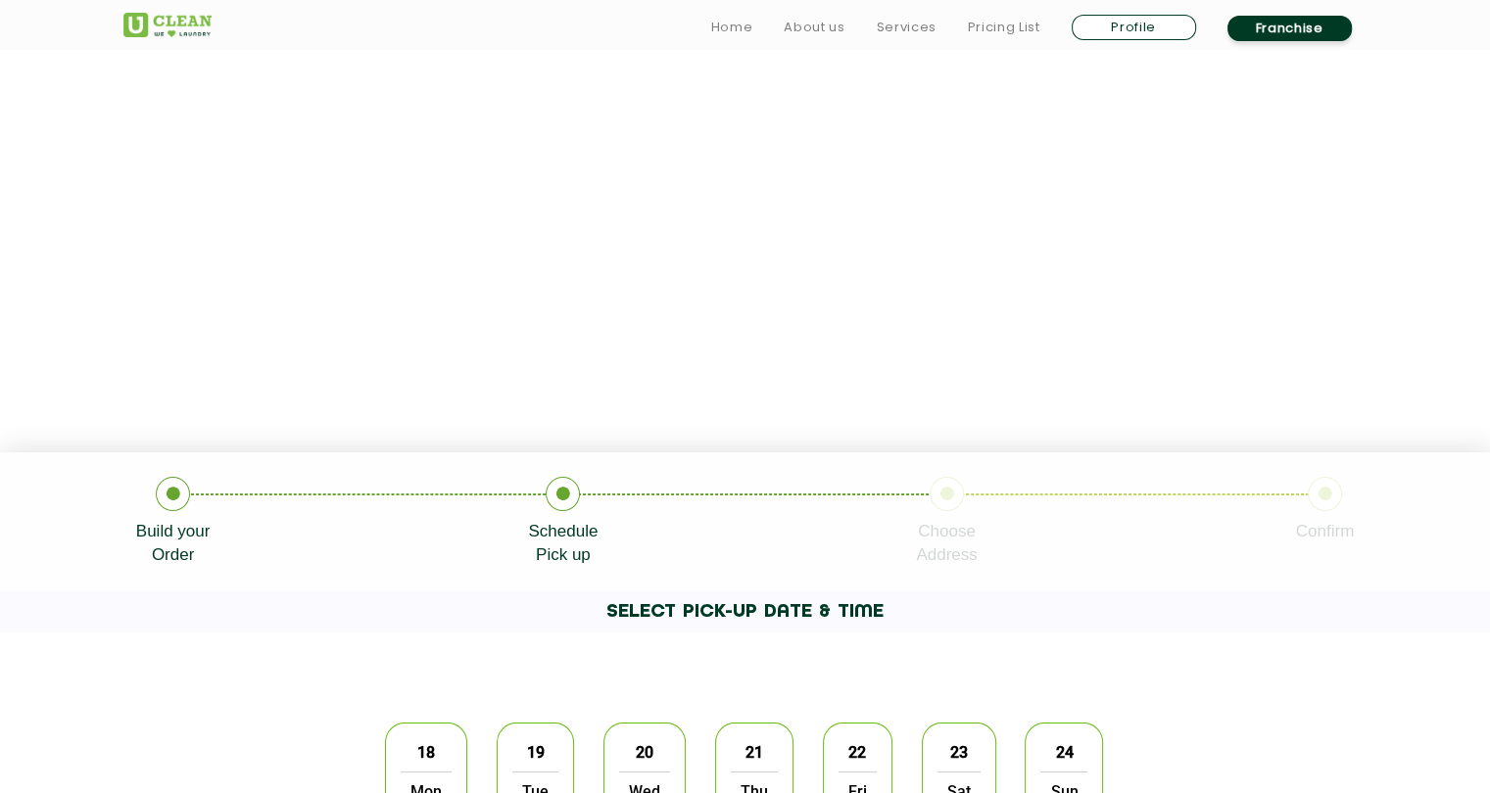
scroll to position [376, 0]
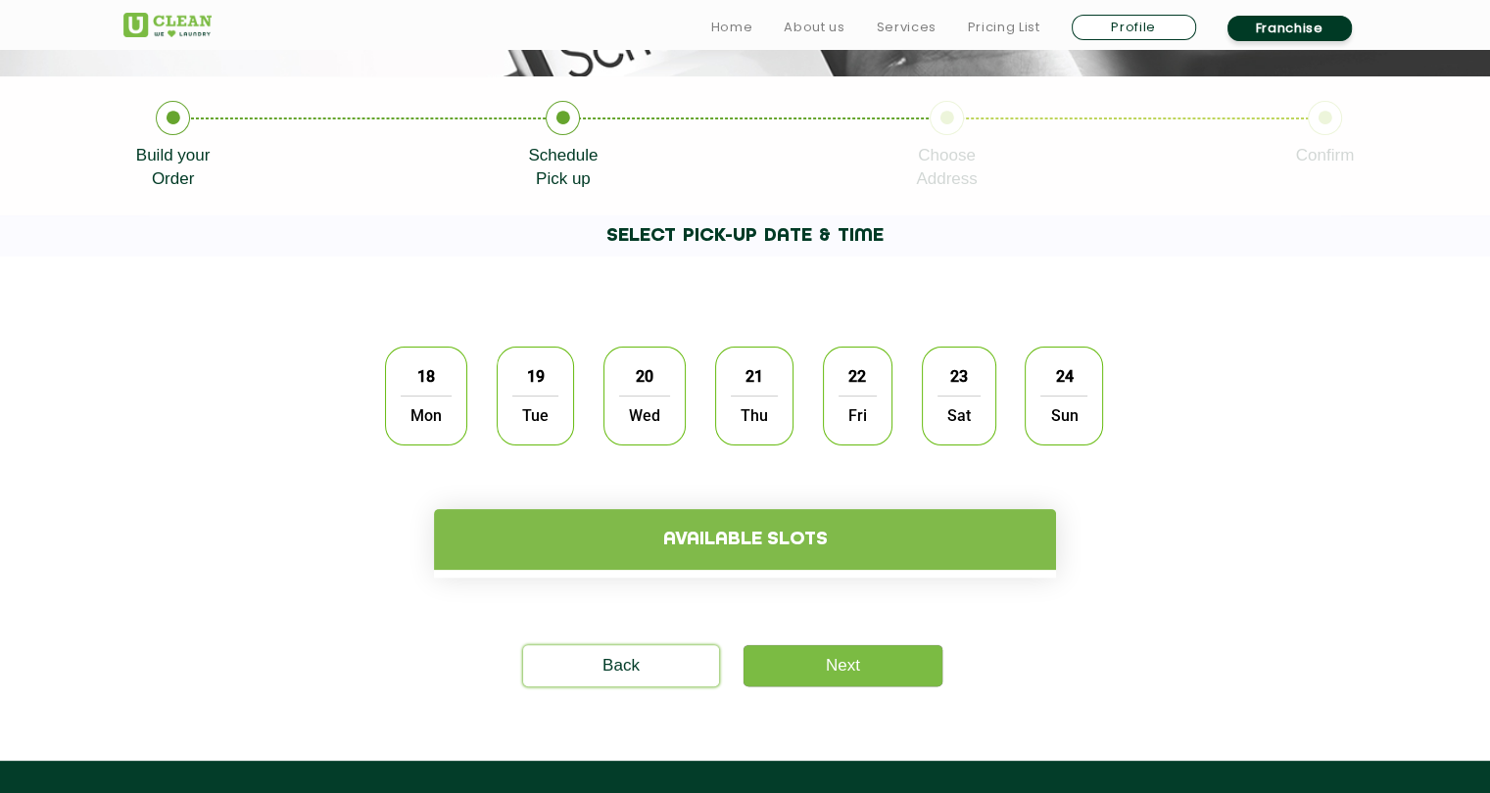
click at [537, 409] on span "Tue" at bounding box center [535, 415] width 46 height 39
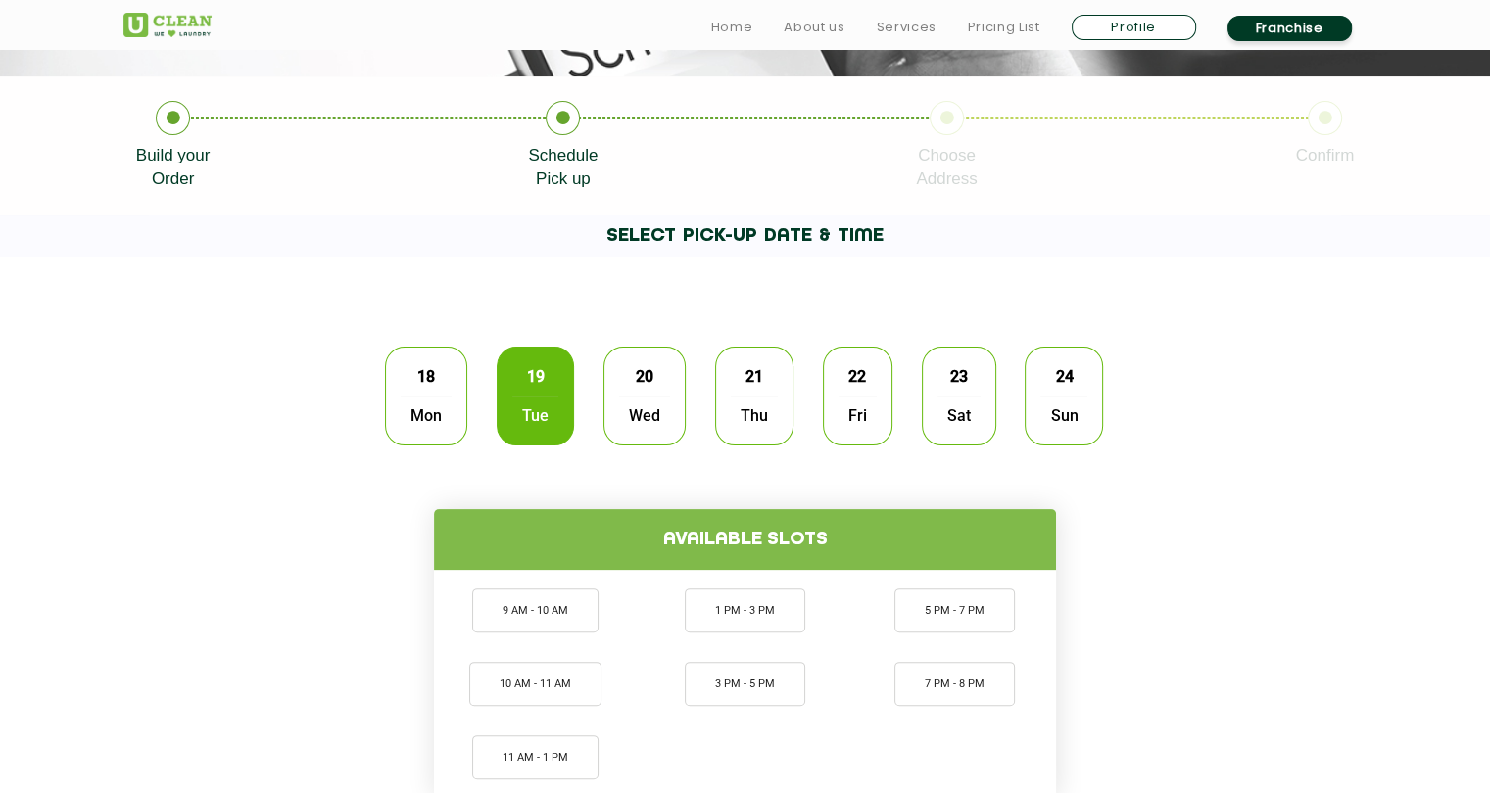
click at [427, 413] on span "Mon" at bounding box center [426, 415] width 51 height 39
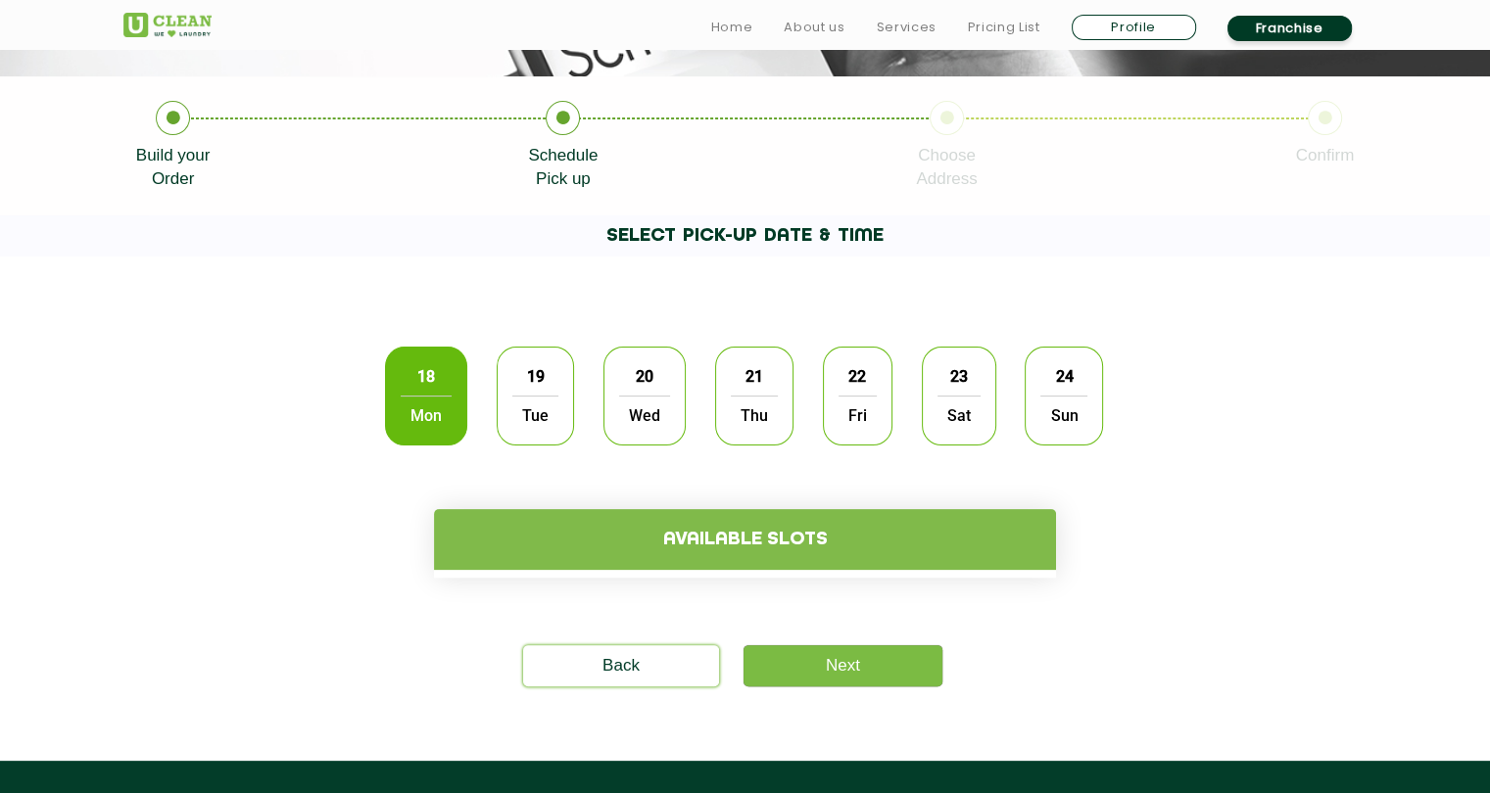
click at [559, 403] on div "19 Tue" at bounding box center [535, 396] width 77 height 99
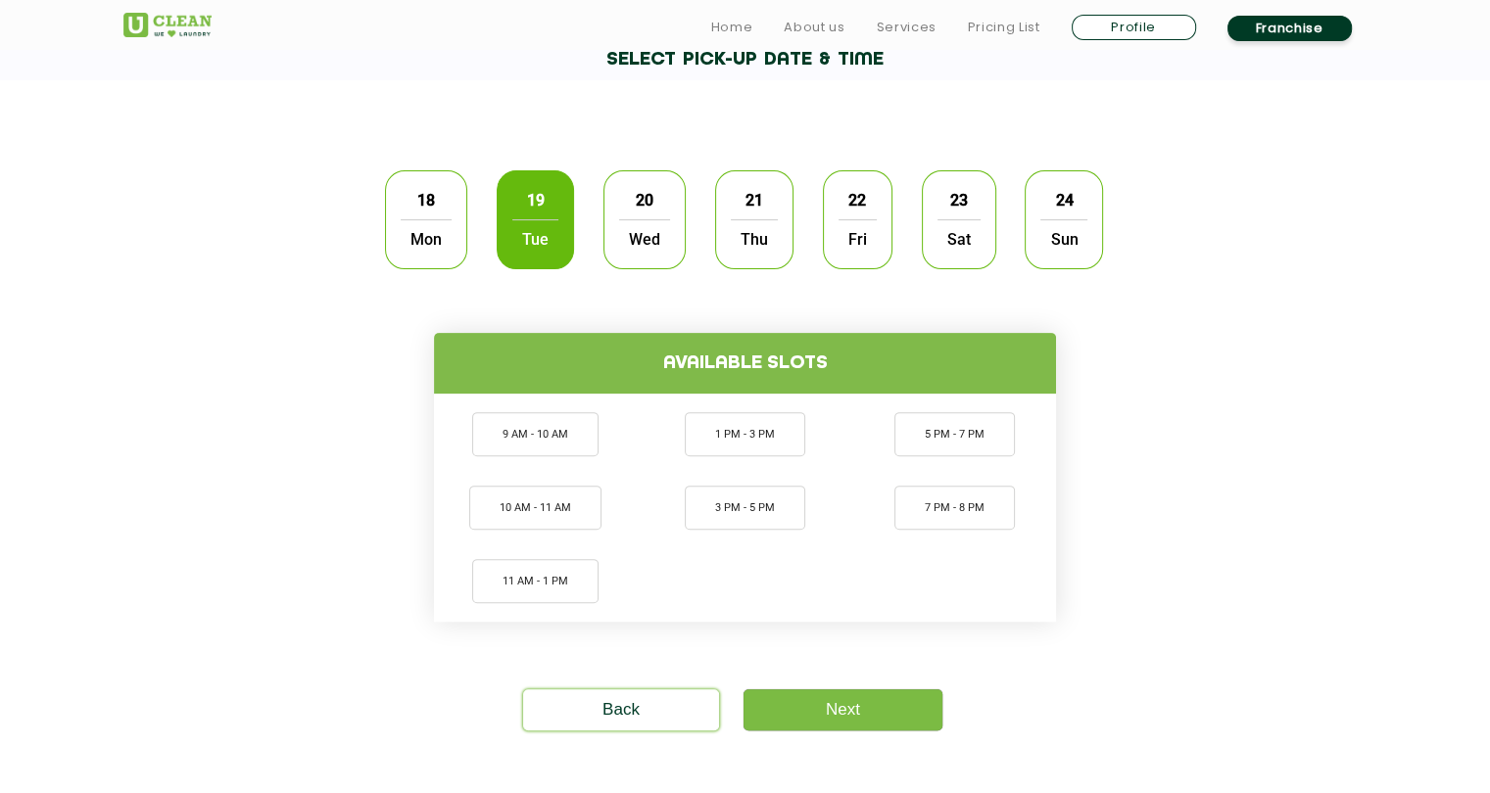
scroll to position [554, 0]
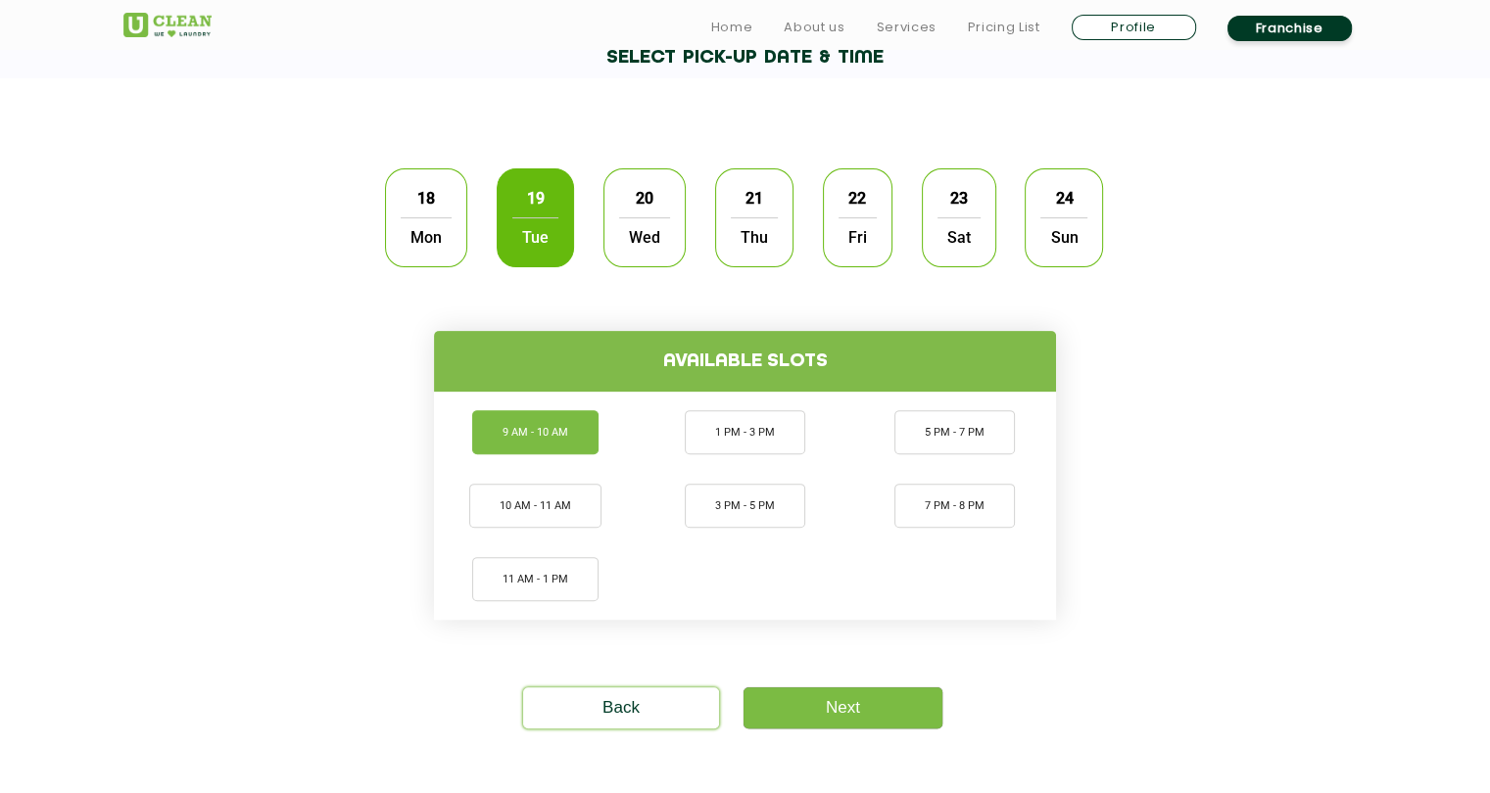
click at [564, 433] on li "9 AM - 10 AM" at bounding box center [535, 432] width 126 height 44
click at [808, 703] on link "Next" at bounding box center [842, 708] width 199 height 41
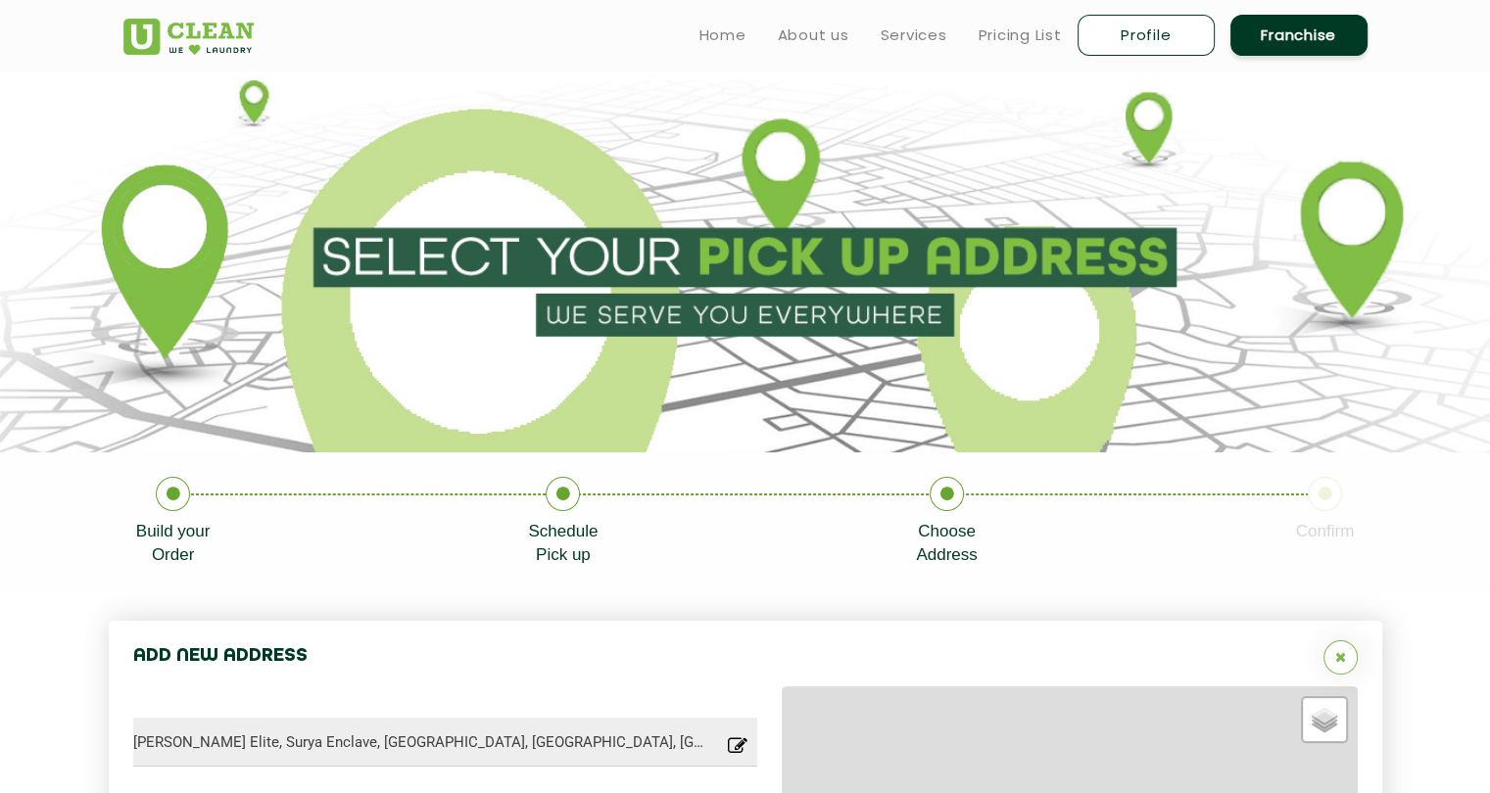
type input "Save"
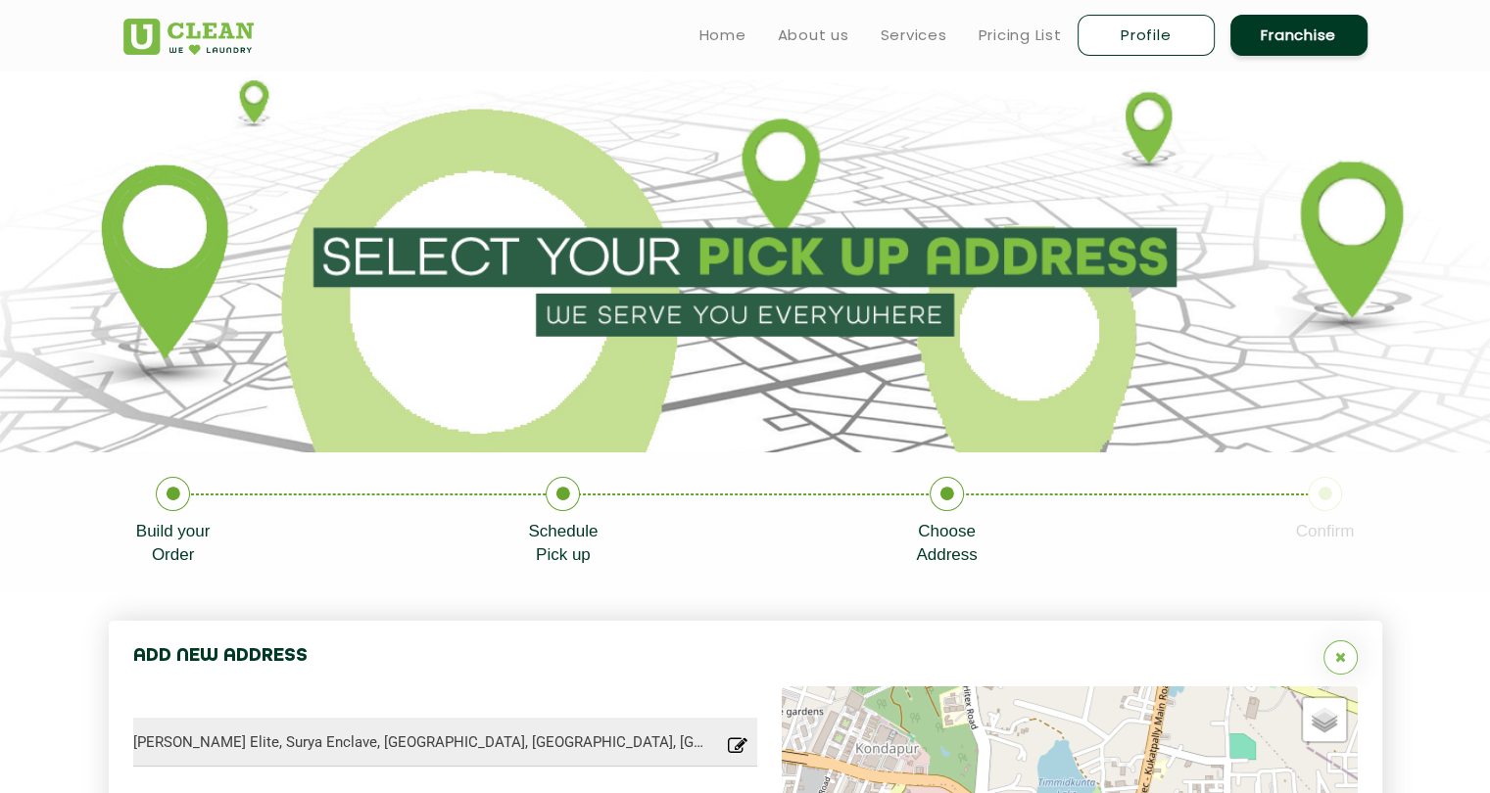
click at [180, 32] on img at bounding box center [188, 37] width 130 height 36
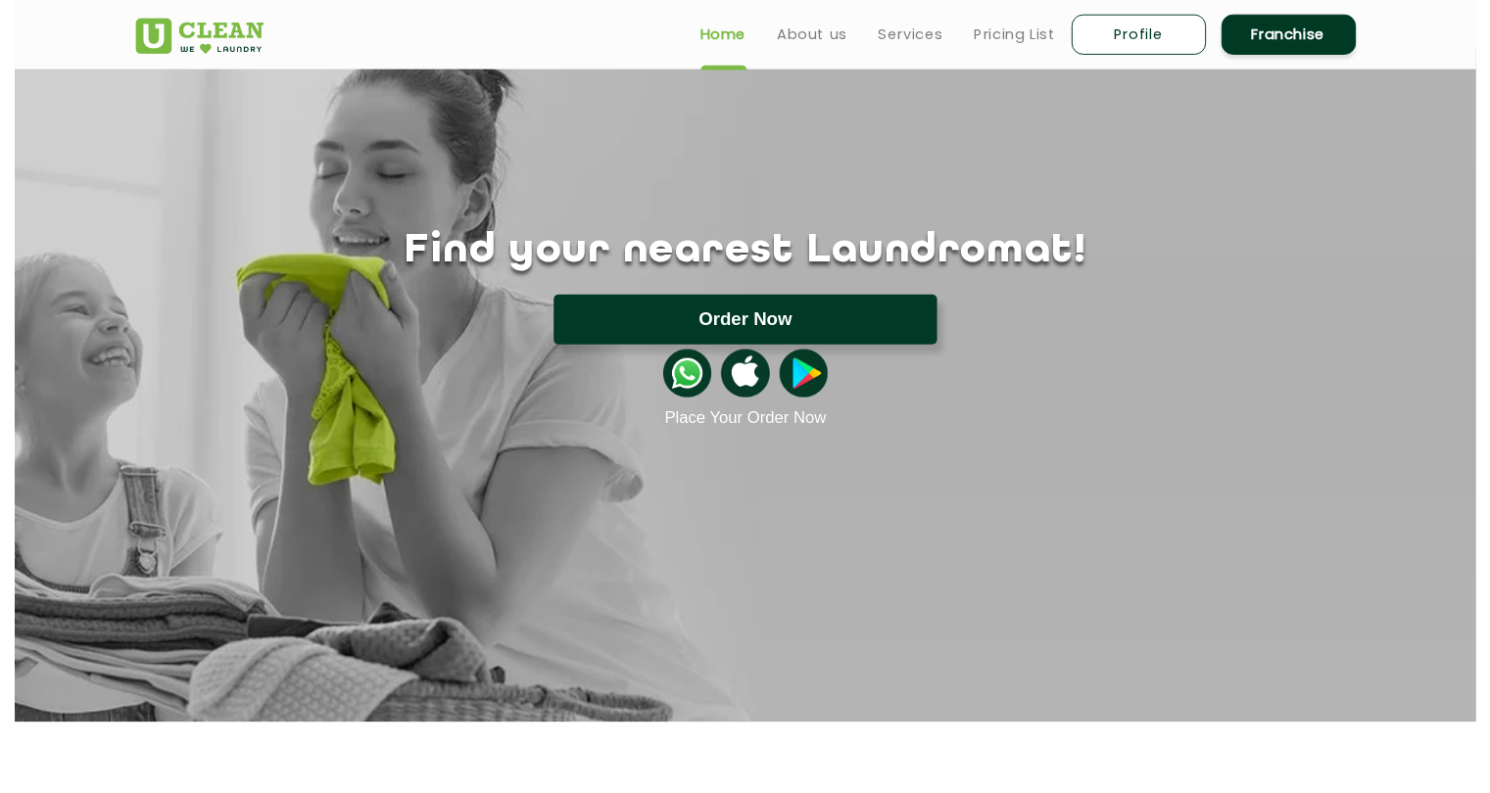
scroll to position [19, 0]
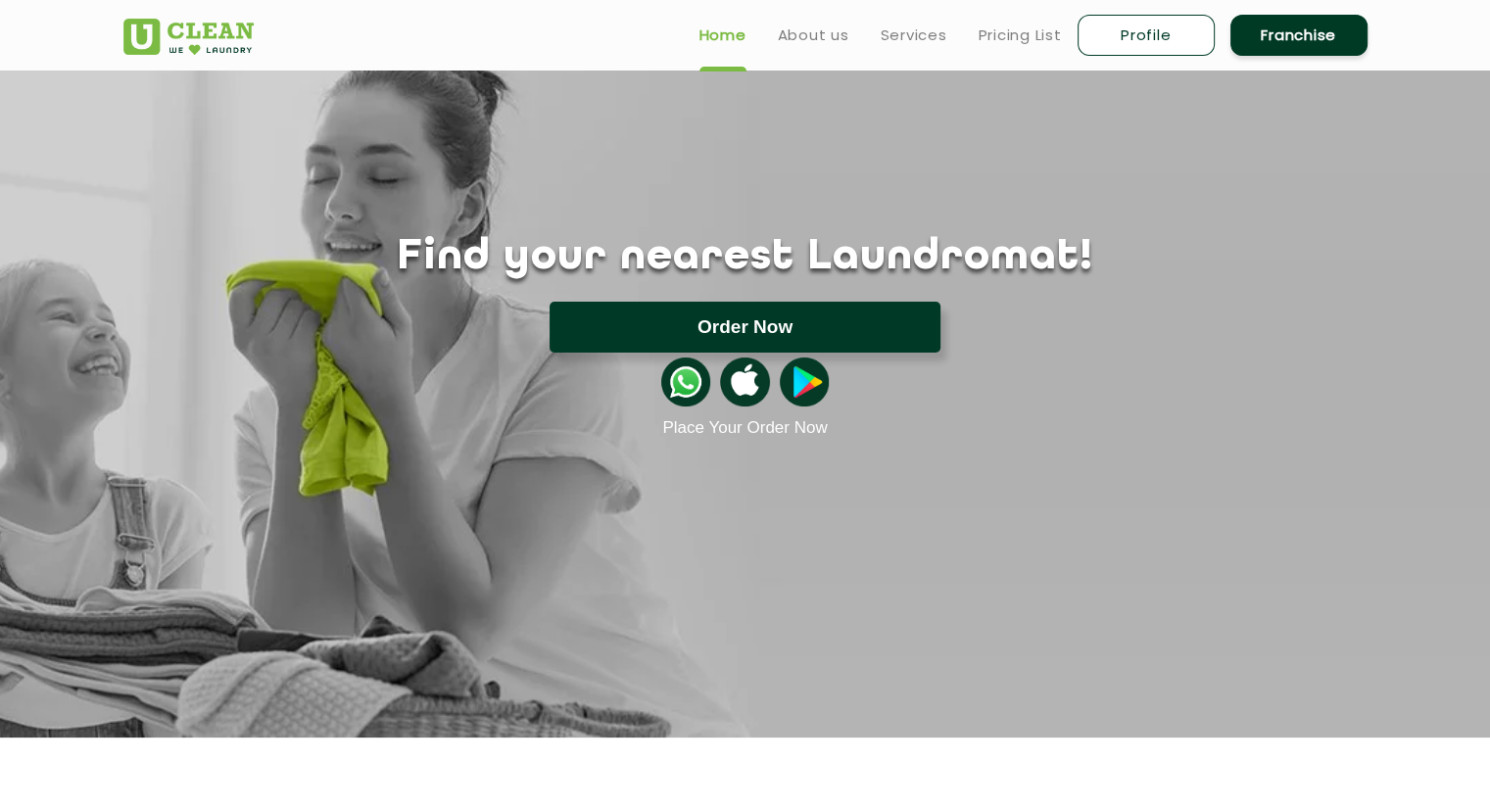
click at [788, 331] on button "Order Now" at bounding box center [745, 327] width 391 height 51
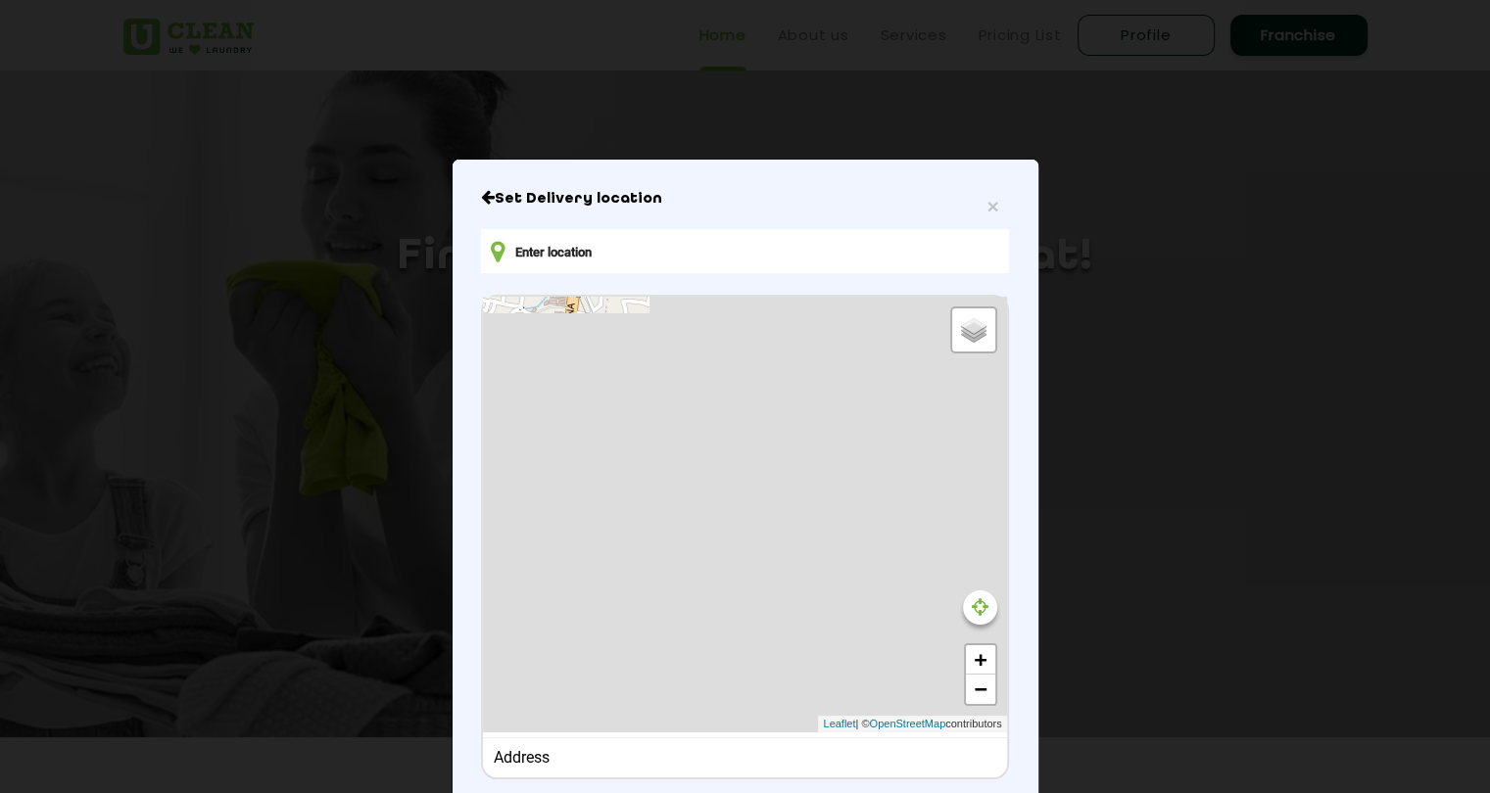
type input "Plot No. 209 plot-209/1,pragati vihar saileshri vihar road 1, Pragati Vihar Rd,…"
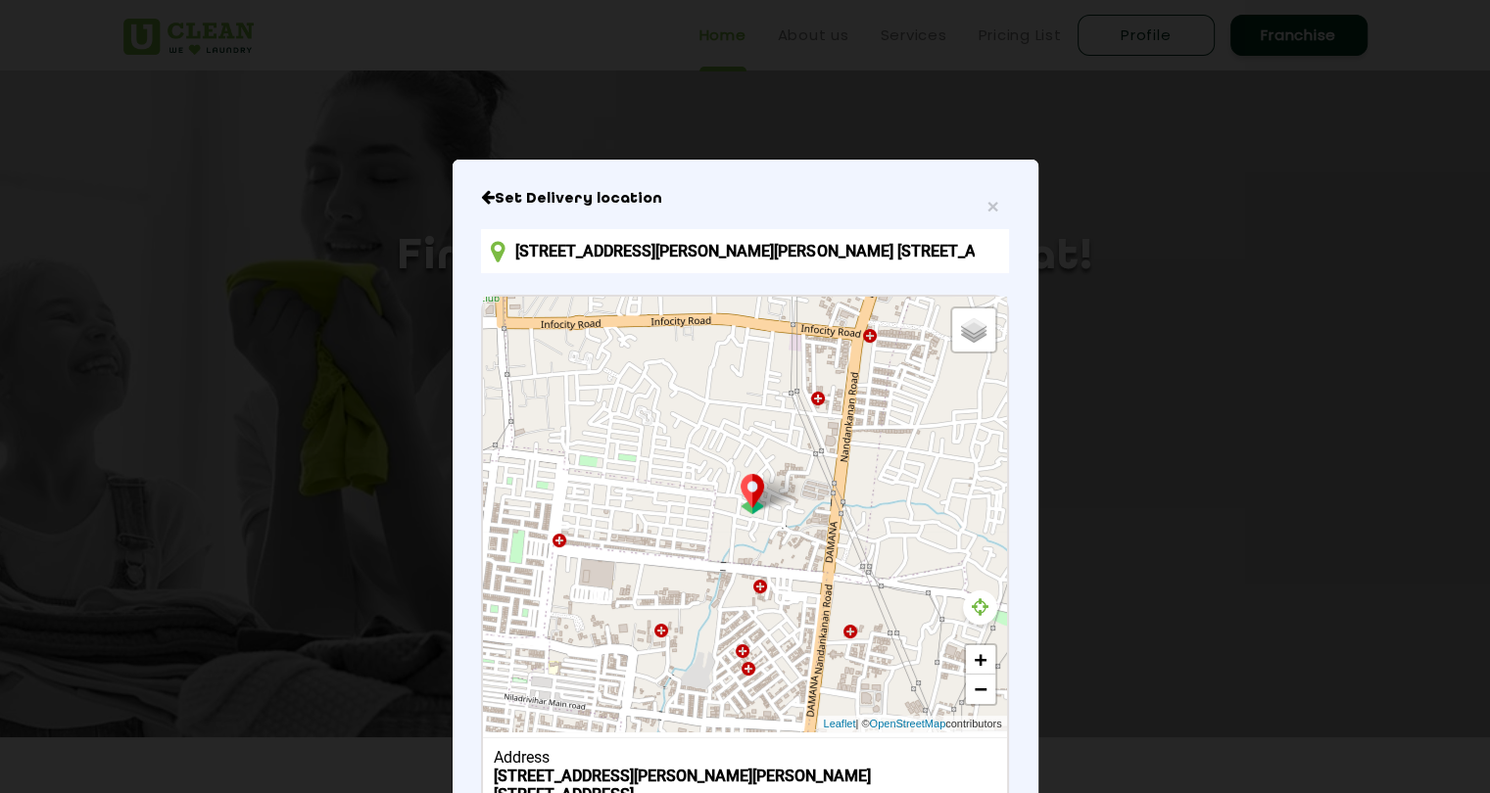
click at [972, 608] on icon at bounding box center [980, 608] width 17 height 20
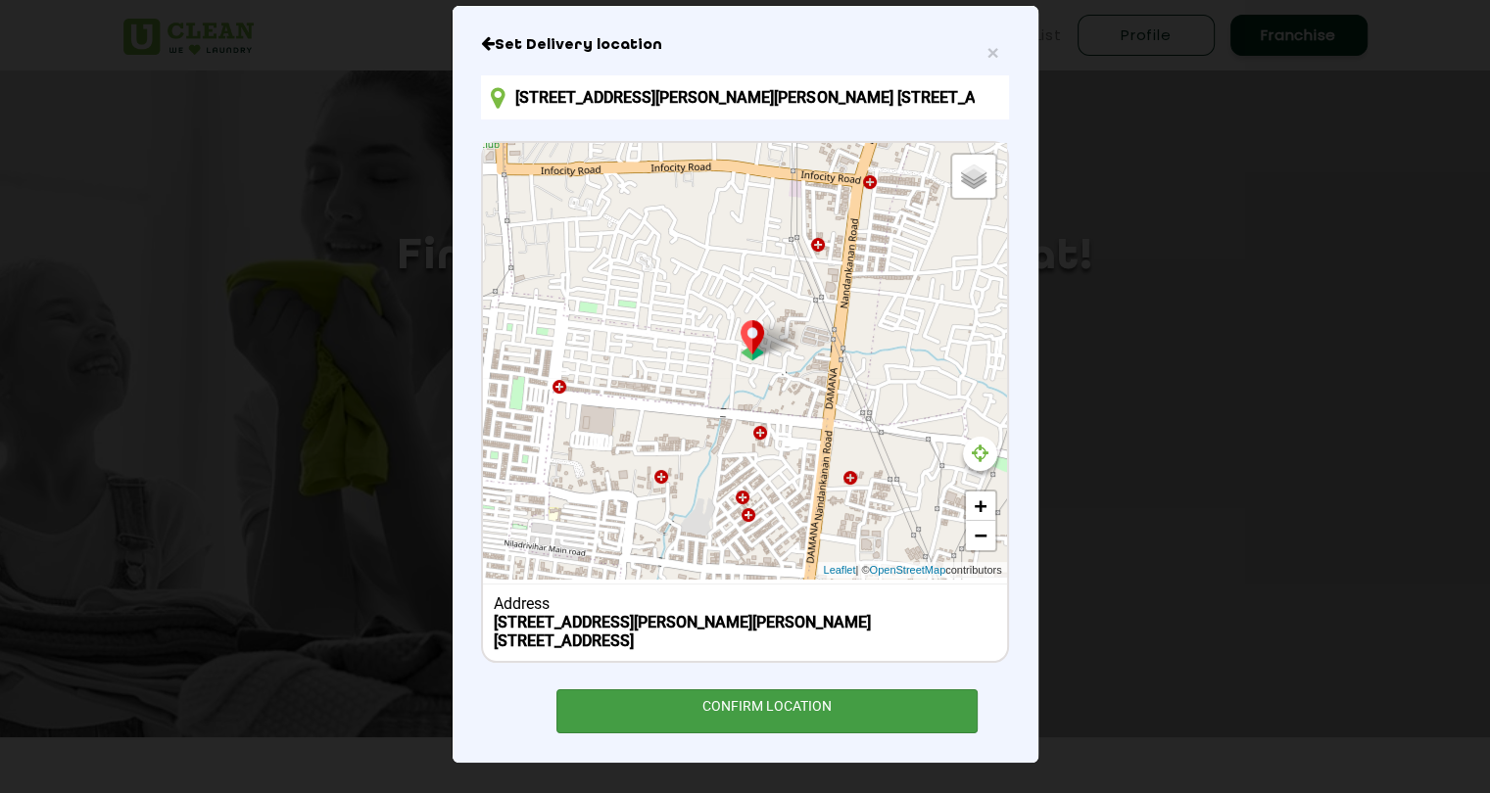
click at [819, 714] on div "CONFIRM LOCATION" at bounding box center [767, 712] width 422 height 44
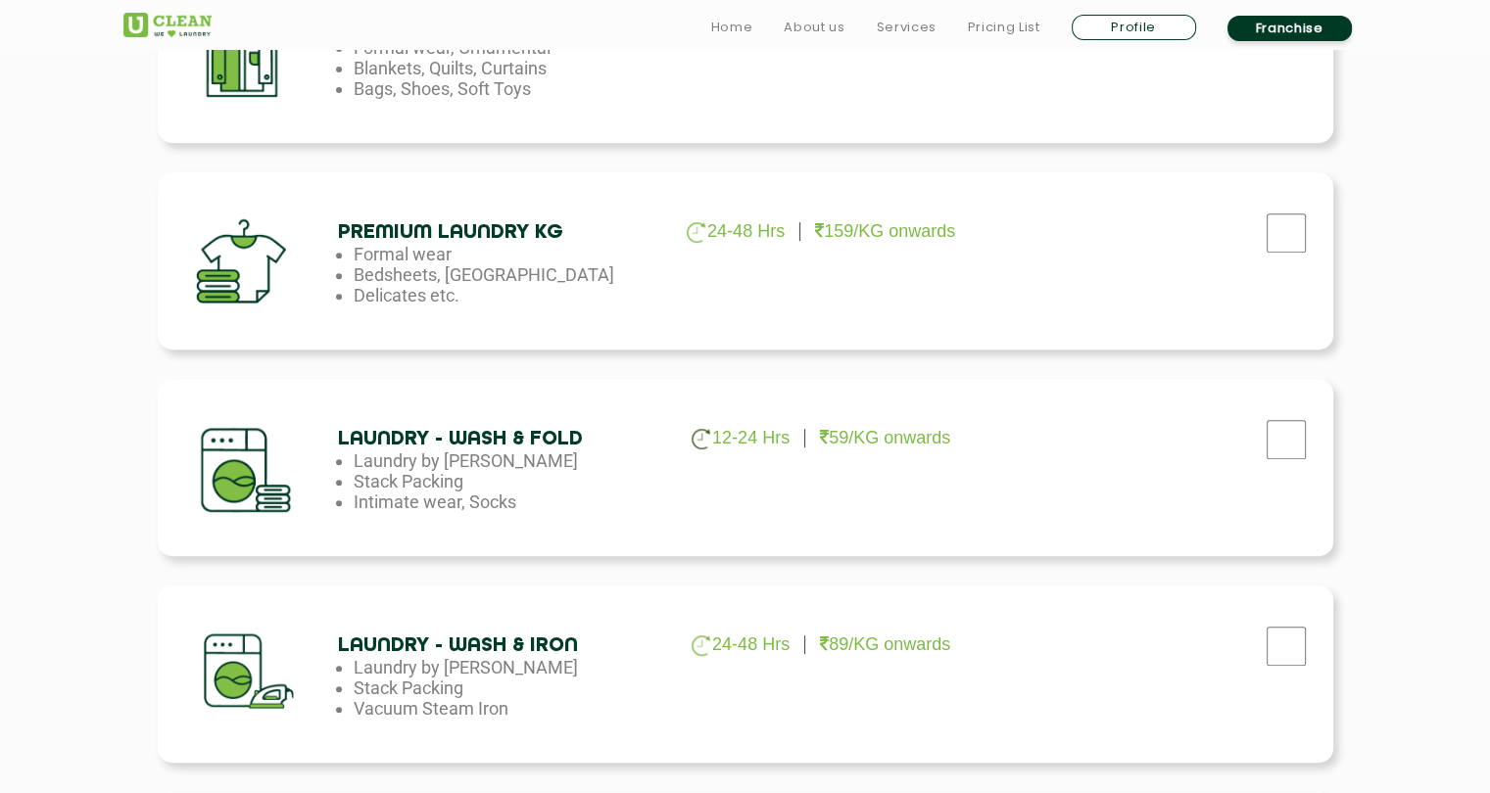
scroll to position [837, 0]
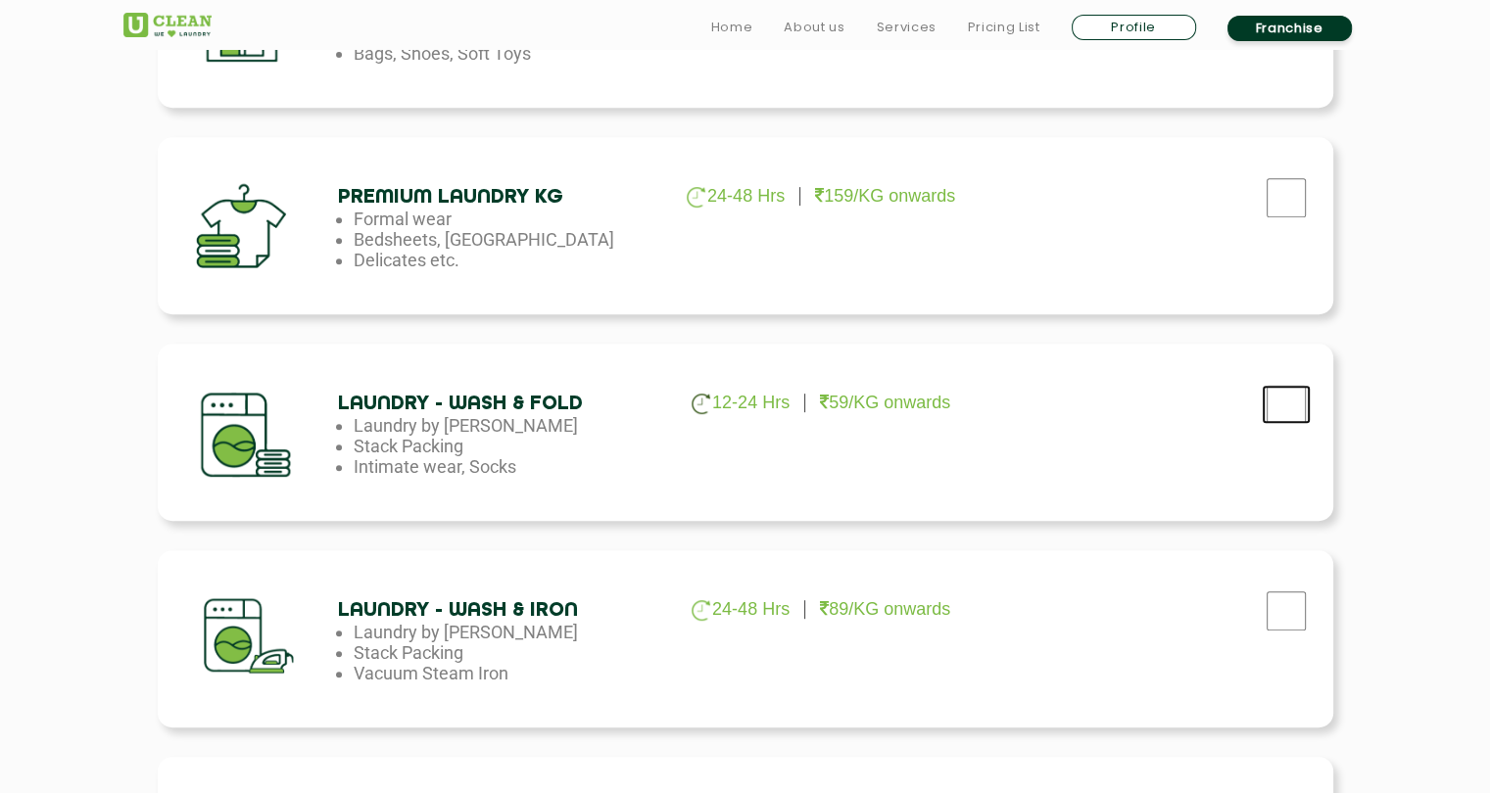
checkbox input "true"
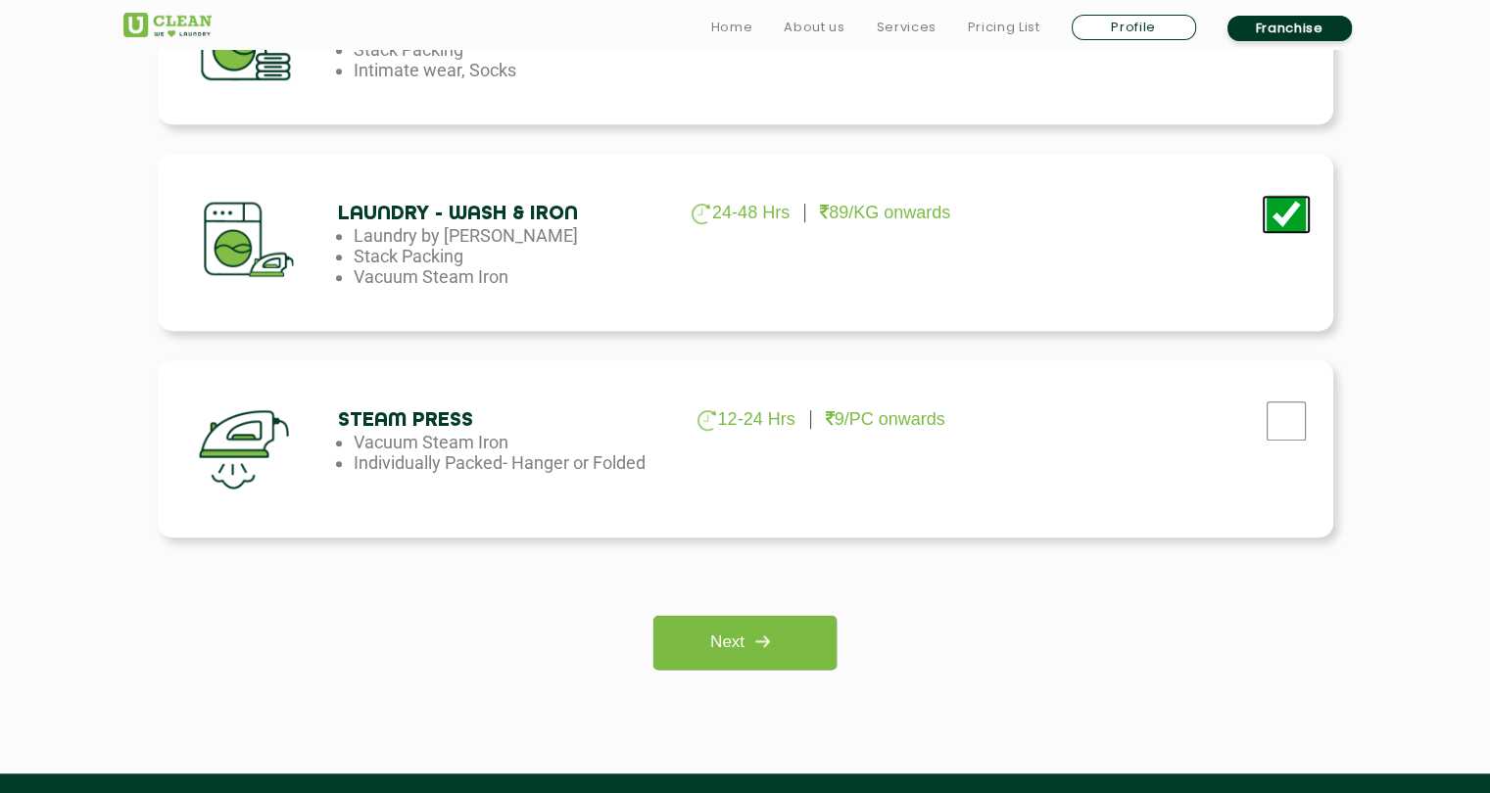
scroll to position [1249, 0]
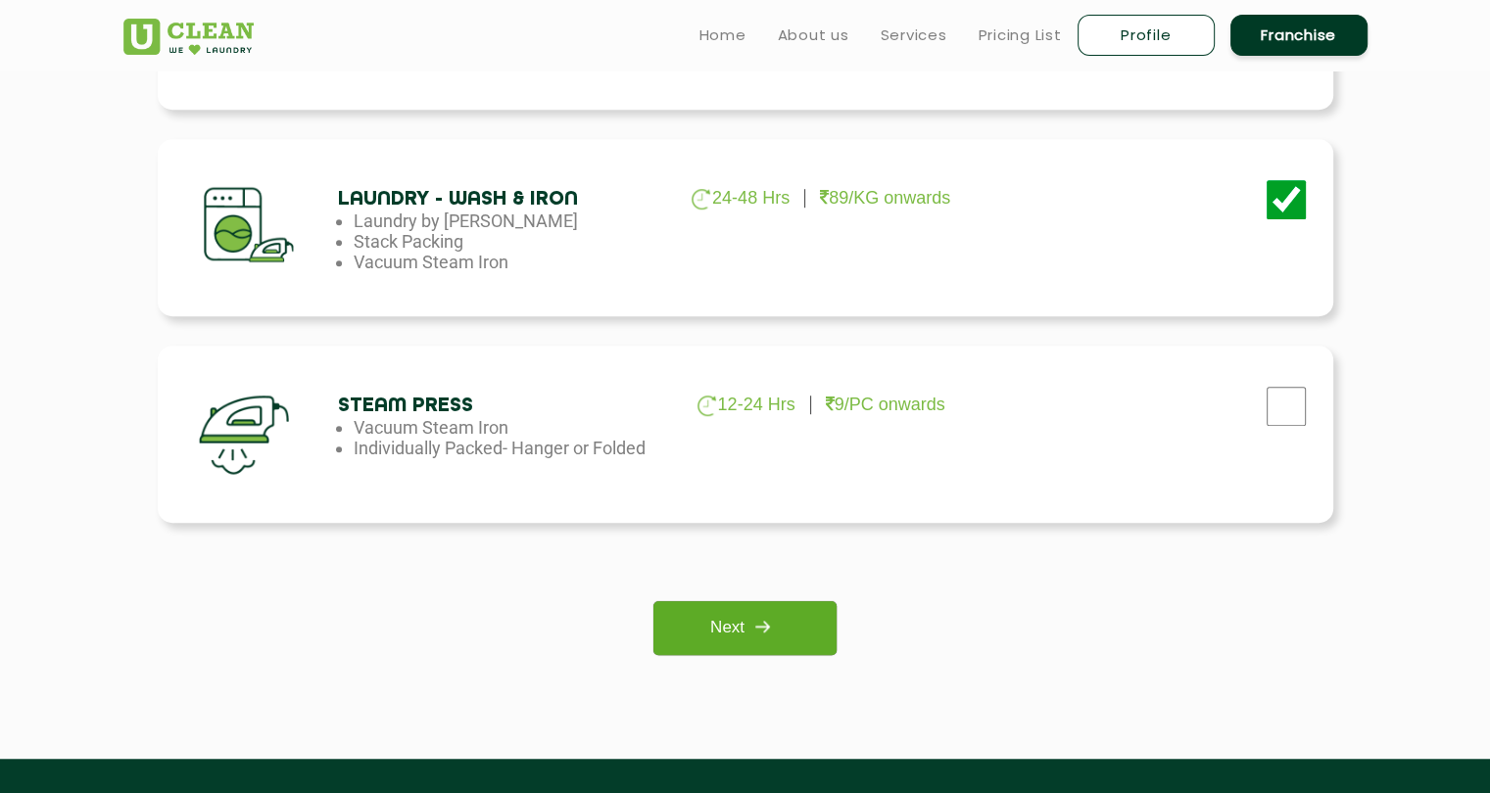
click at [741, 626] on link "Next" at bounding box center [744, 628] width 183 height 54
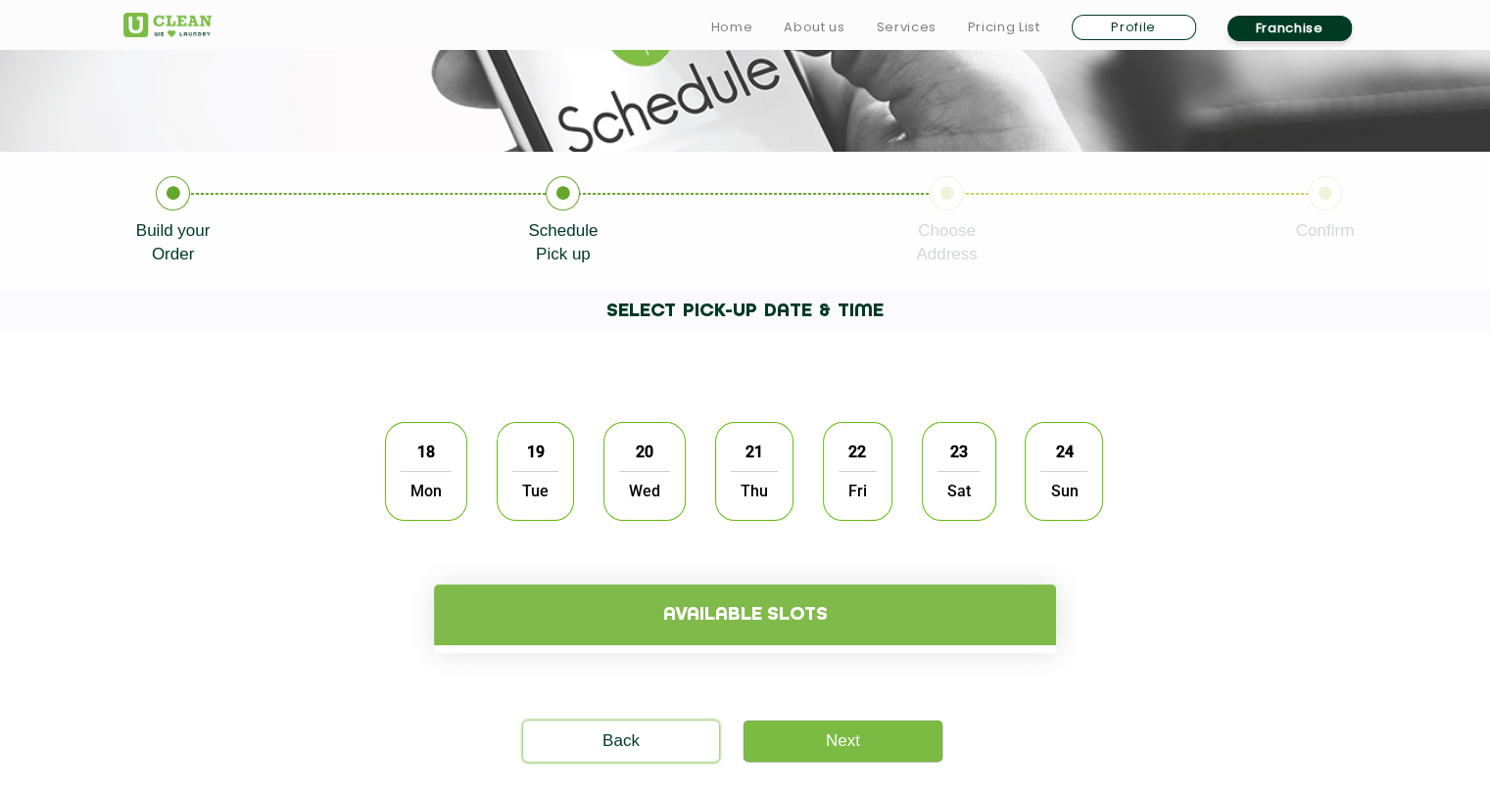
scroll to position [308, 0]
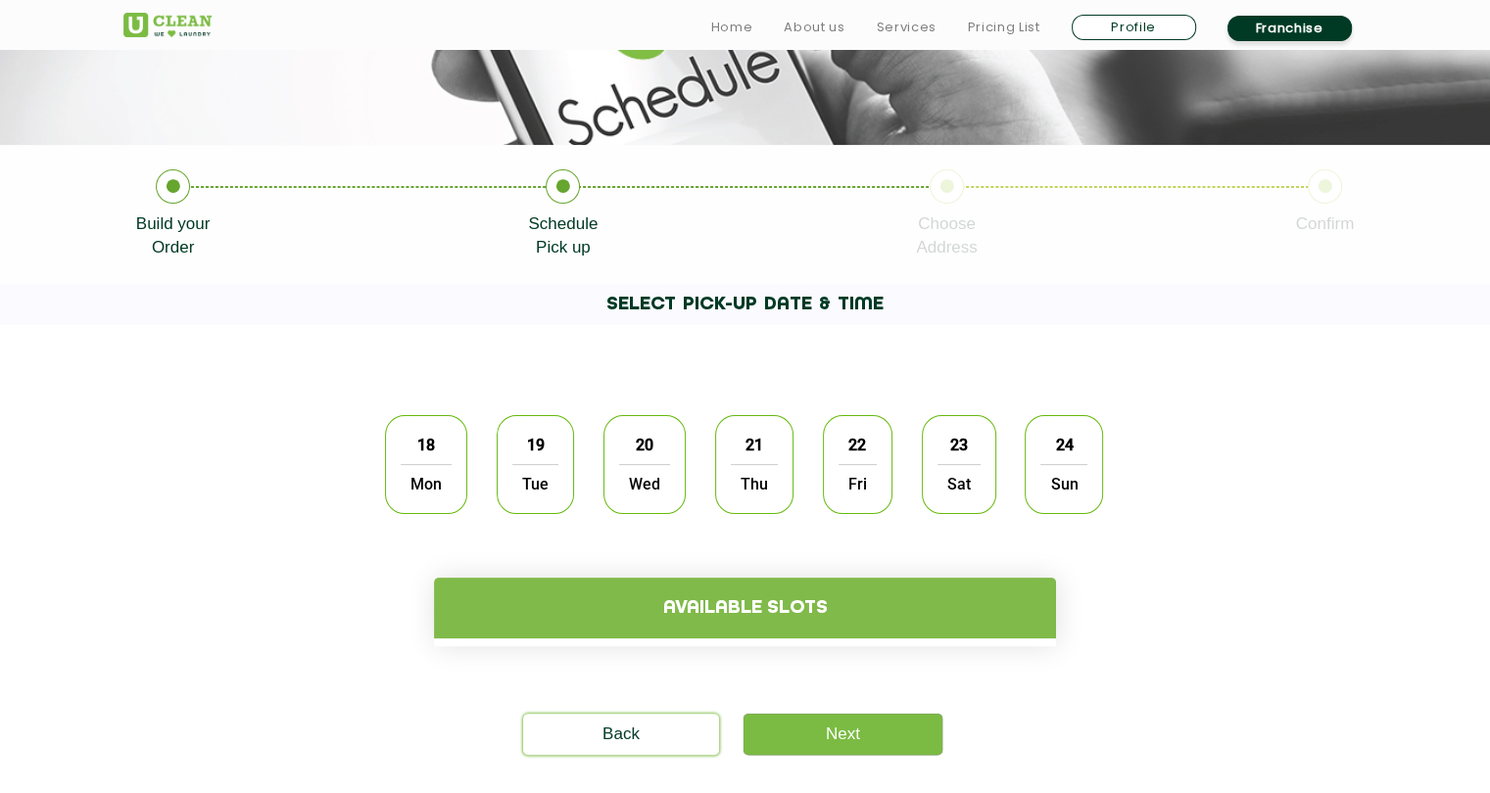
click at [533, 448] on span "19" at bounding box center [535, 445] width 37 height 38
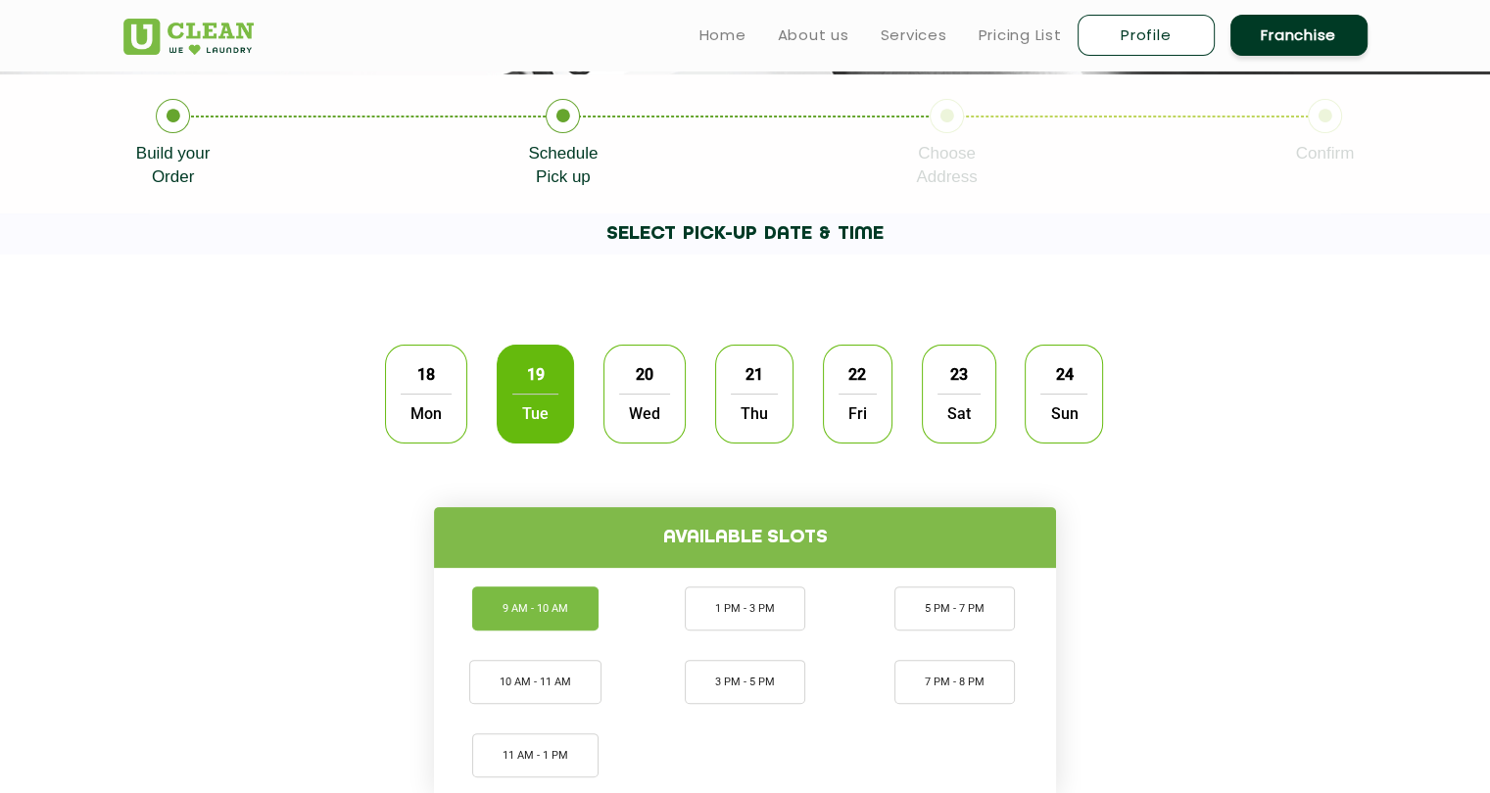
click at [553, 608] on li "9 AM - 10 AM" at bounding box center [535, 609] width 126 height 44
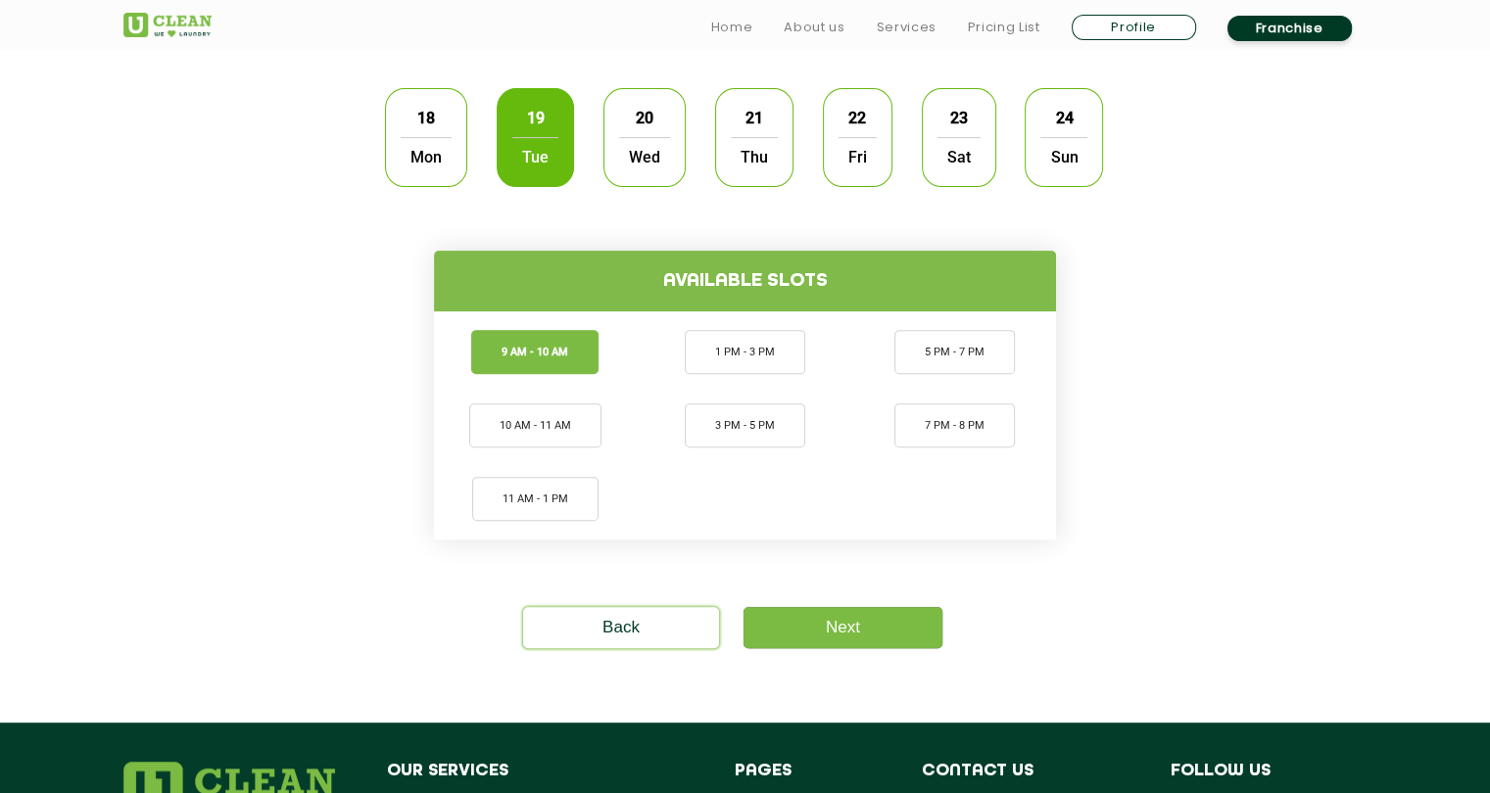
scroll to position [643, 0]
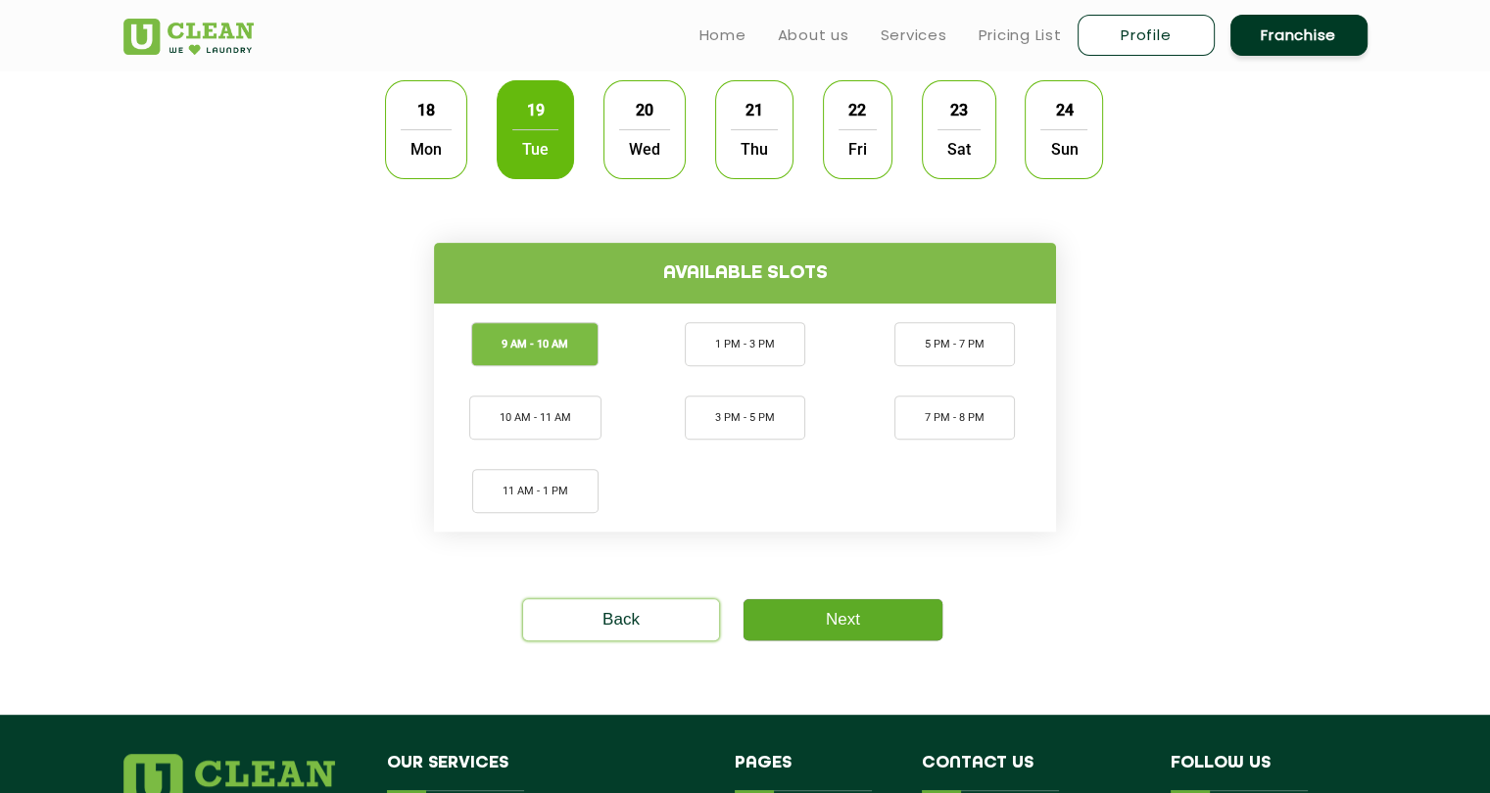
click at [819, 632] on link "Next" at bounding box center [842, 619] width 199 height 41
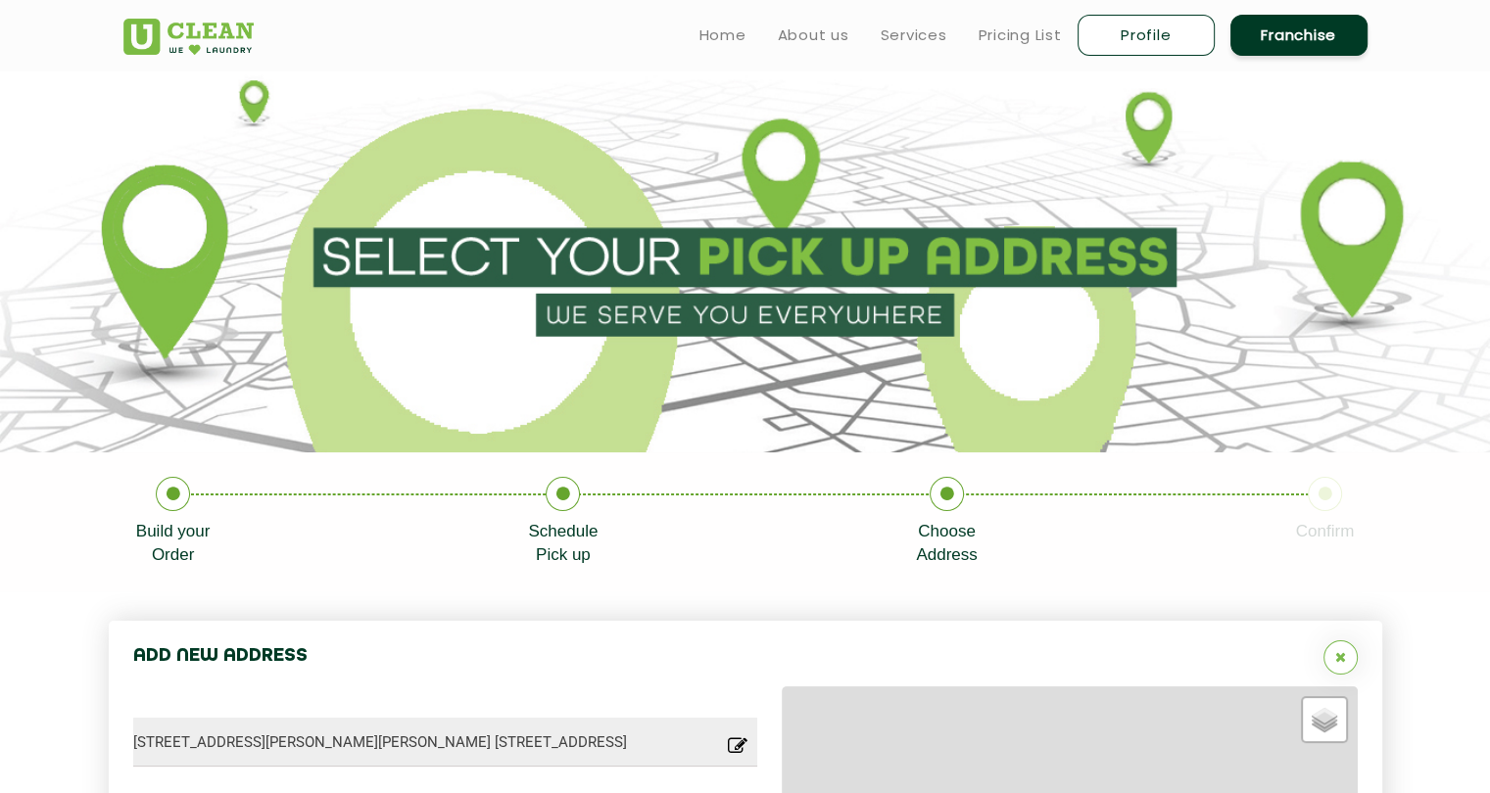
type input "Save"
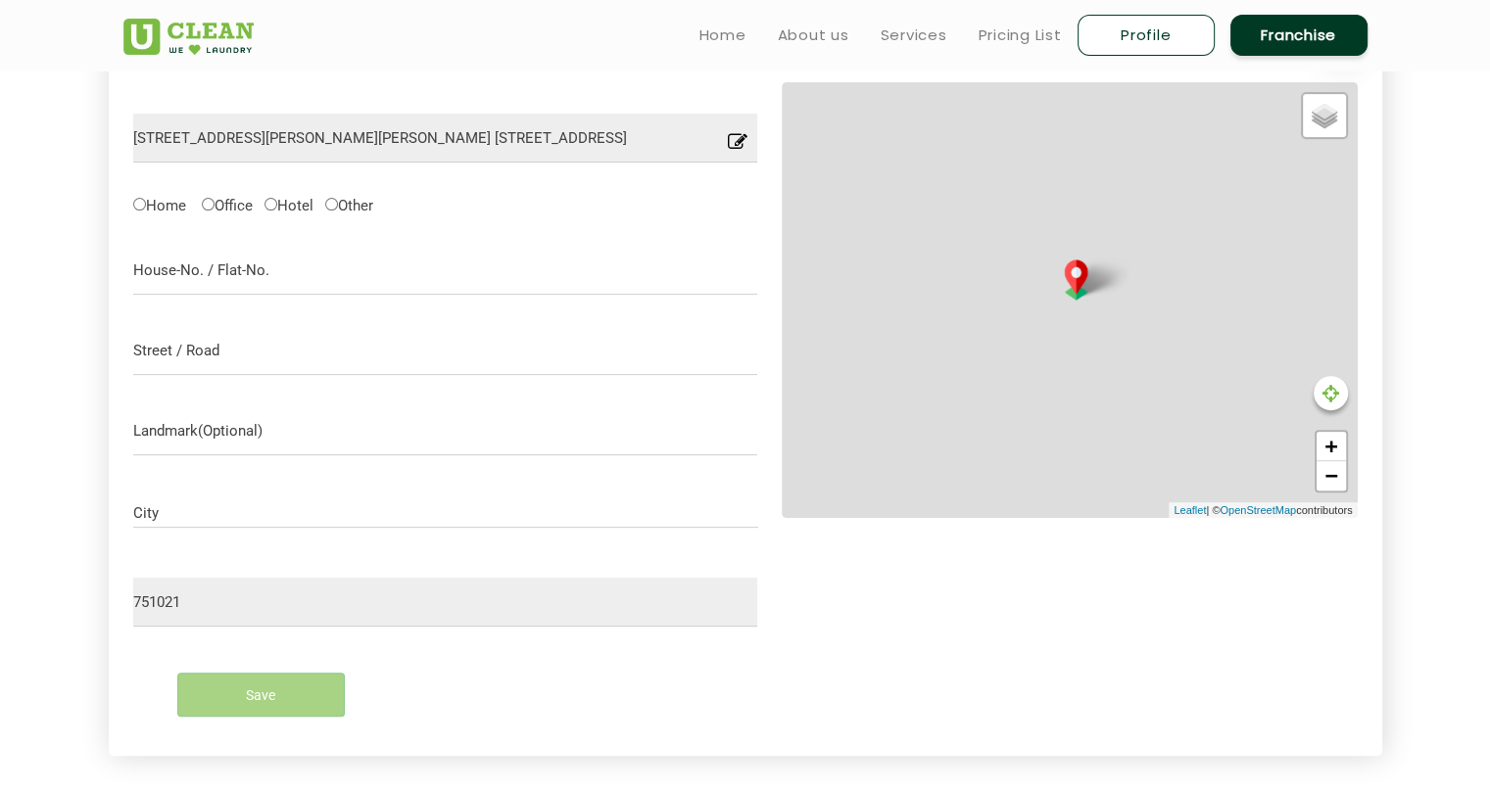
scroll to position [621, 0]
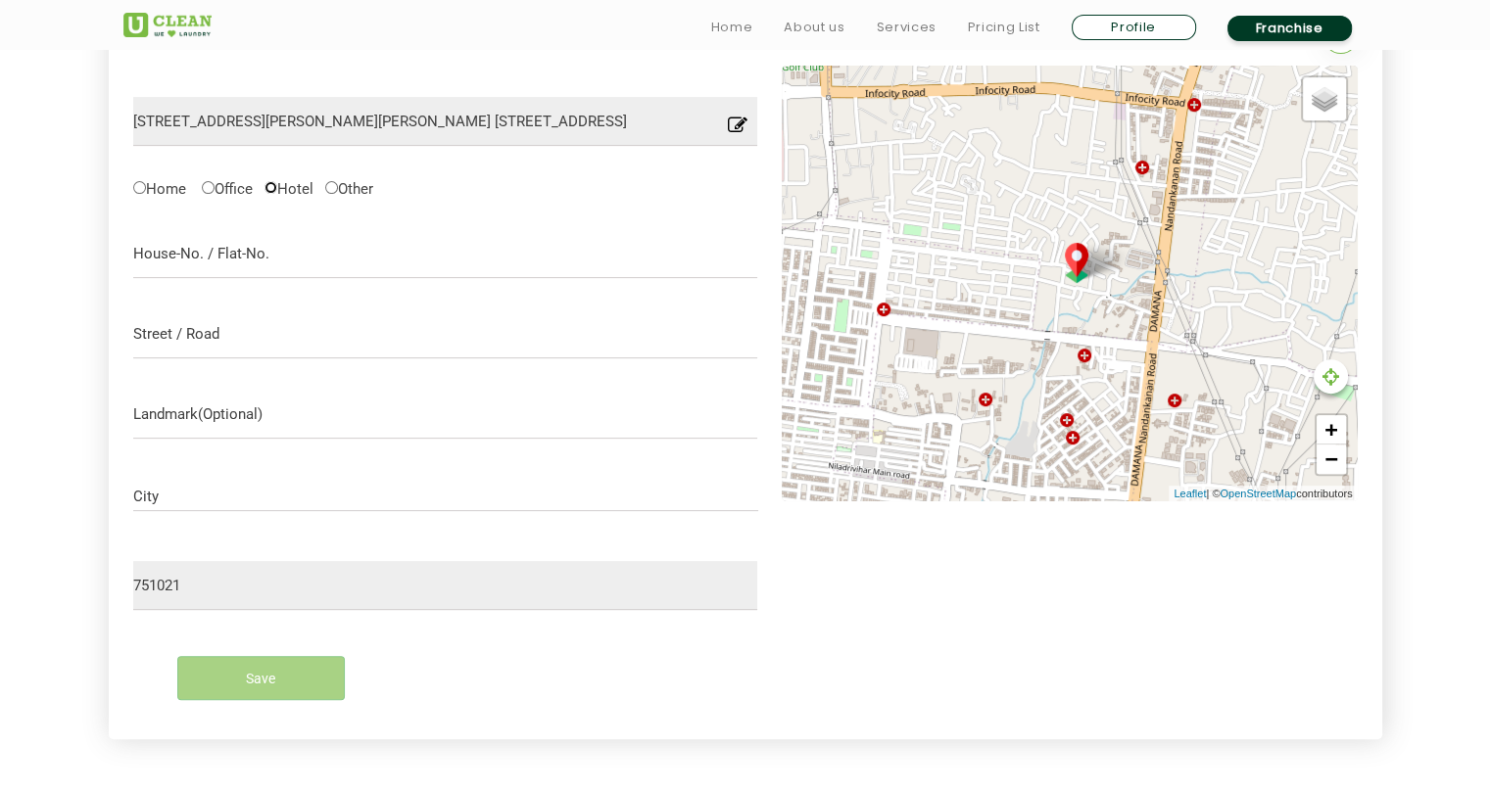
click at [275, 187] on input "Hotel" at bounding box center [270, 187] width 13 height 13
radio input "true"
click at [227, 266] on input "text" at bounding box center [445, 253] width 625 height 49
type input "Treebo KT Grand Room 101"
click at [197, 341] on input "text" at bounding box center [445, 334] width 625 height 49
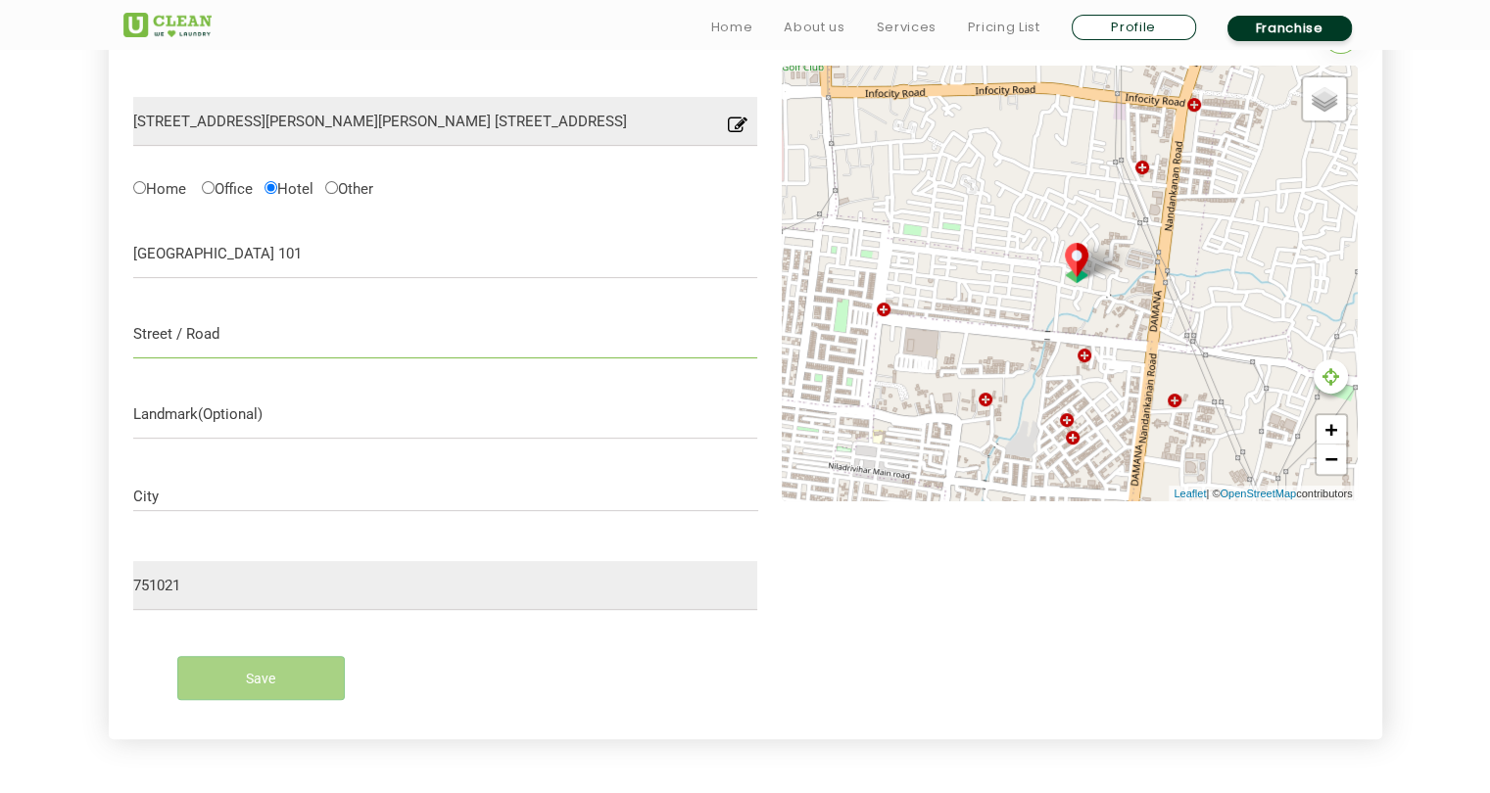
click at [222, 332] on input "text" at bounding box center [445, 334] width 625 height 49
type input "Pragati Vihar"
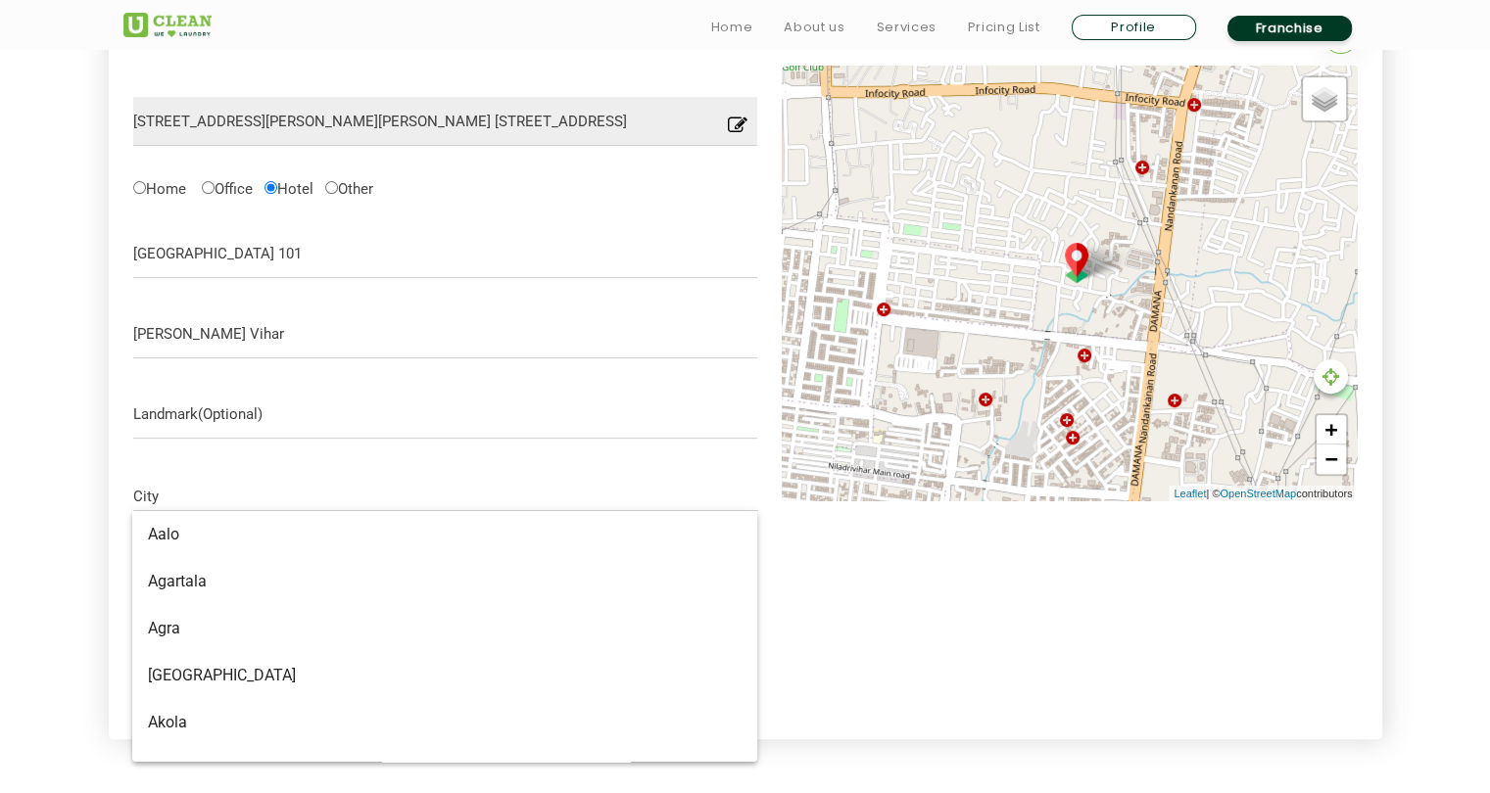
click at [204, 502] on input "City" at bounding box center [445, 497] width 625 height 17
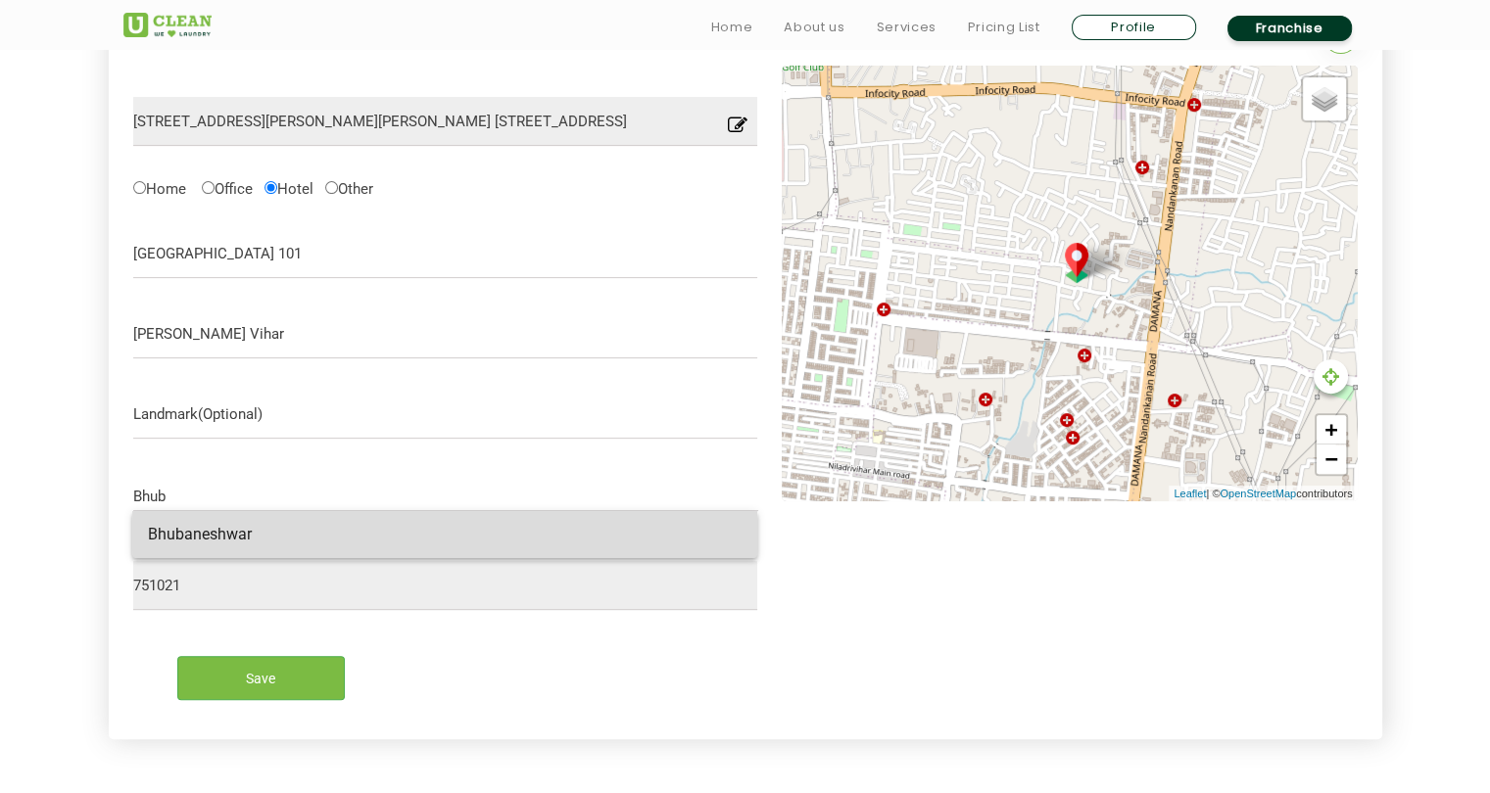
click at [230, 526] on span "Bhubaneshwar" at bounding box center [200, 534] width 104 height 19
type input "Bhubaneshwar"
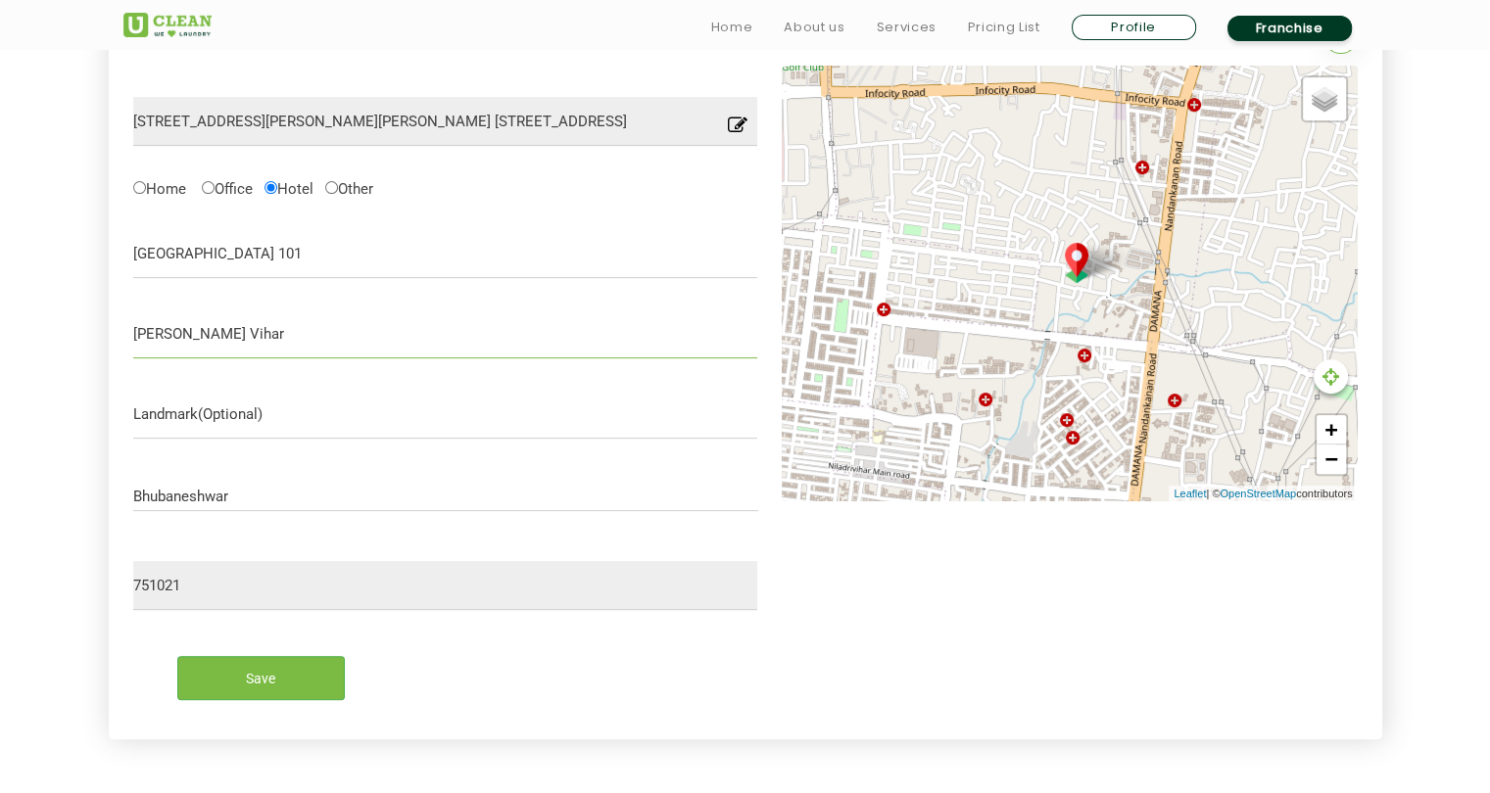
click at [259, 330] on input "Pragati Vihar" at bounding box center [445, 334] width 625 height 49
type input "Pragati Vihar, Patia"
click at [424, 637] on div "Save" at bounding box center [446, 670] width 654 height 90
click at [262, 681] on input "Save" at bounding box center [260, 678] width 167 height 44
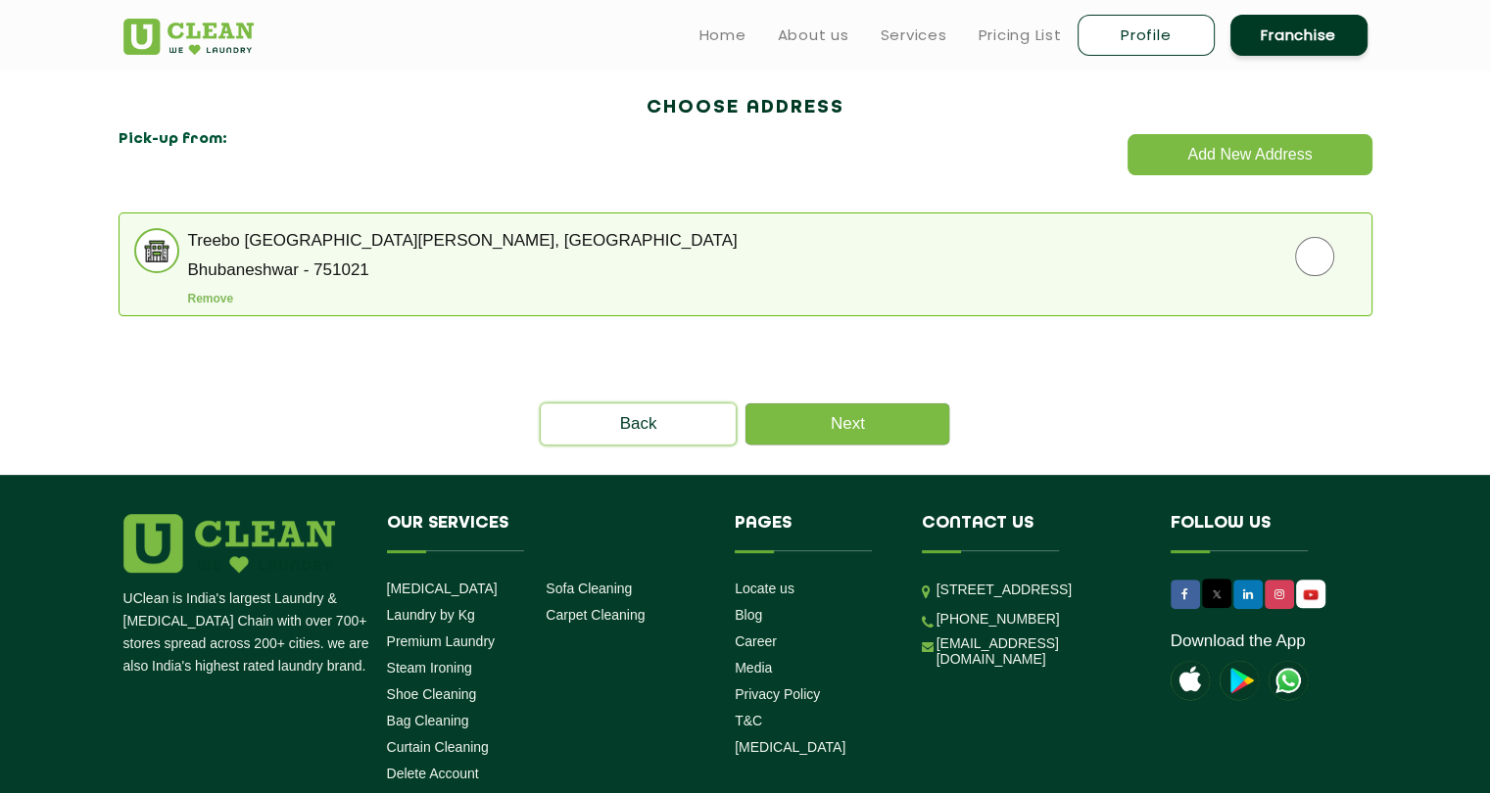
scroll to position [545, 0]
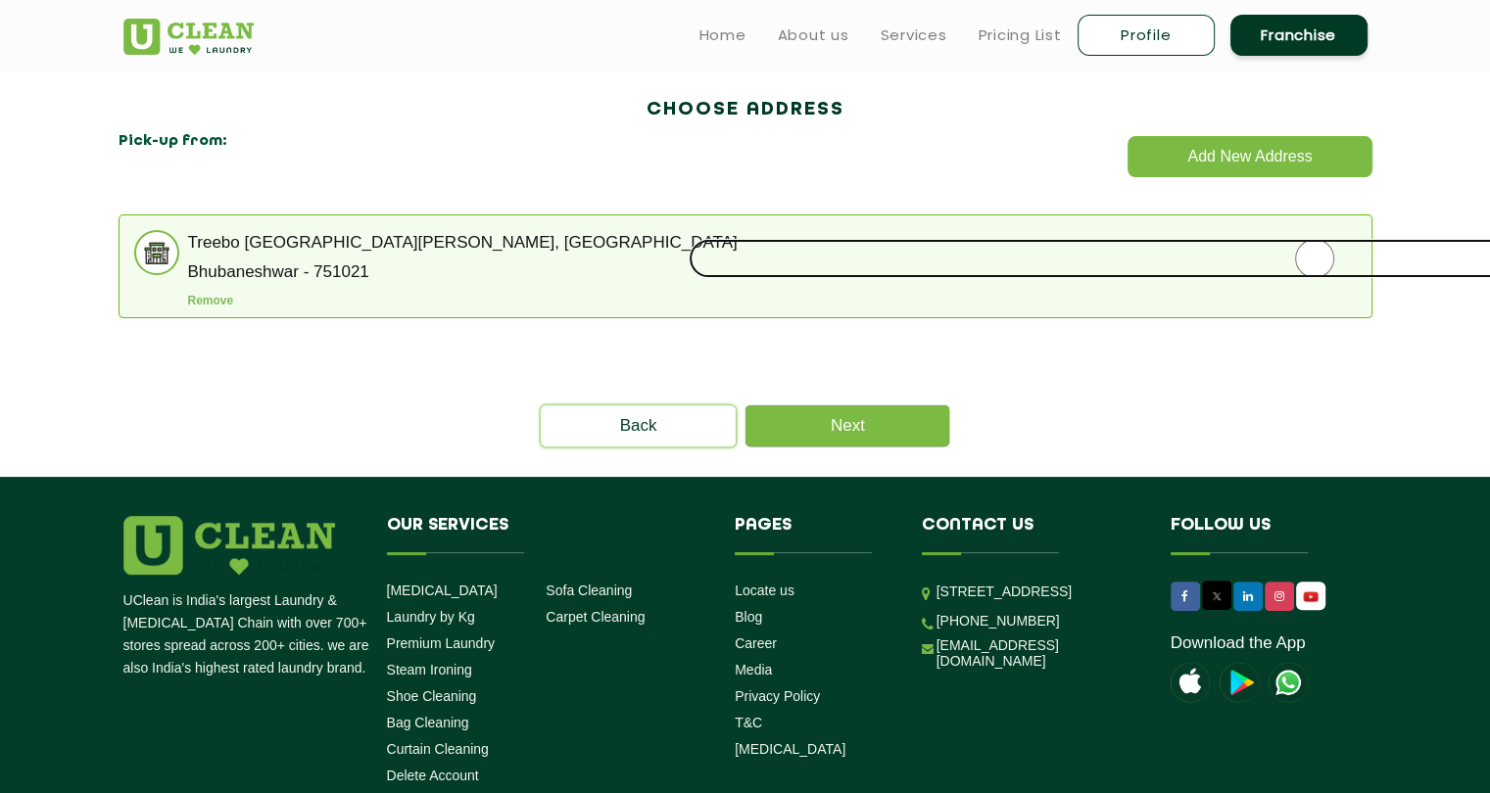
click at [1319, 263] on input "radio" at bounding box center [1315, 258] width 1252 height 39
radio input "true"
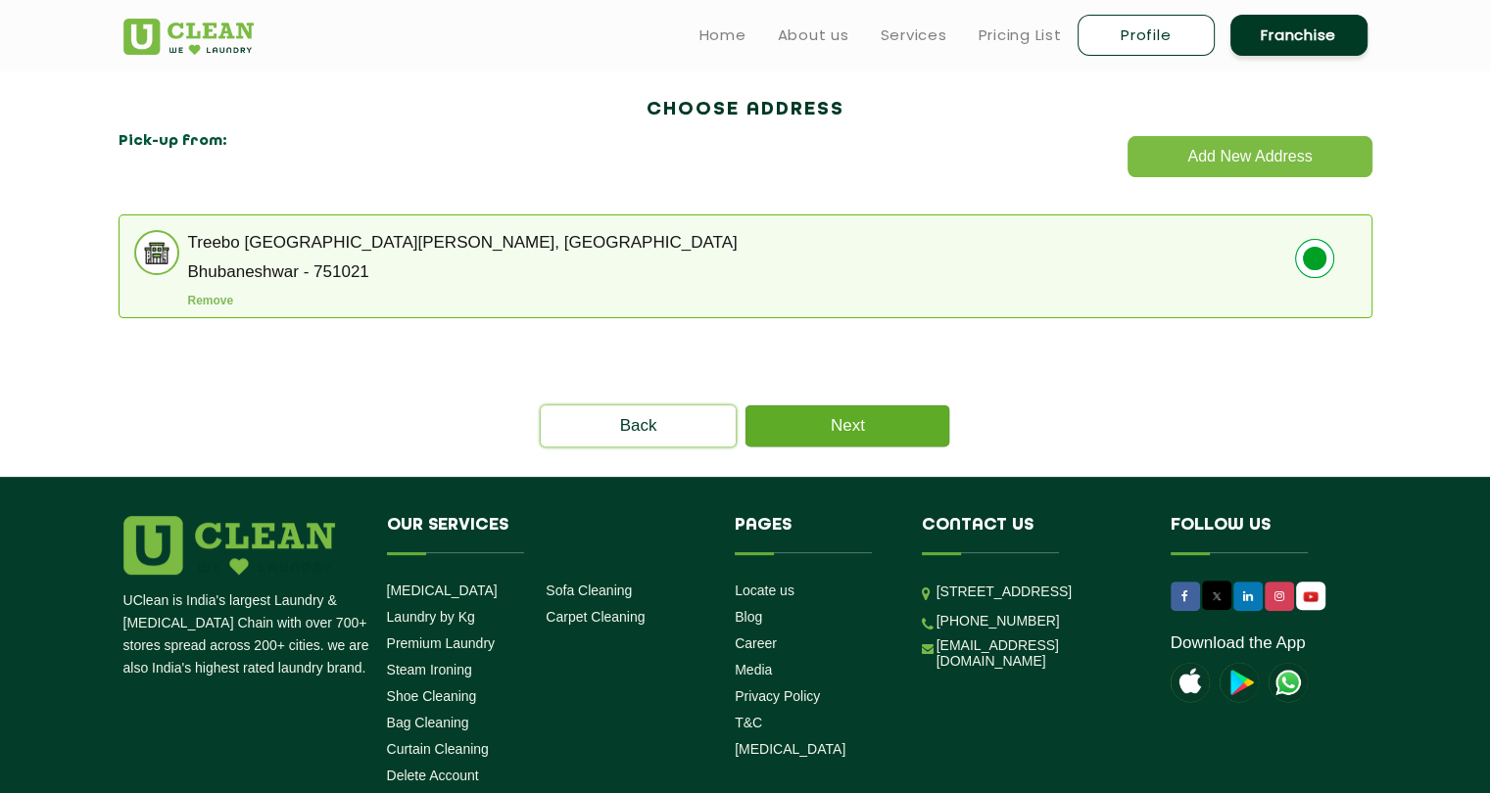
click at [838, 436] on link "Next" at bounding box center [847, 426] width 204 height 41
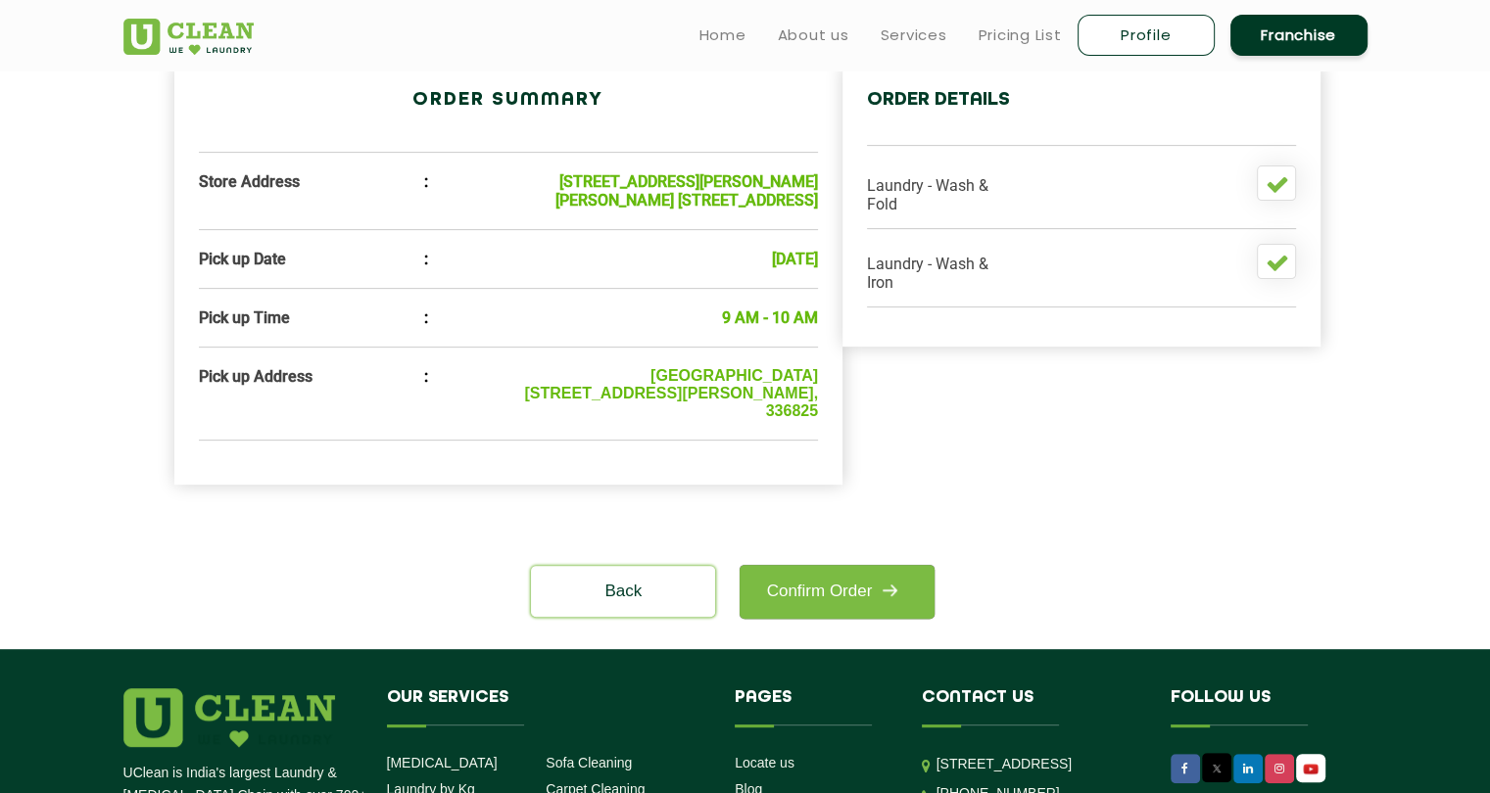
scroll to position [603, 0]
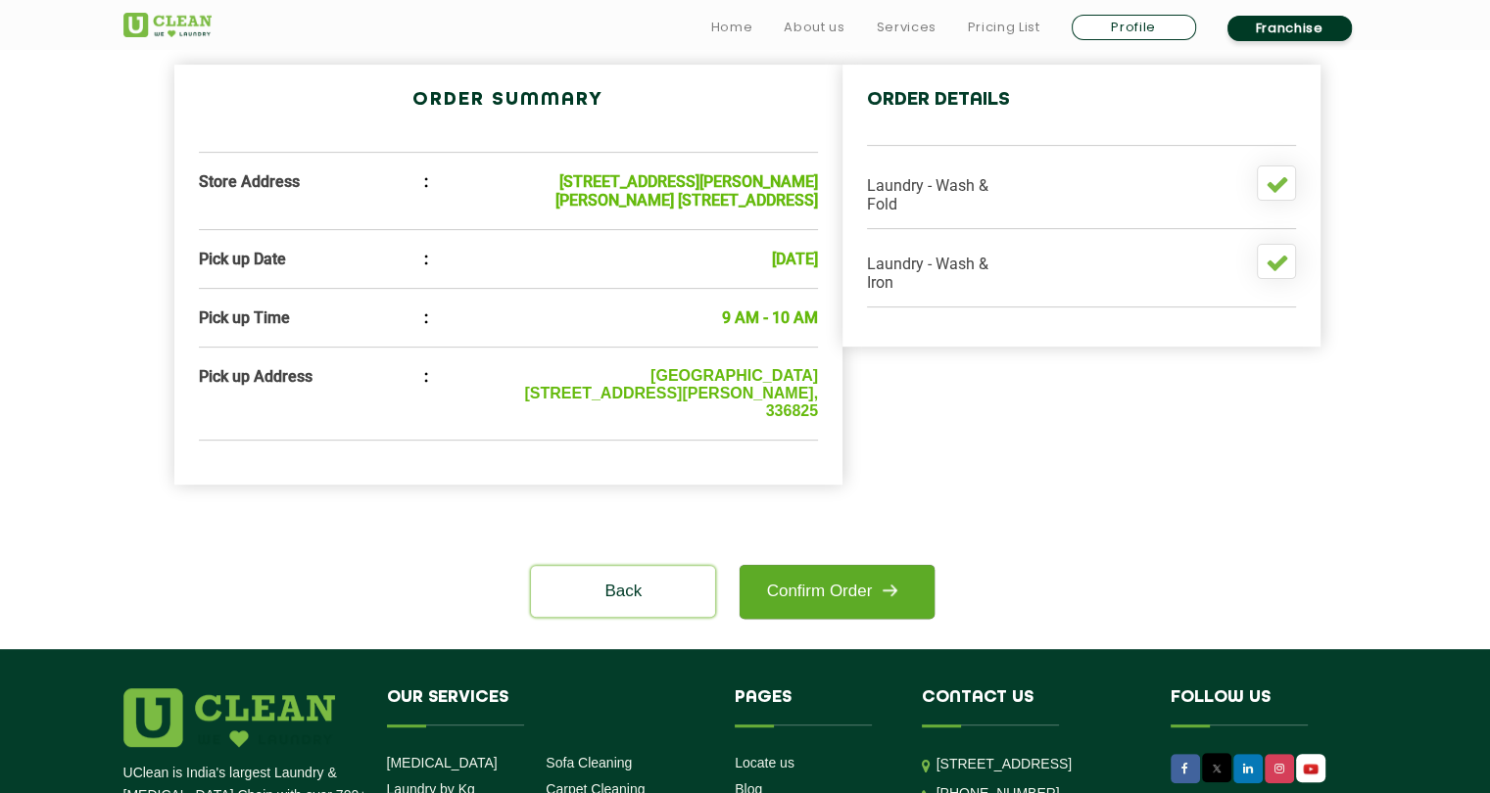
click at [828, 619] on link "Confirm Order" at bounding box center [837, 592] width 194 height 54
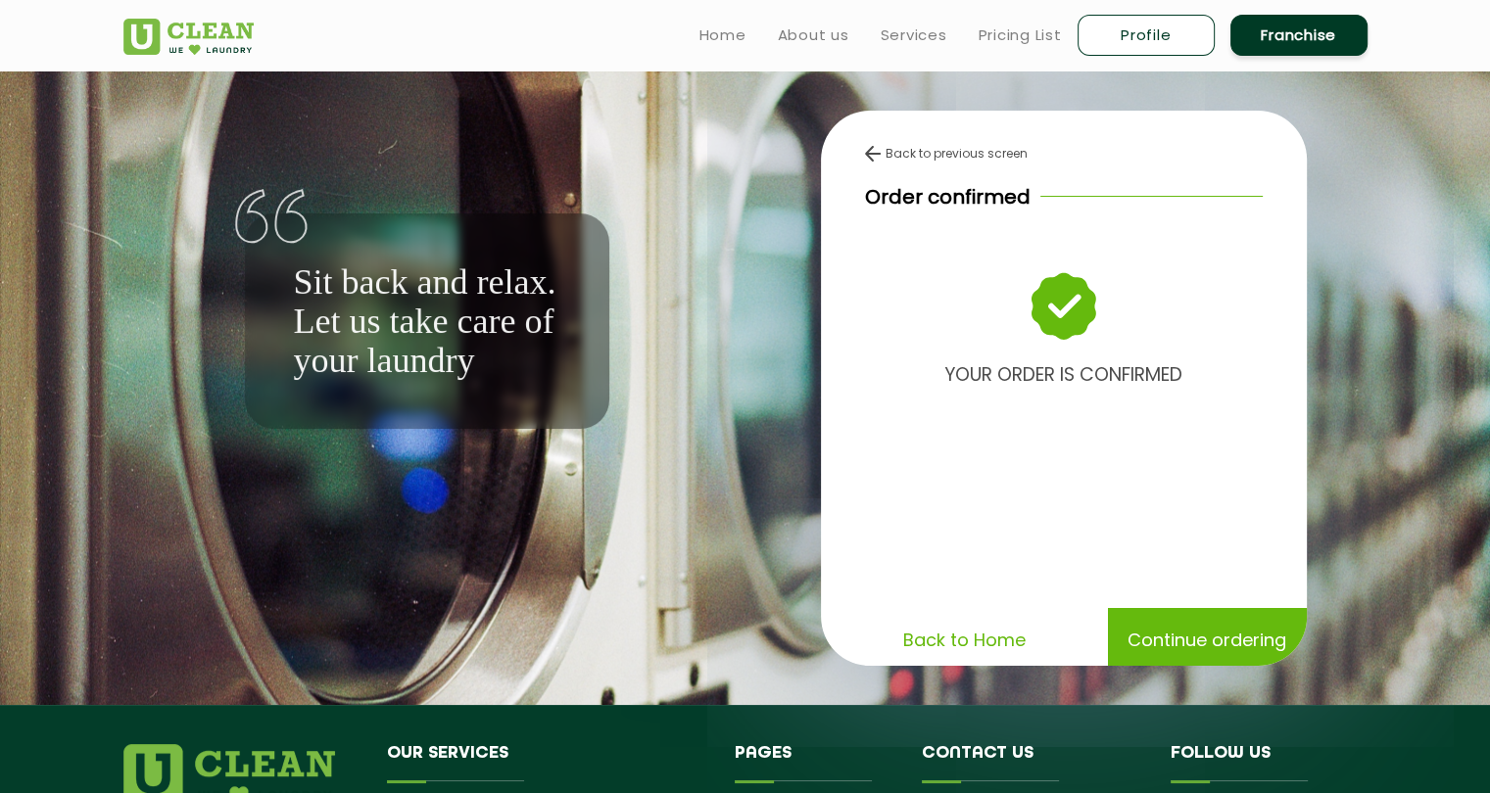
click at [1169, 36] on link "Profile" at bounding box center [1145, 35] width 137 height 41
select select
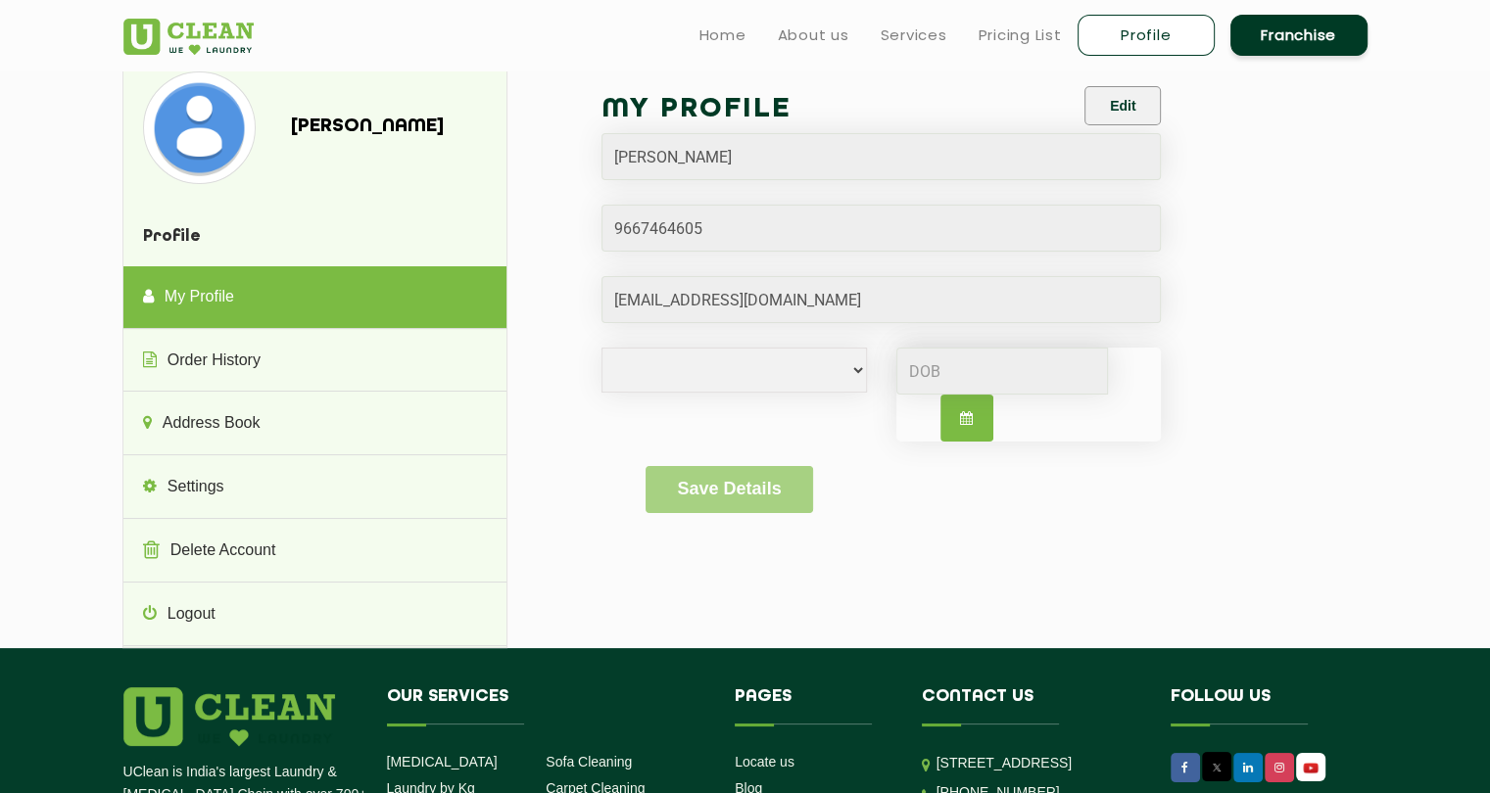
click at [204, 126] on img at bounding box center [199, 127] width 103 height 103
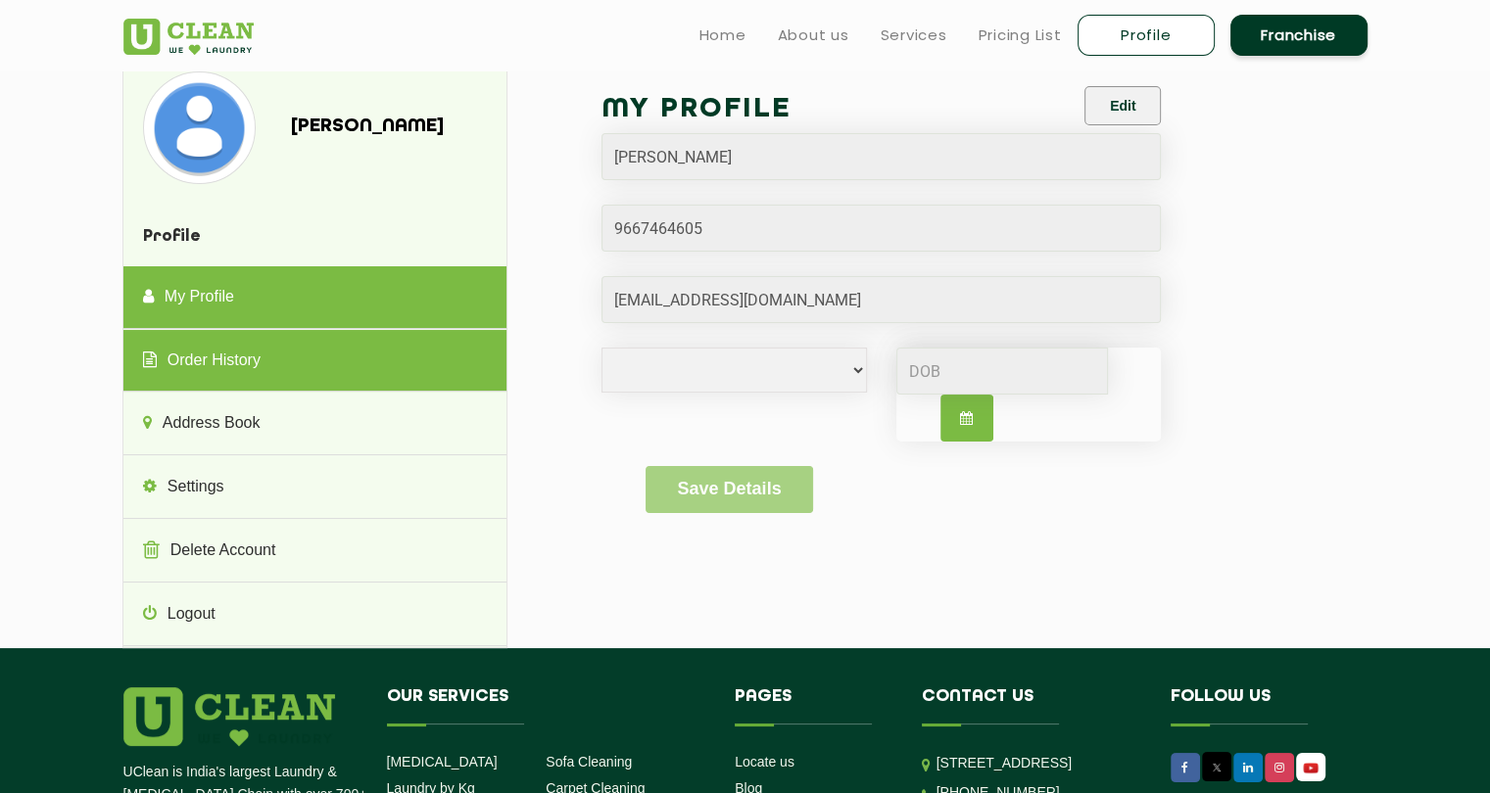
click at [251, 342] on link "Order History" at bounding box center [314, 361] width 383 height 63
